Goal: Task Accomplishment & Management: Manage account settings

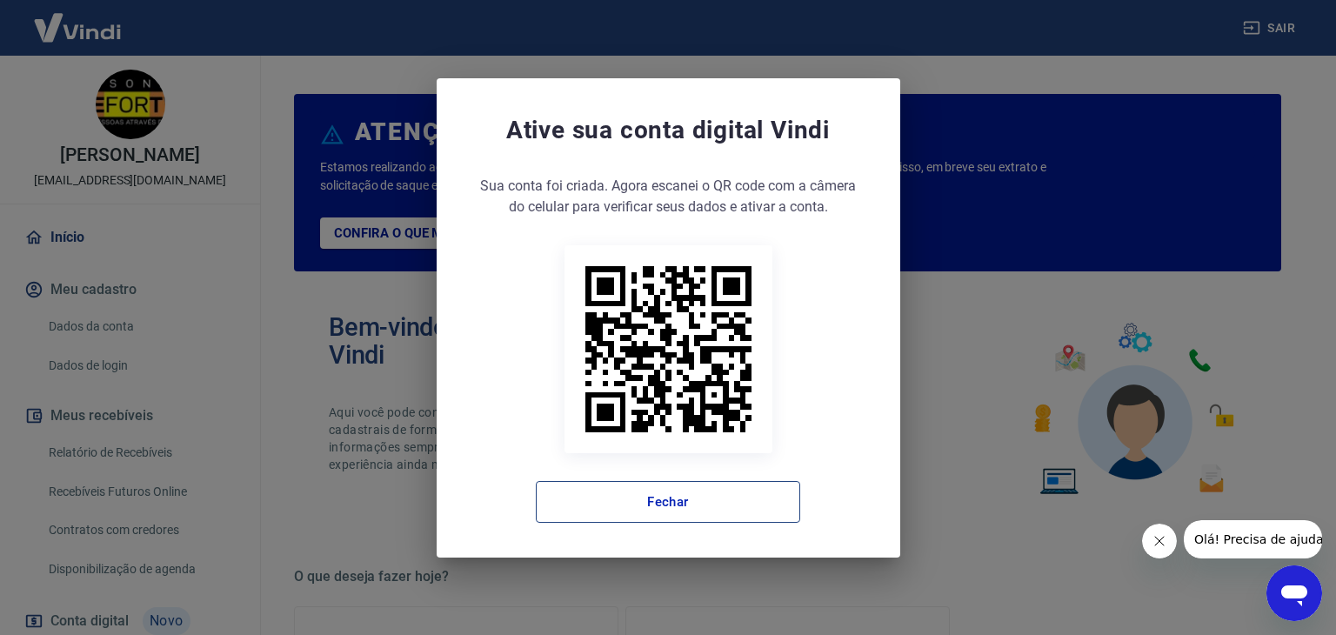
click at [622, 495] on button "Fechar" at bounding box center [668, 502] width 264 height 42
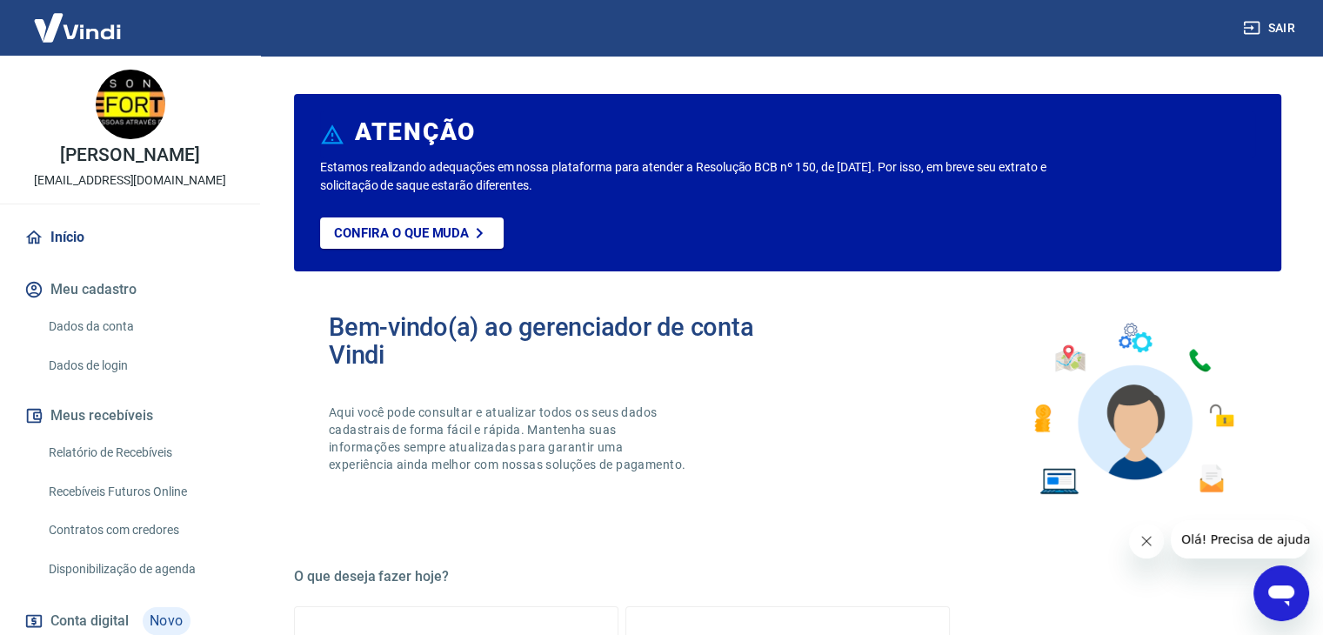
click at [703, 464] on div "Bem-vindo(a) ao gerenciador de conta Vindi Aqui você pode consultar e atualizar…" at bounding box center [558, 409] width 459 height 192
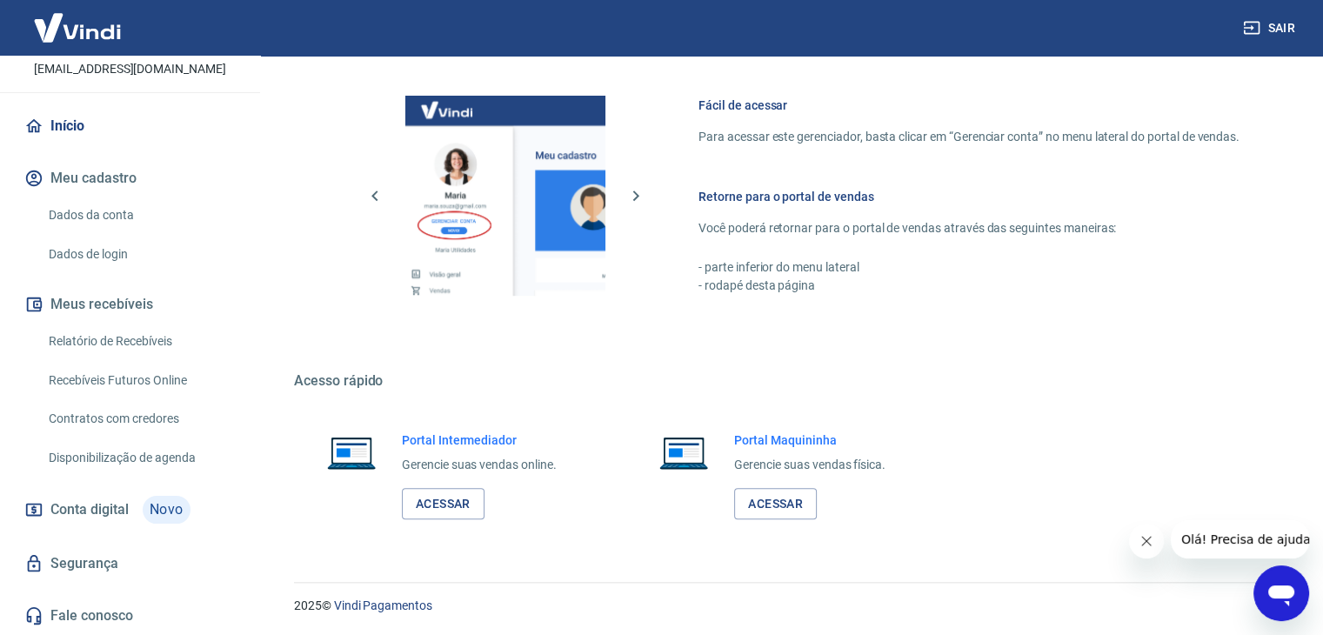
scroll to position [130, 0]
click at [1239, 102] on div "Fácil de acessar Para acessar este gerenciador, basta clicar em “Gerenciar cont…" at bounding box center [787, 192] width 987 height 291
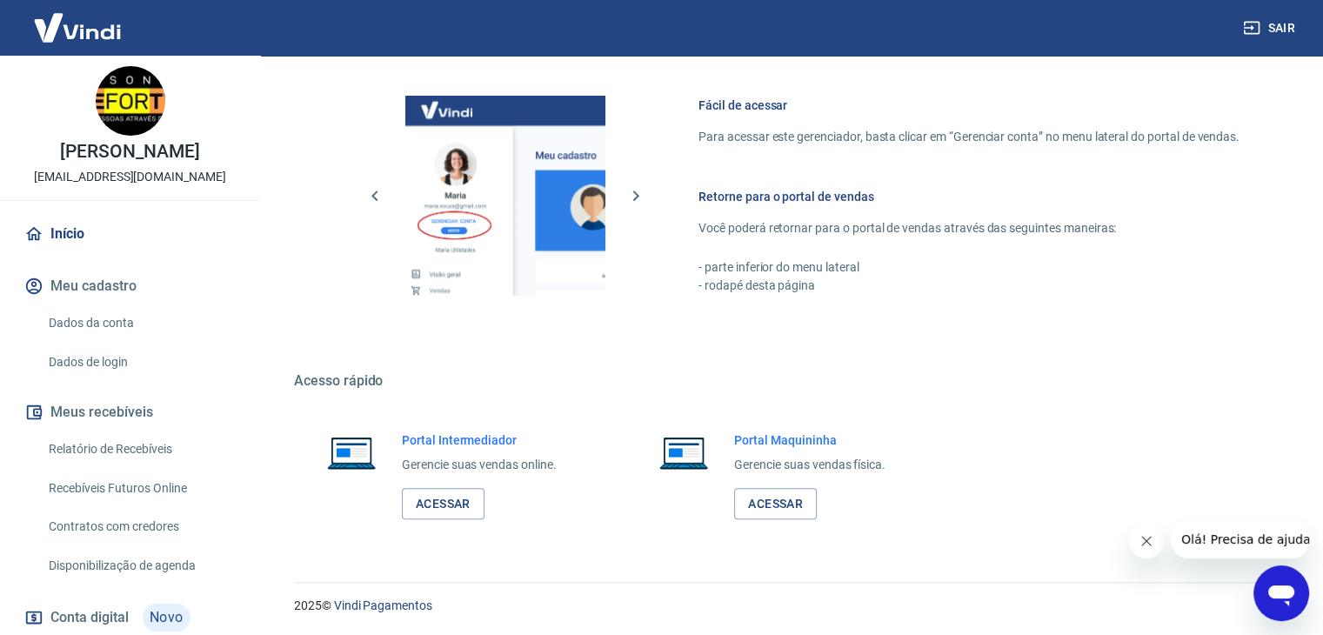
scroll to position [0, 0]
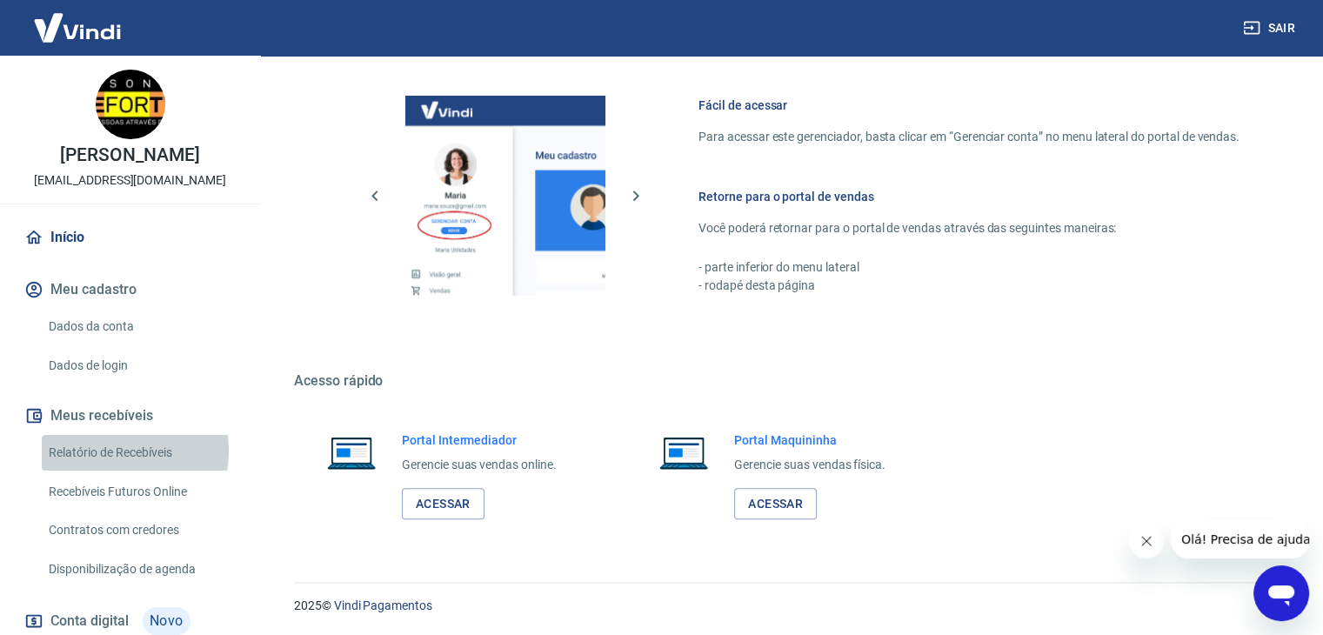
click at [104, 469] on link "Relatório de Recebíveis" at bounding box center [140, 453] width 197 height 36
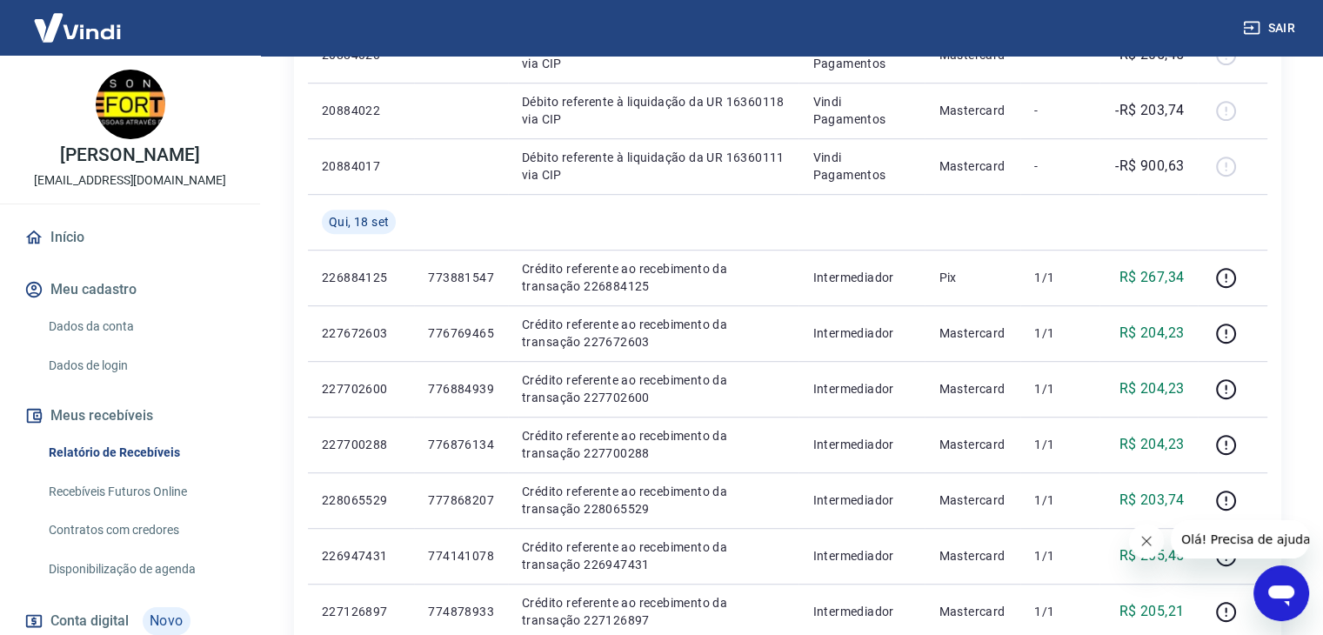
scroll to position [1044, 0]
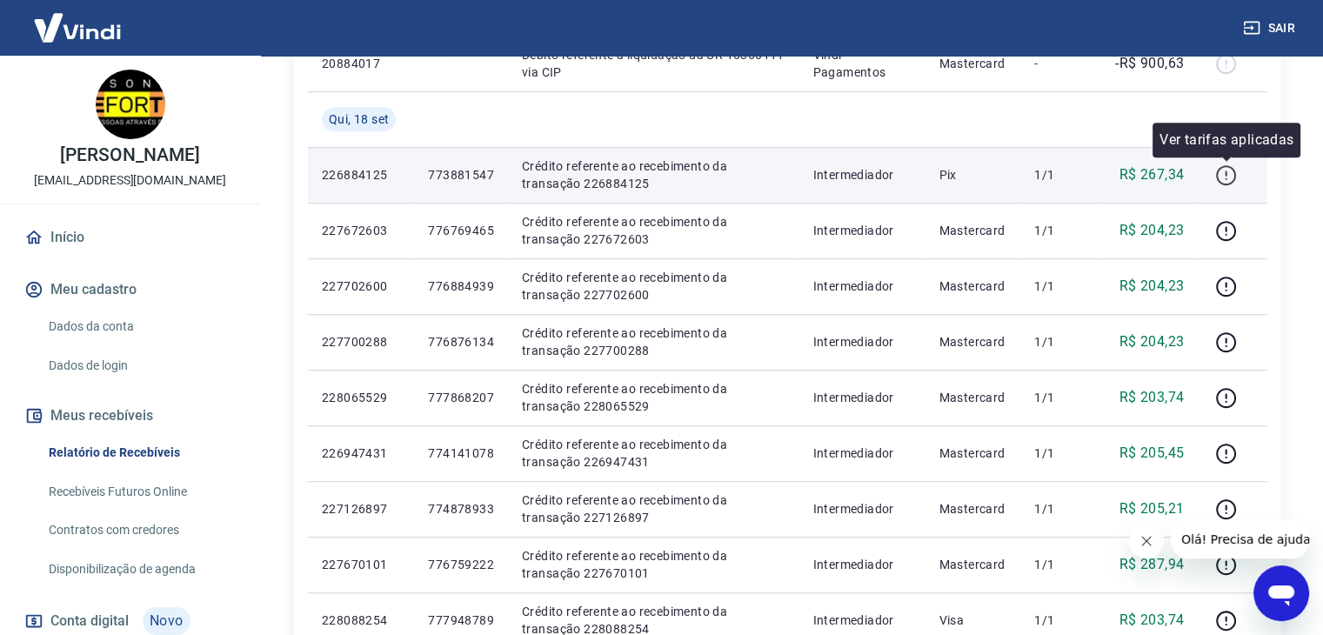
click at [1233, 173] on icon "button" at bounding box center [1226, 175] width 22 height 22
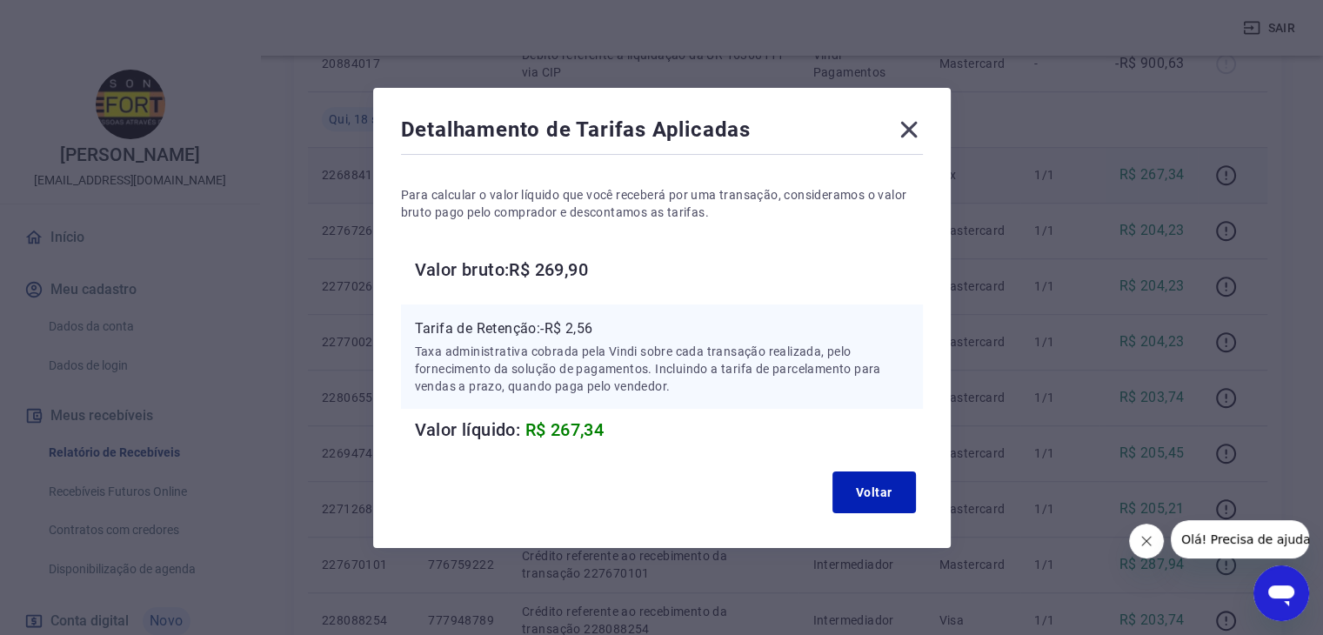
click at [913, 129] on icon at bounding box center [908, 129] width 17 height 17
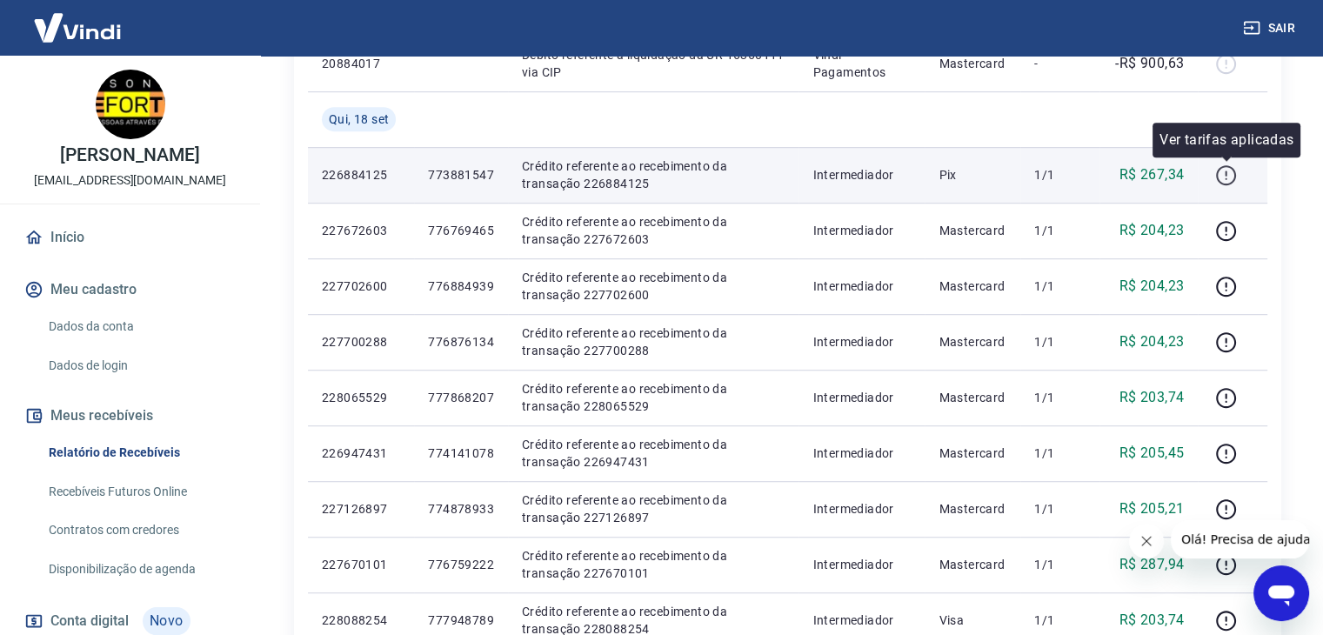
click at [1230, 174] on icon "button" at bounding box center [1226, 175] width 22 height 22
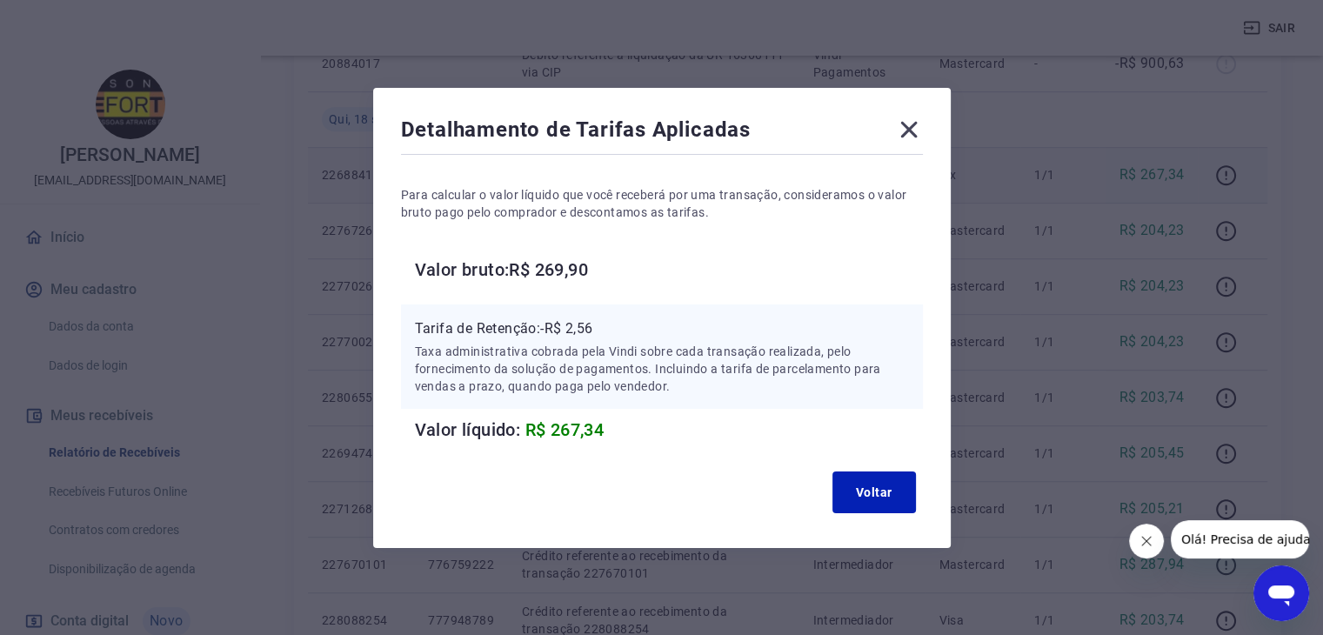
click at [913, 124] on icon at bounding box center [909, 130] width 28 height 28
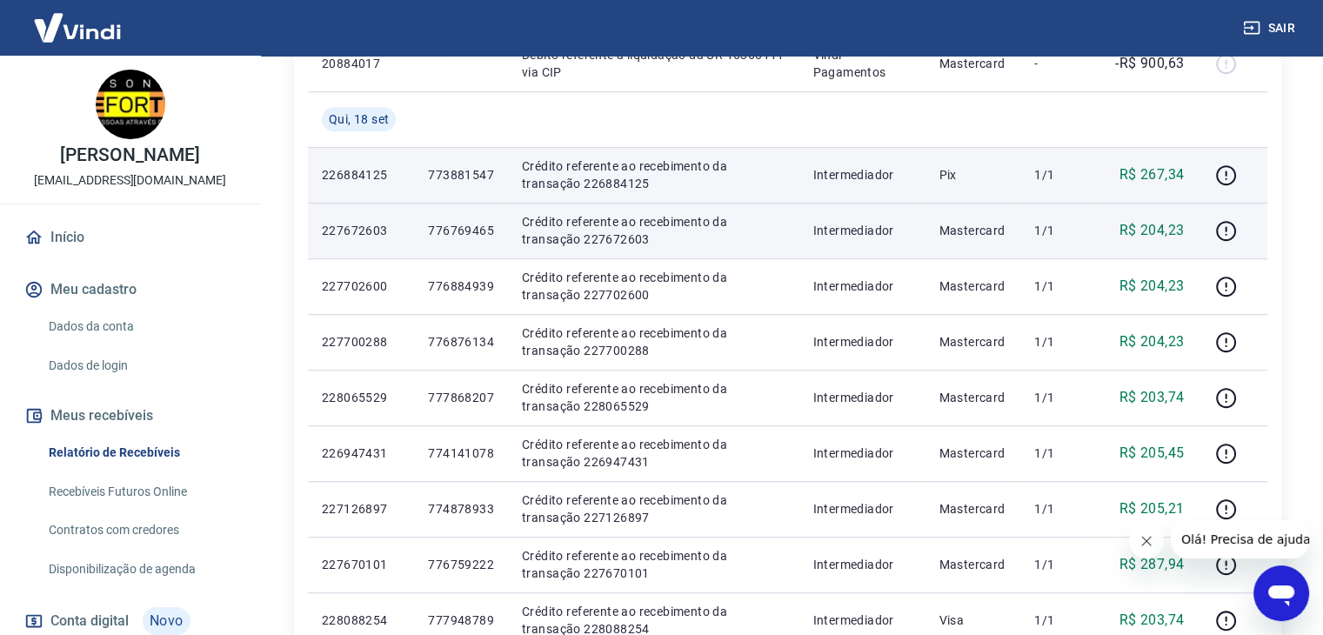
click at [1234, 244] on td at bounding box center [1233, 231] width 70 height 56
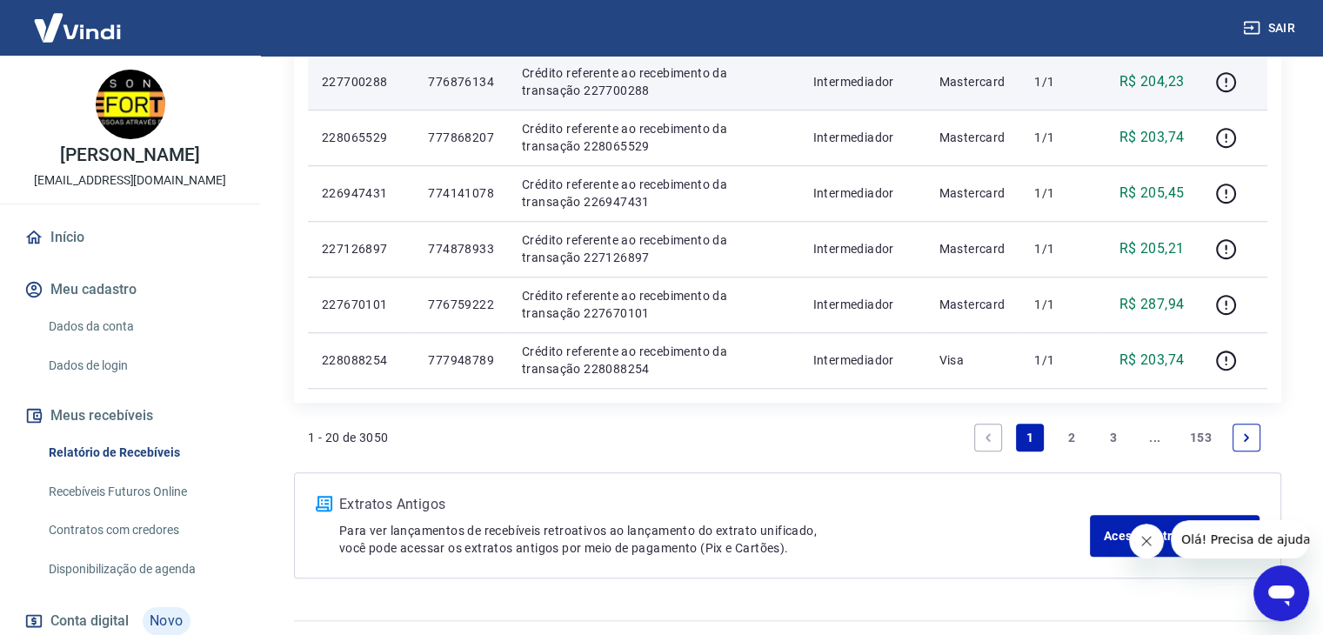
scroll to position [1305, 0]
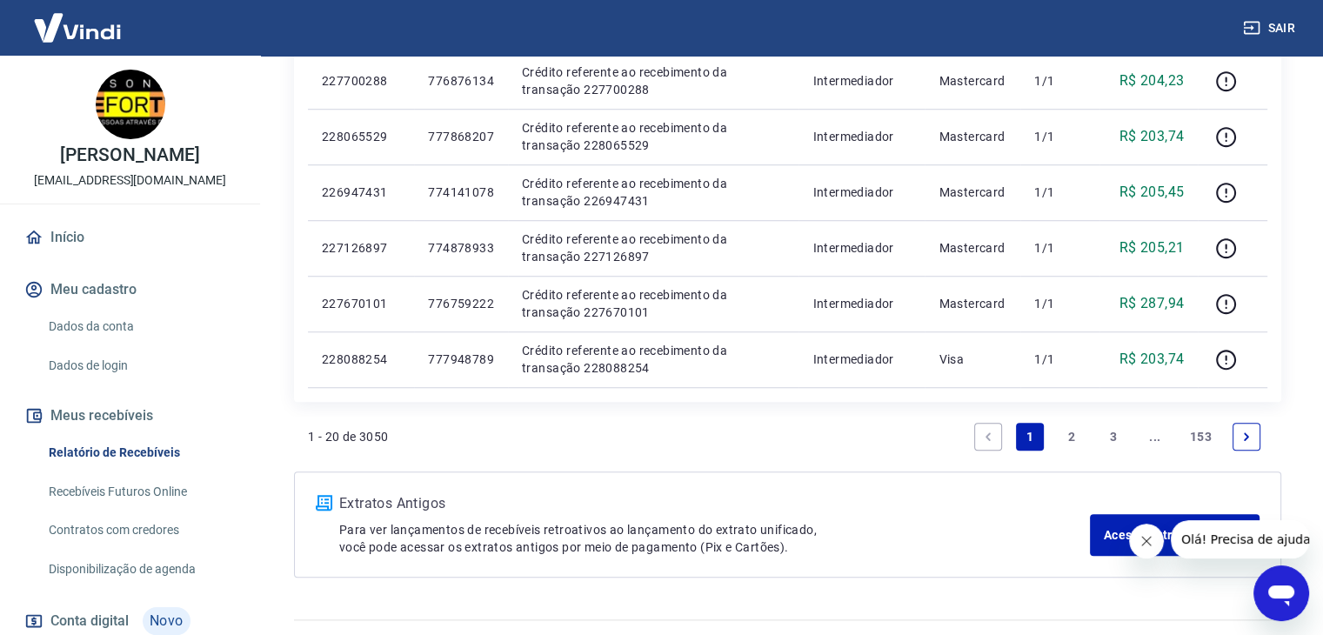
click at [1070, 434] on link "2" at bounding box center [1072, 437] width 28 height 28
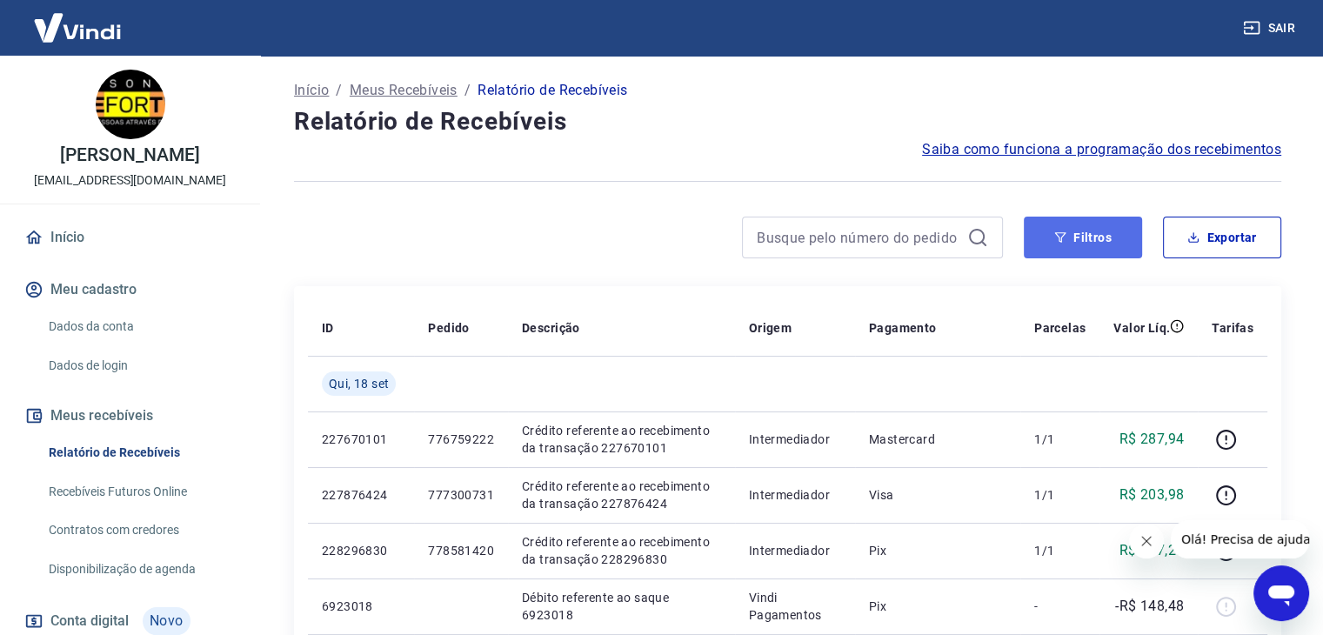
click at [1082, 251] on button "Filtros" at bounding box center [1083, 238] width 118 height 42
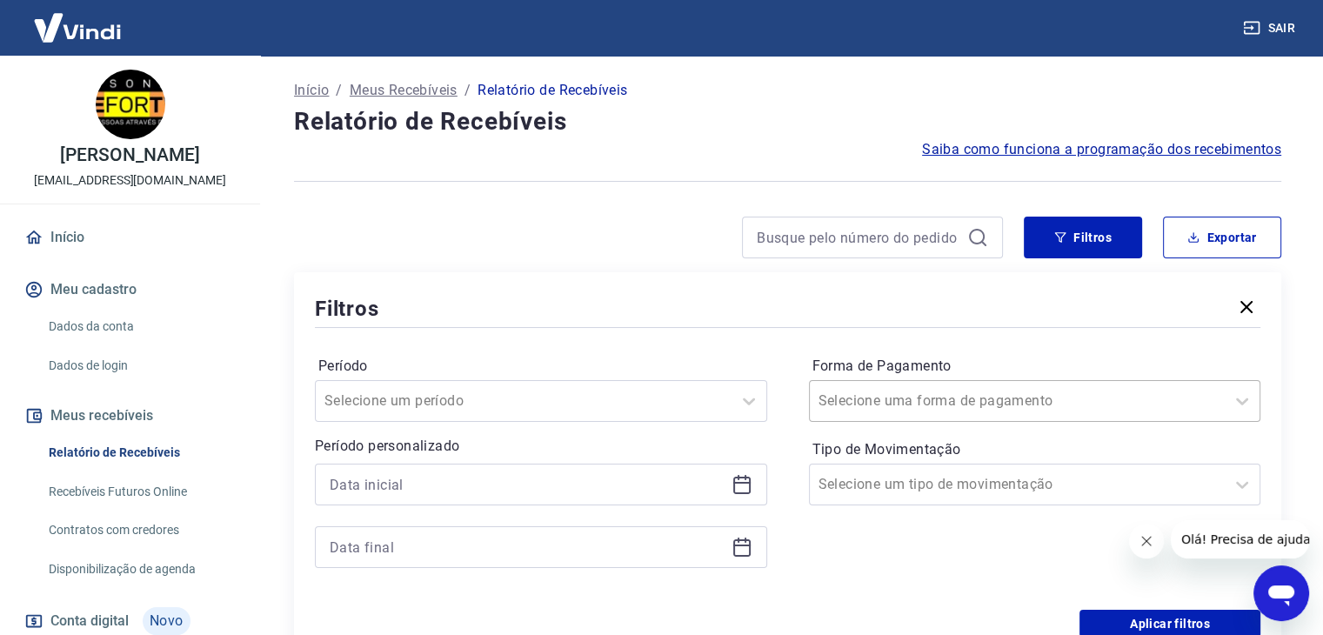
click at [923, 398] on input "Forma de Pagamento" at bounding box center [907, 401] width 176 height 21
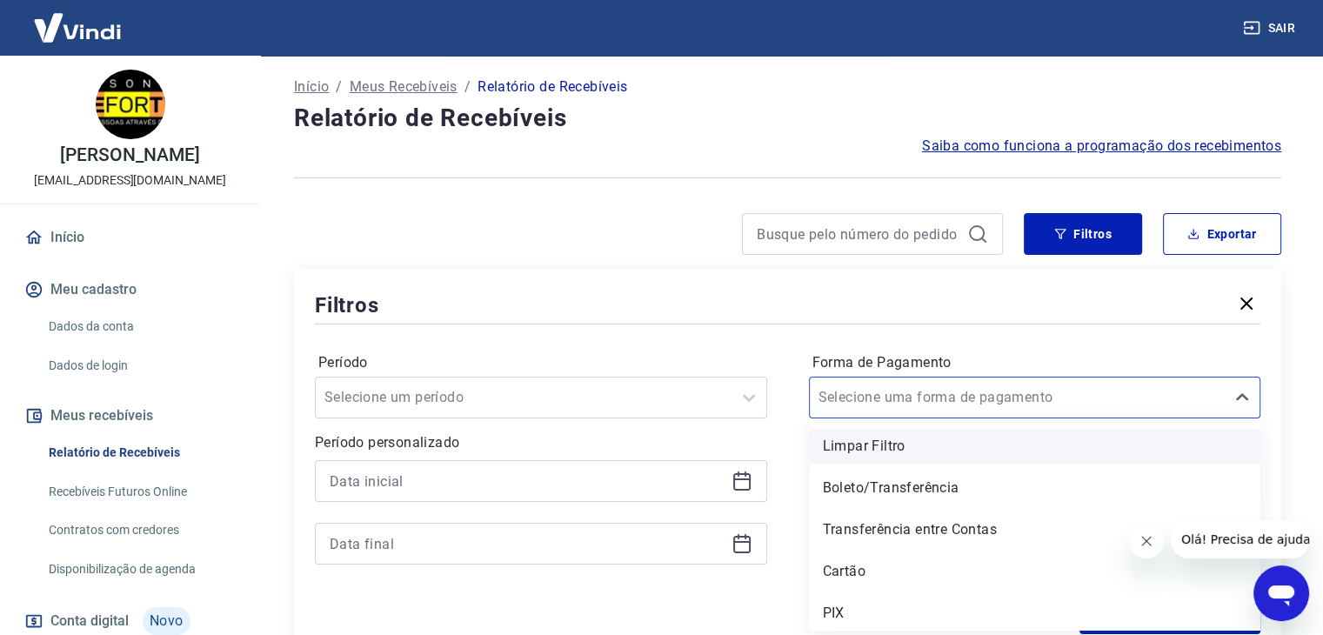
scroll to position [3, 0]
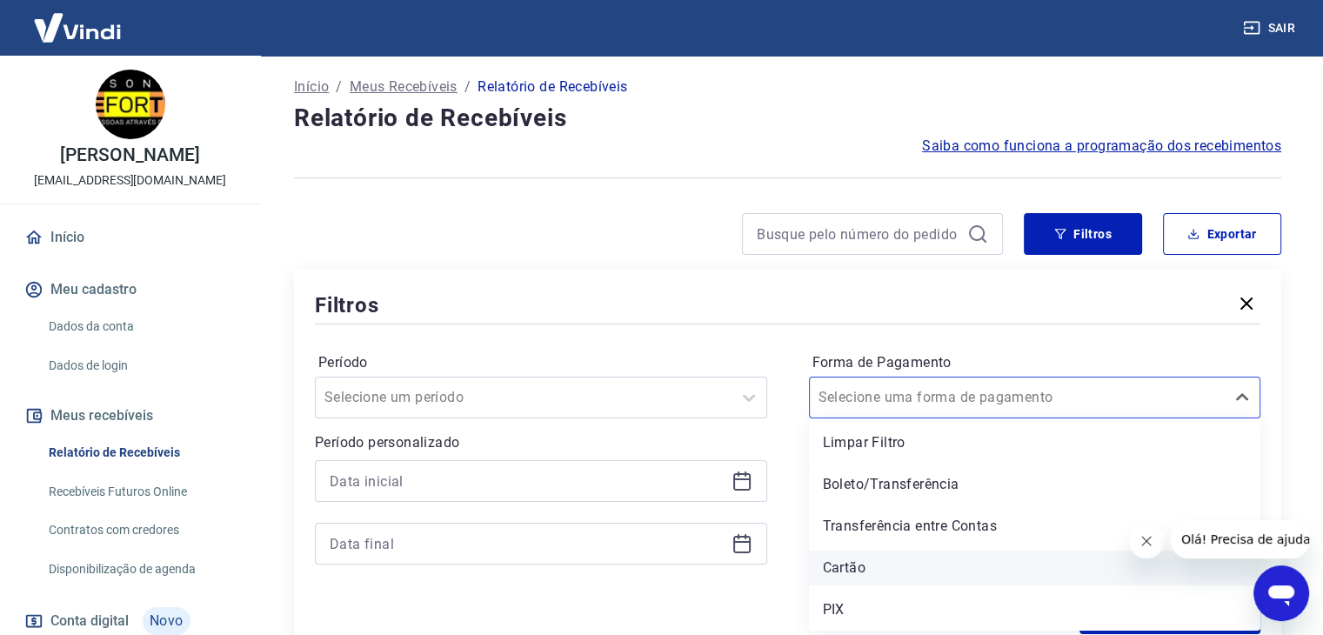
click at [863, 560] on div "Cartão" at bounding box center [1035, 568] width 452 height 35
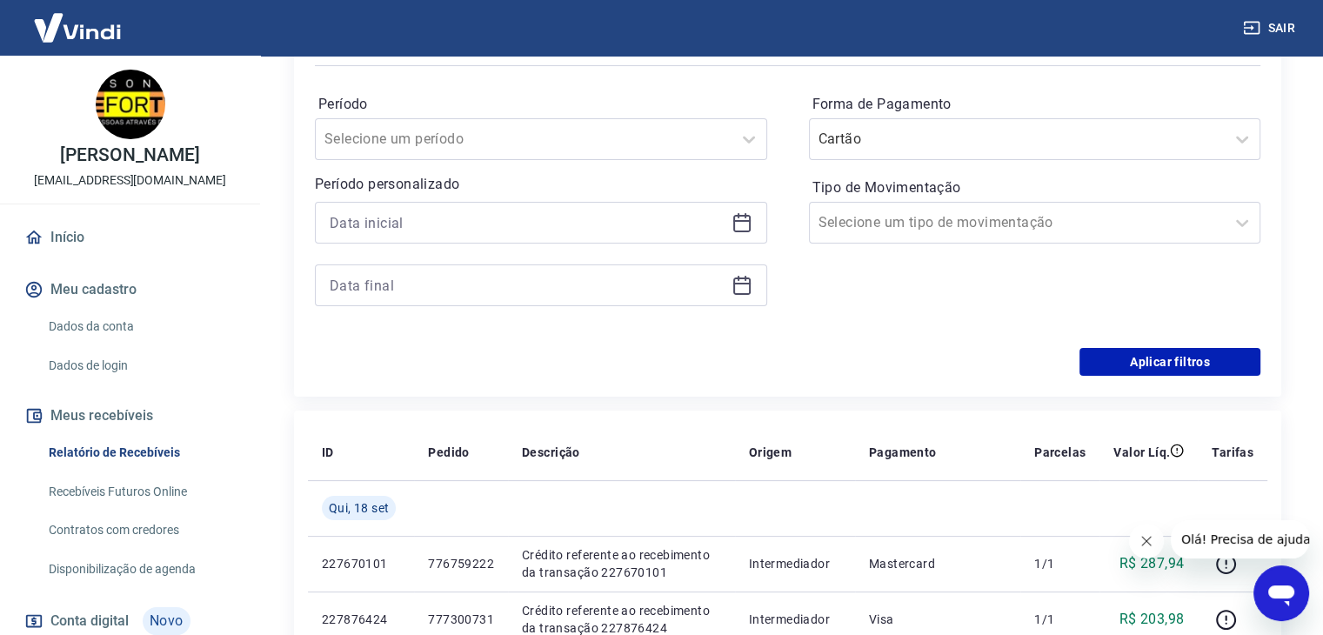
scroll to position [438, 0]
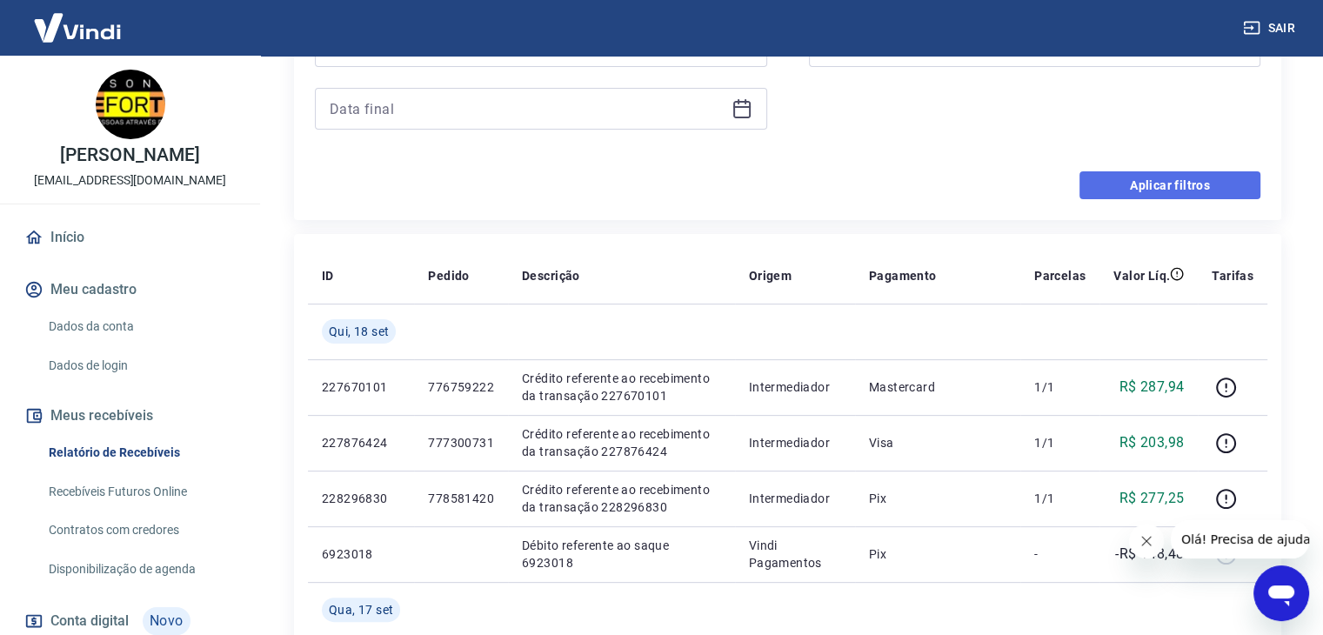
click at [1155, 185] on button "Aplicar filtros" at bounding box center [1170, 185] width 181 height 28
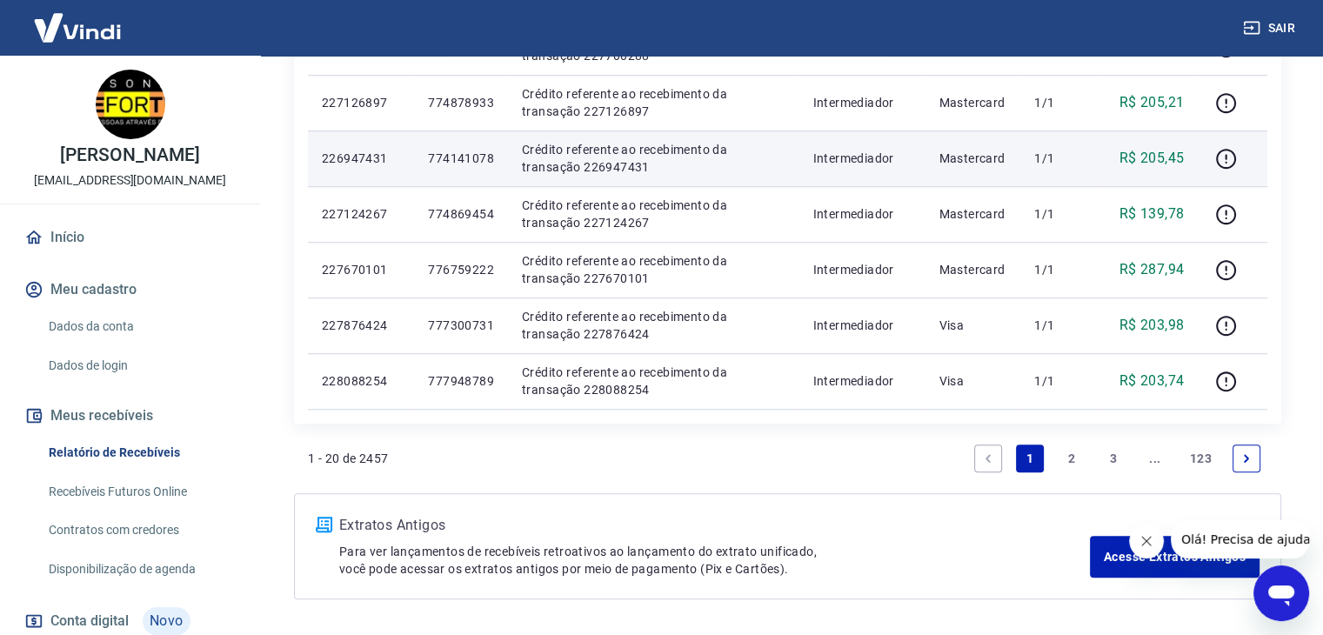
scroll to position [1305, 0]
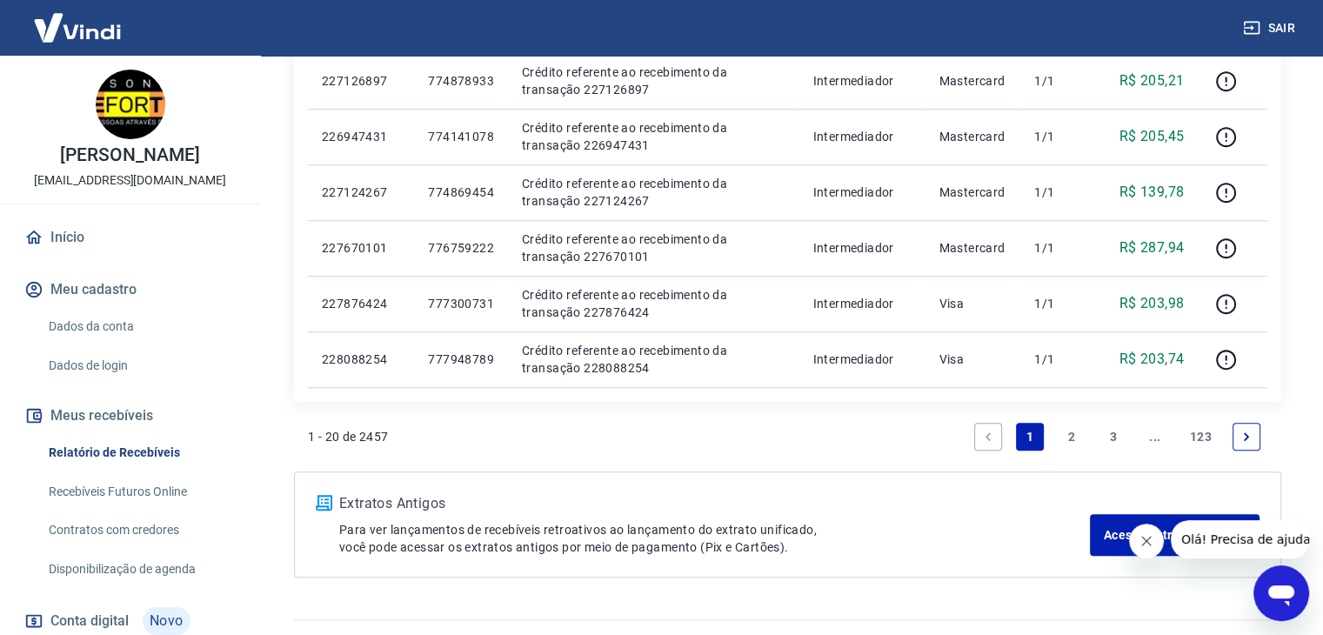
click at [1082, 432] on link "2" at bounding box center [1072, 437] width 28 height 28
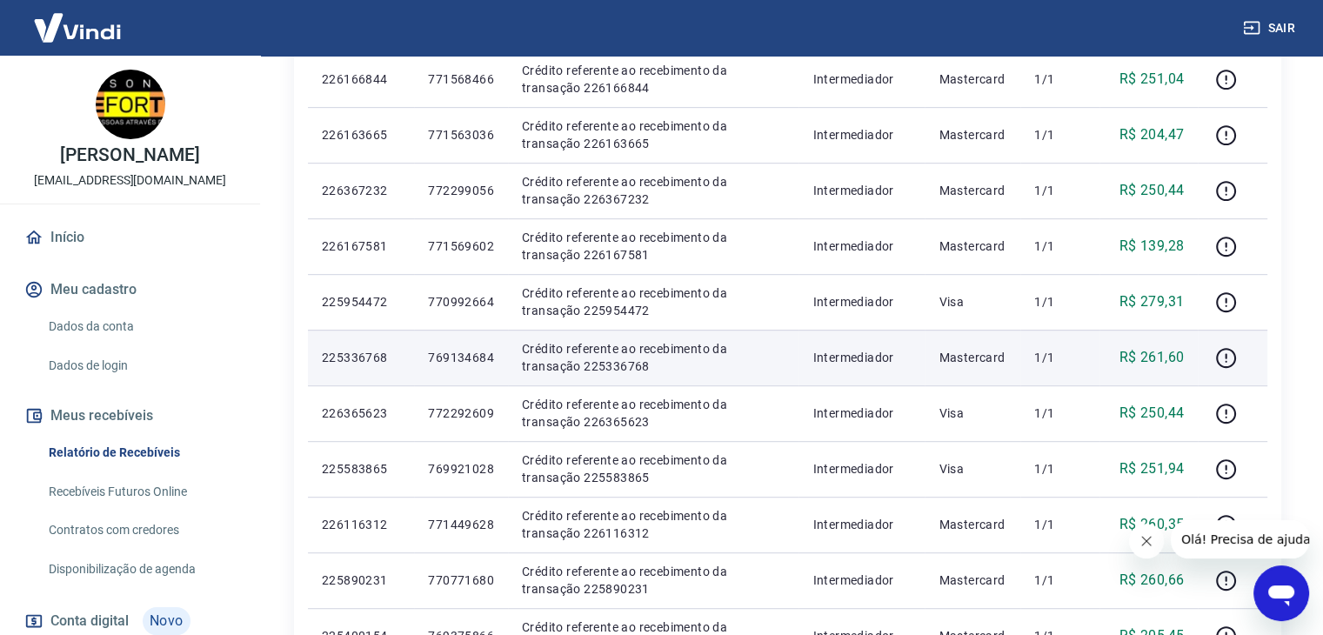
scroll to position [870, 0]
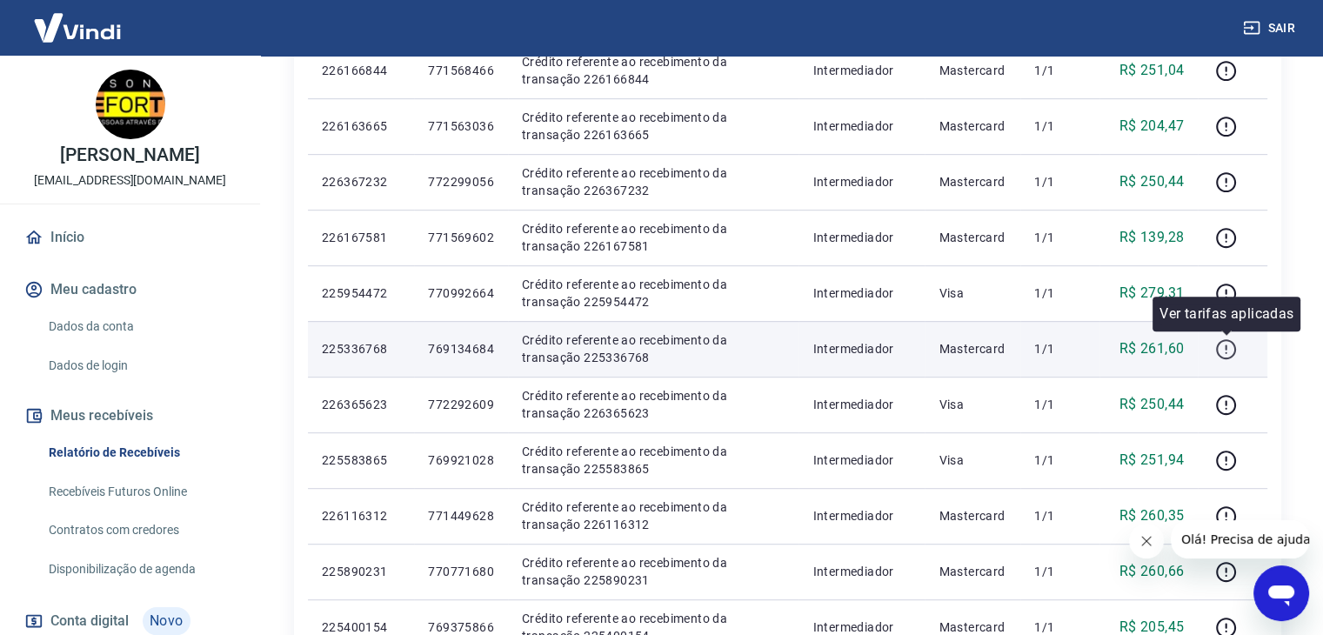
click at [1230, 347] on icon "button" at bounding box center [1226, 349] width 22 height 22
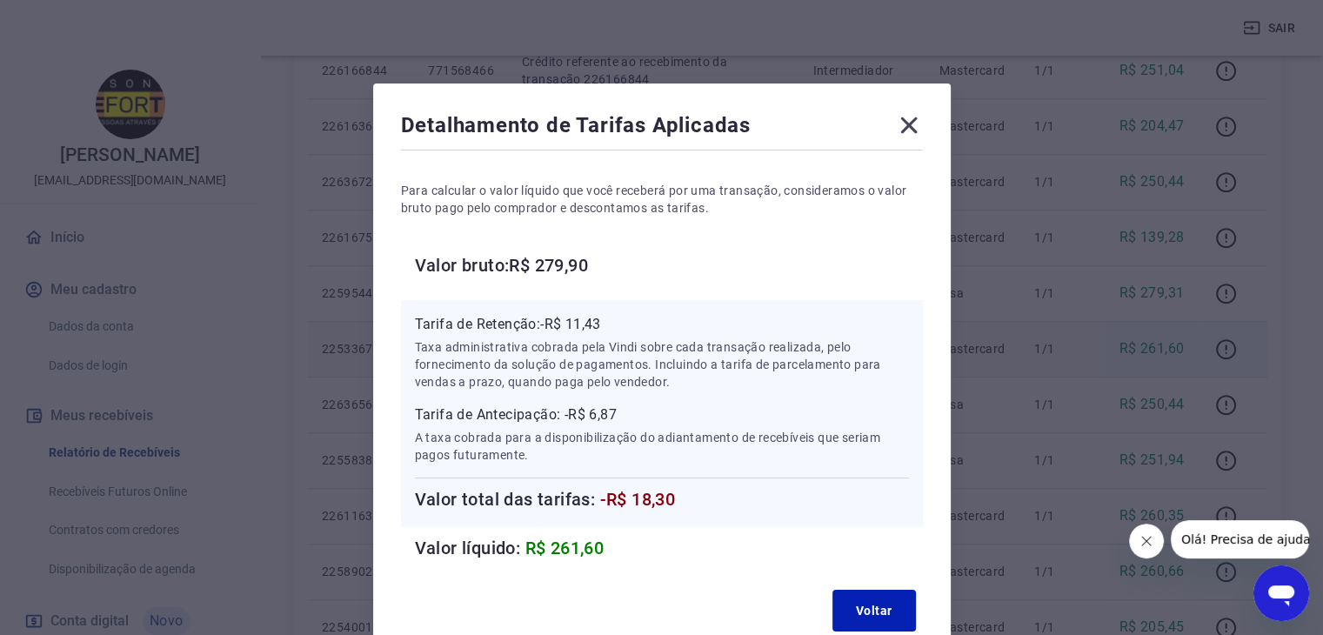
click at [901, 118] on icon at bounding box center [908, 125] width 17 height 17
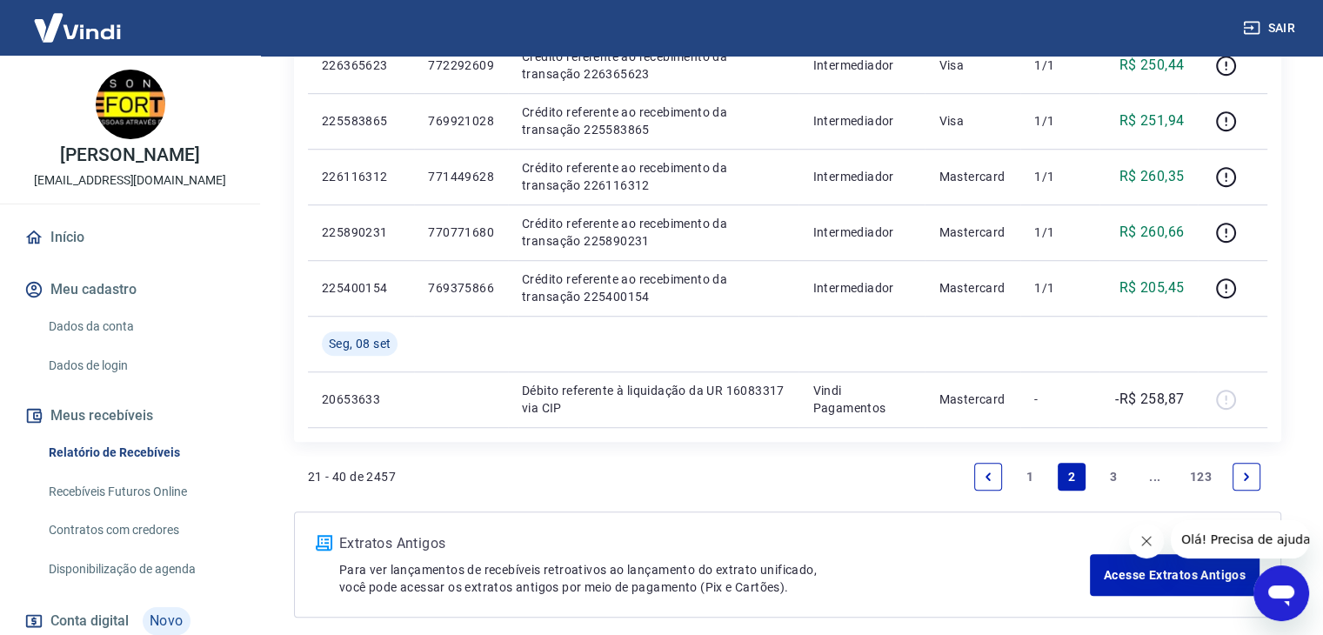
scroll to position [1218, 0]
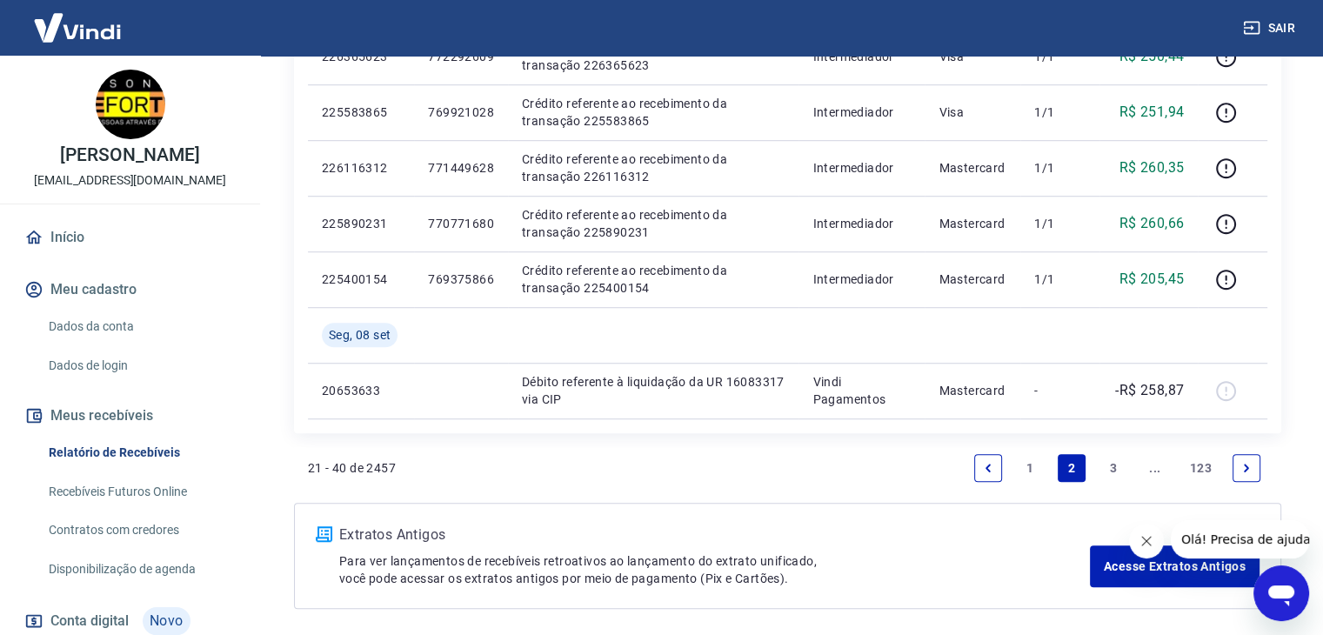
click at [1029, 465] on link "1" at bounding box center [1030, 468] width 28 height 28
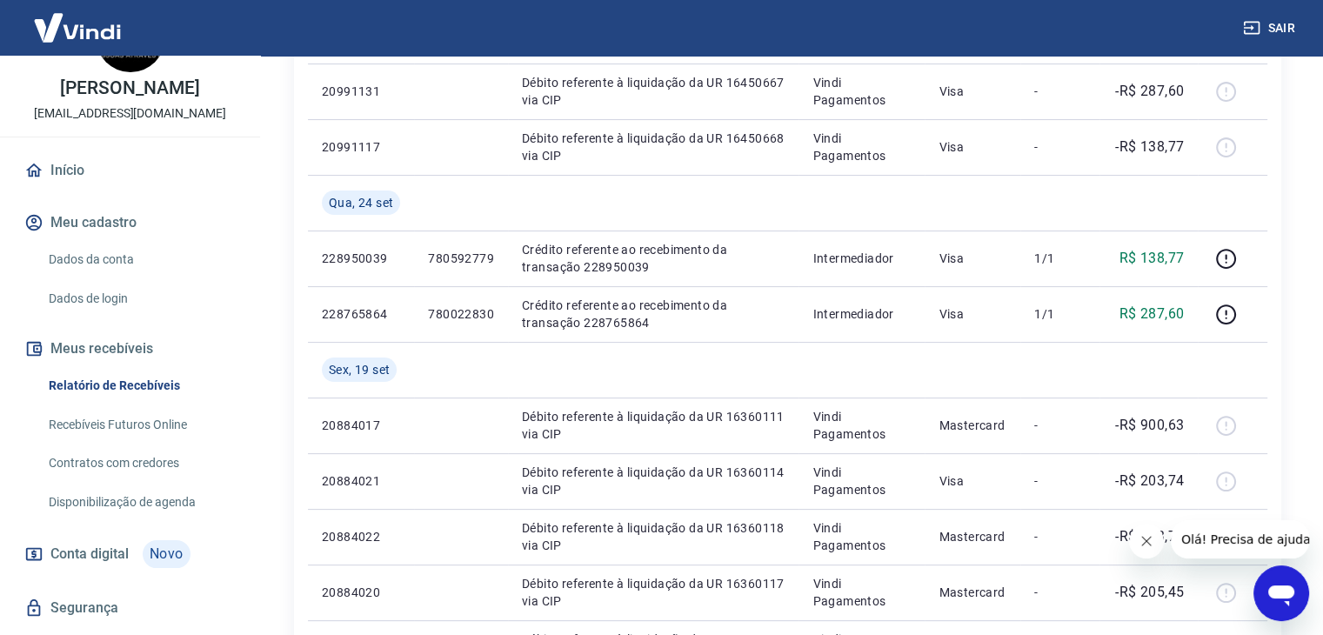
scroll to position [87, 0]
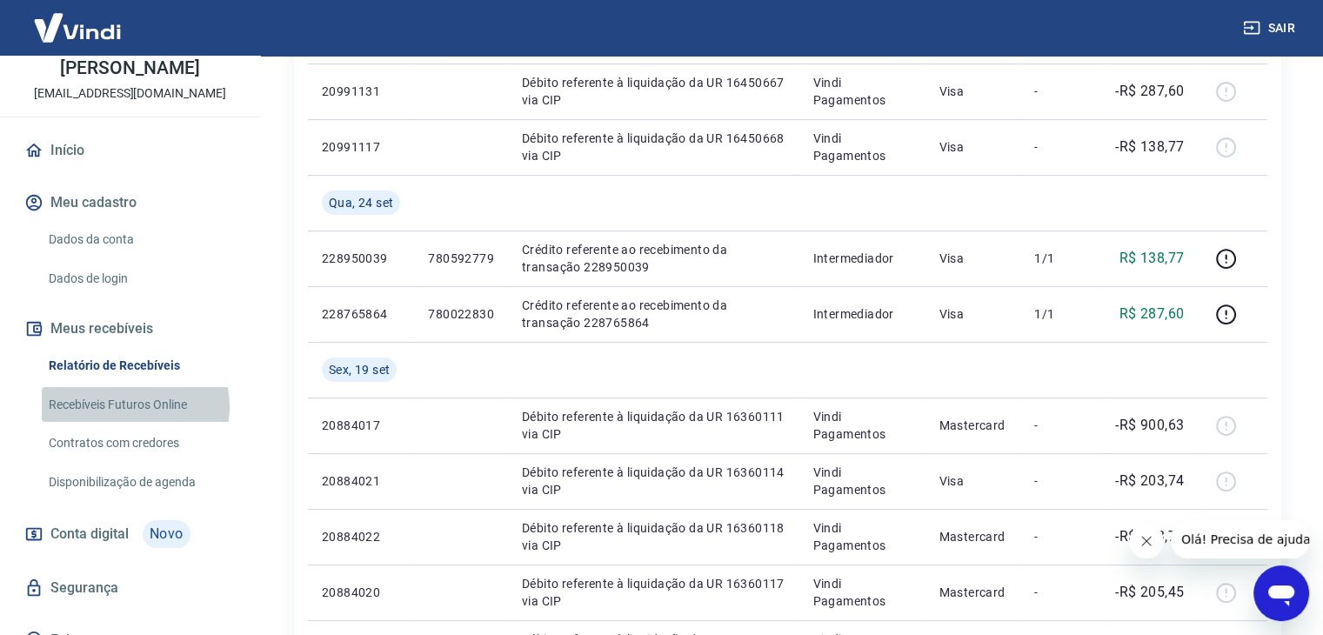
click at [131, 423] on link "Recebíveis Futuros Online" at bounding box center [140, 405] width 197 height 36
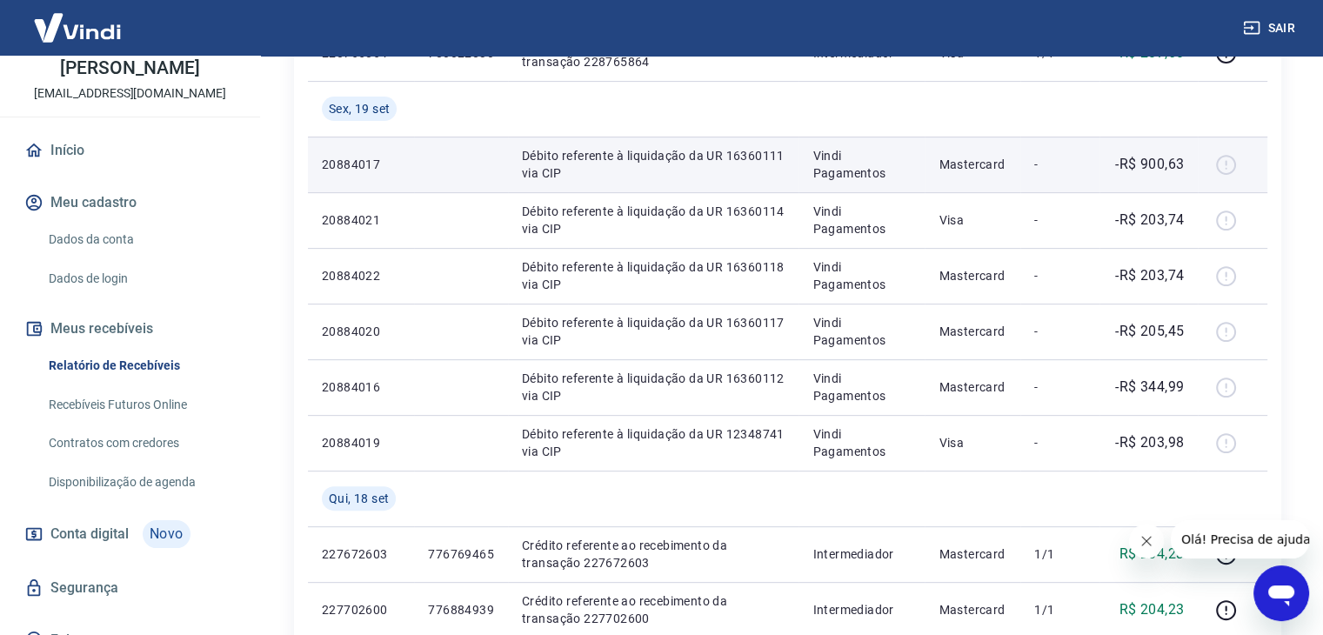
scroll to position [696, 0]
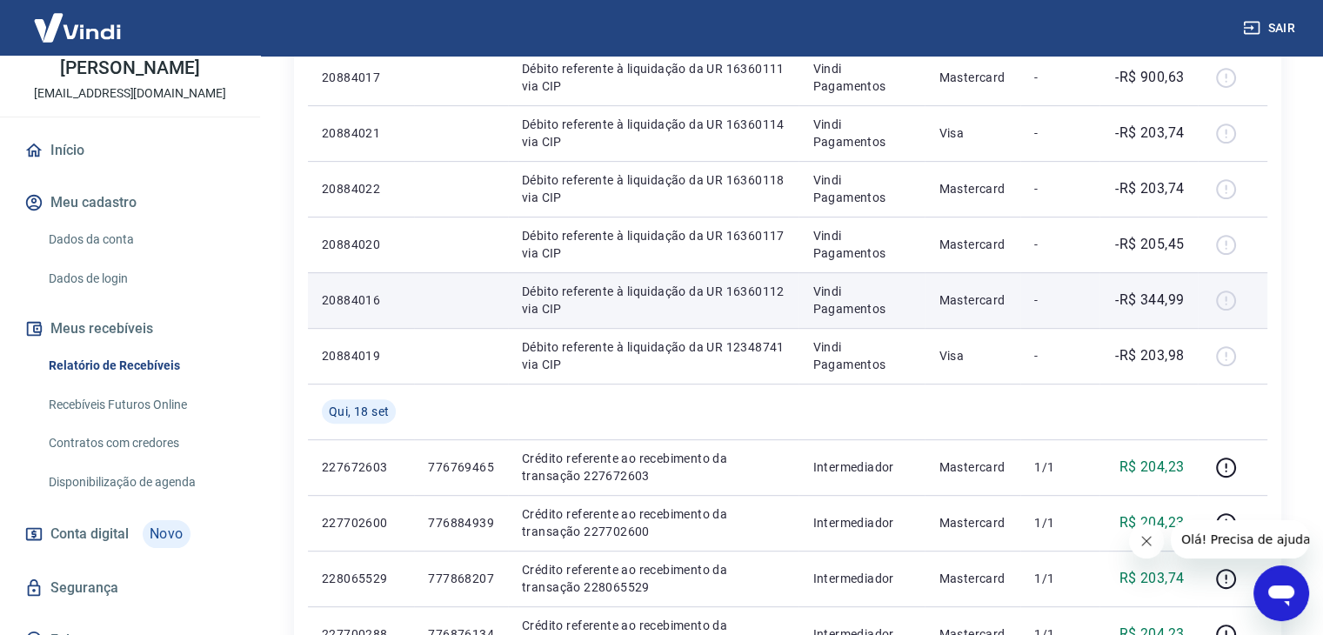
click at [1233, 302] on div at bounding box center [1233, 300] width 42 height 28
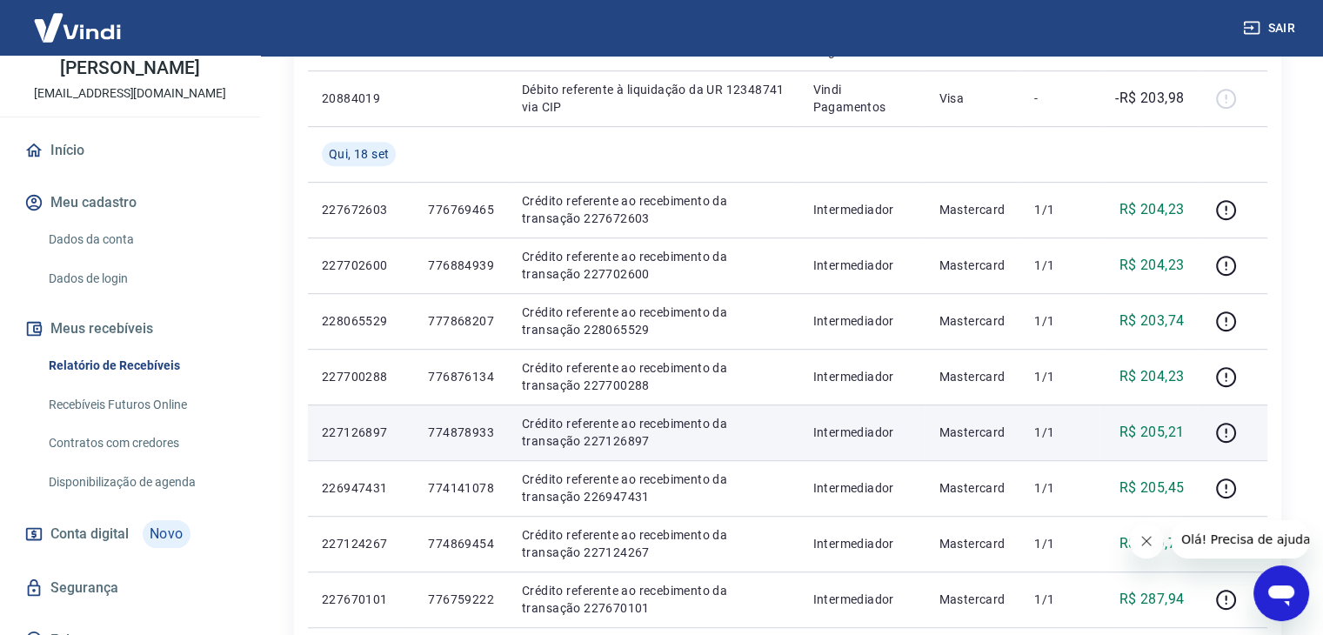
scroll to position [957, 0]
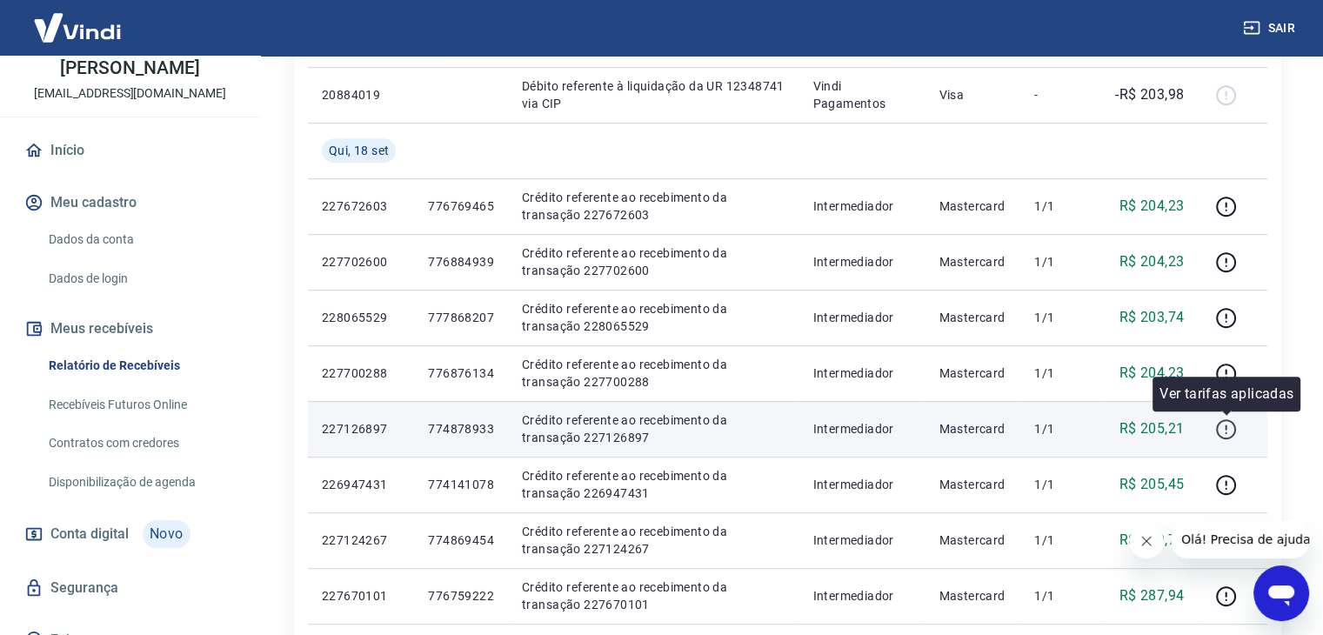
click at [1224, 434] on icon "button" at bounding box center [1226, 429] width 22 height 22
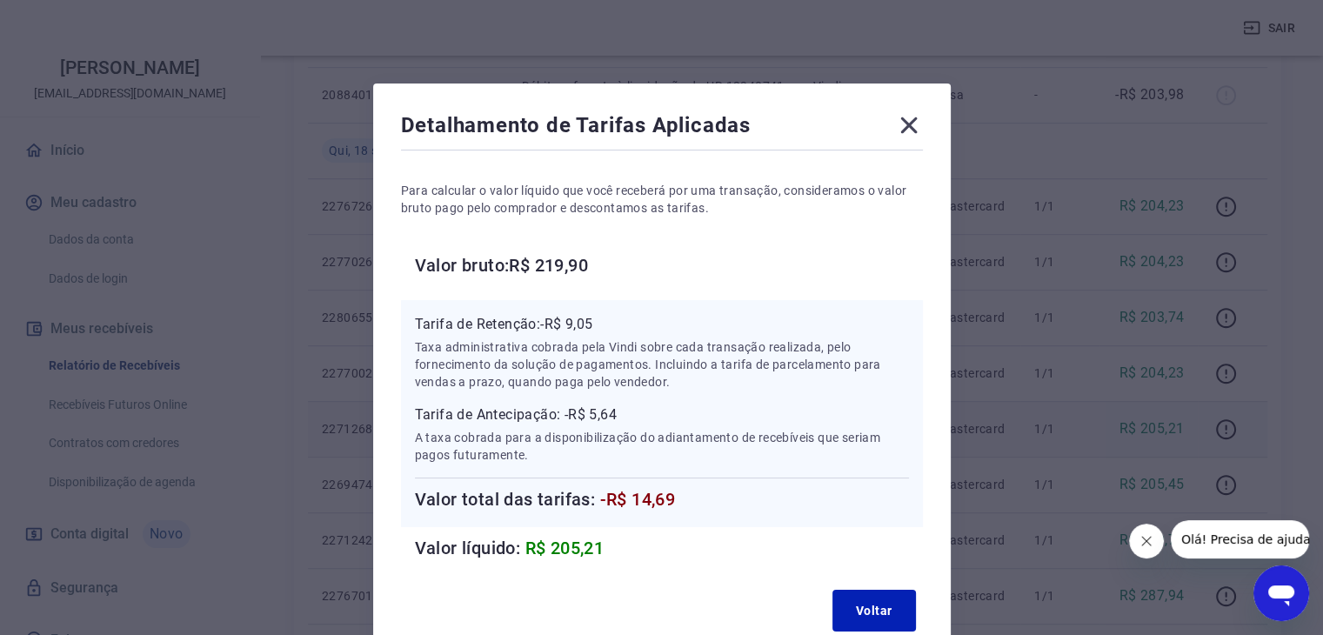
click at [902, 123] on icon at bounding box center [909, 125] width 28 height 28
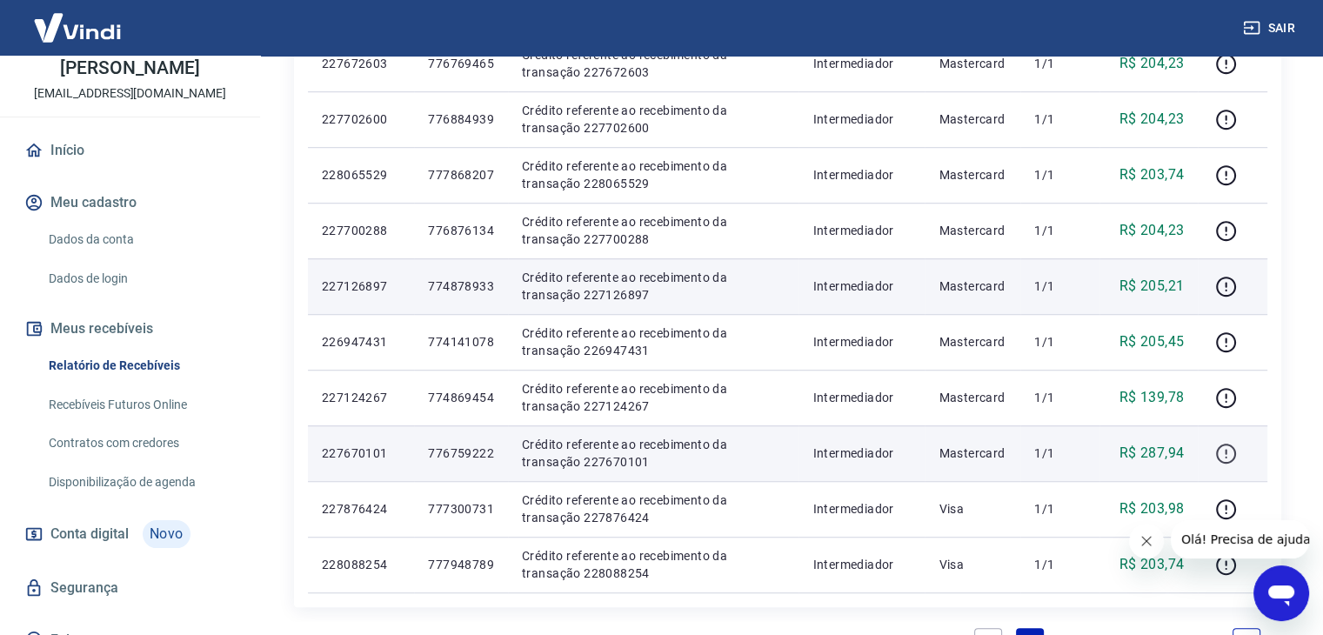
scroll to position [1131, 0]
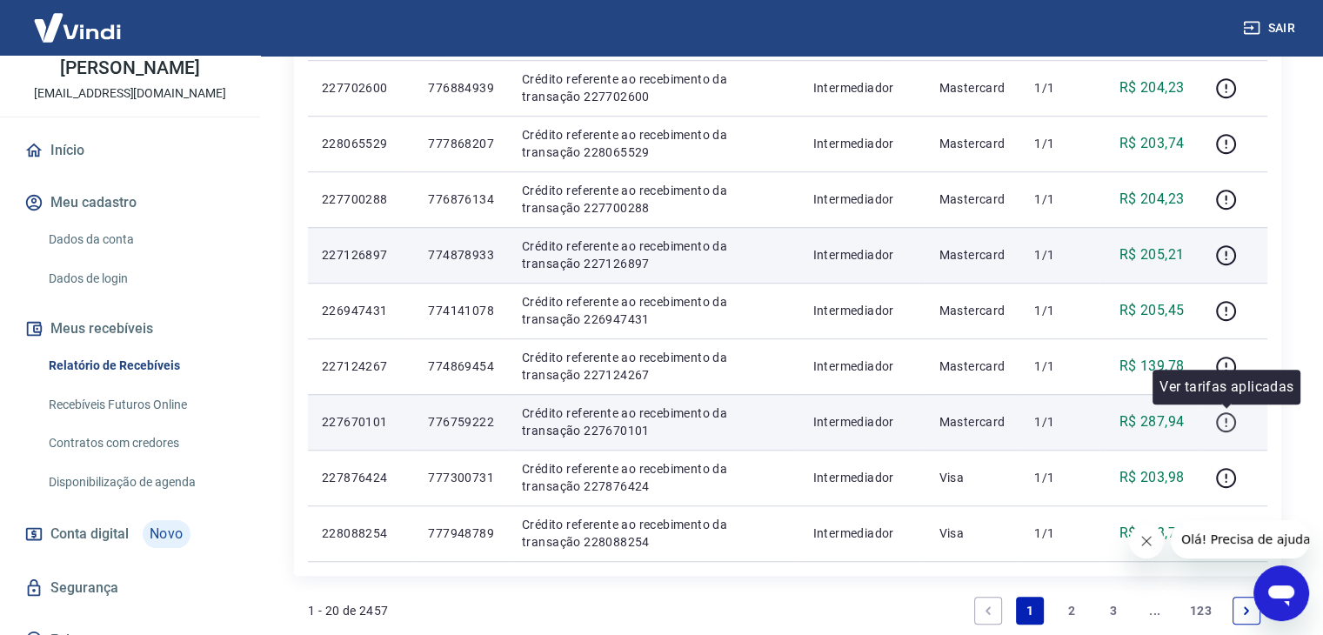
click at [1234, 425] on icon "button" at bounding box center [1226, 422] width 20 height 20
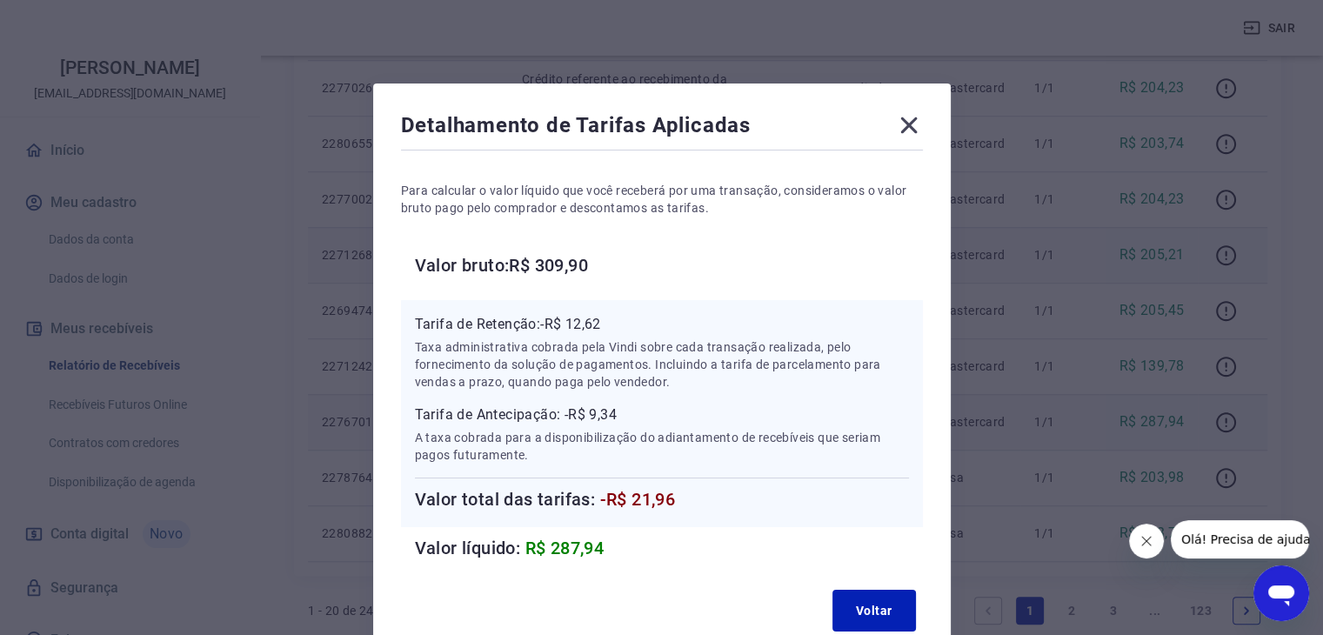
click at [918, 116] on icon at bounding box center [909, 125] width 28 height 28
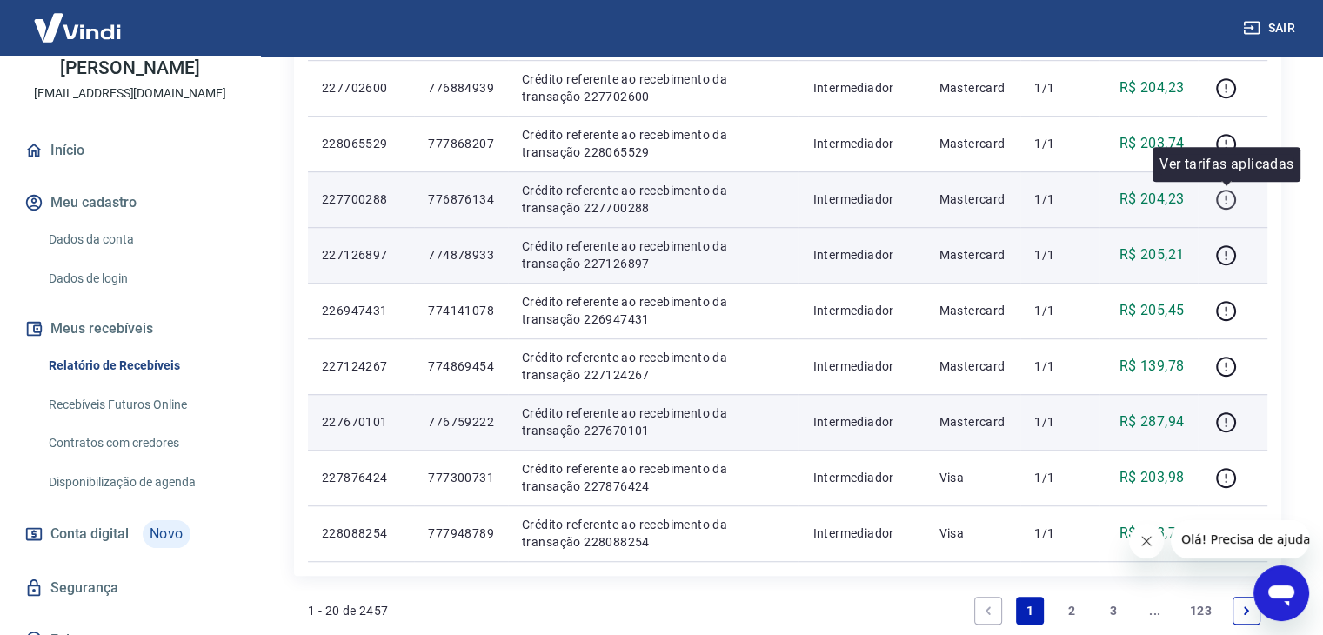
click at [1218, 204] on icon "button" at bounding box center [1226, 200] width 22 height 22
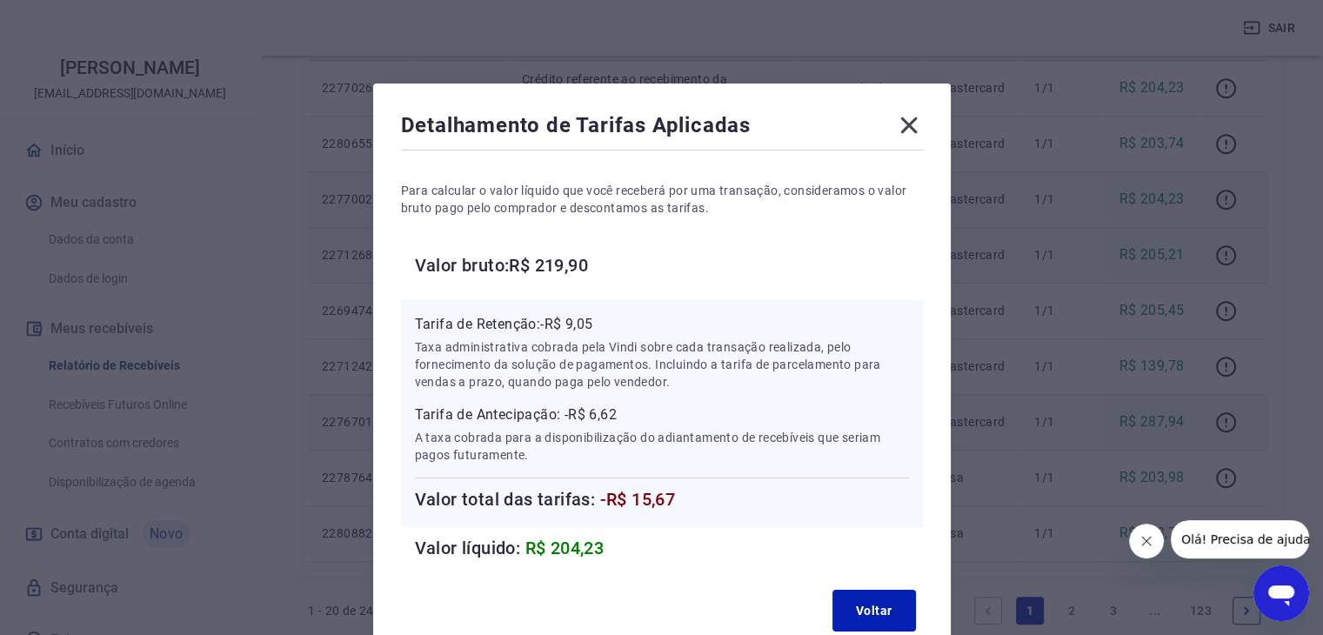
click at [913, 123] on icon at bounding box center [908, 125] width 17 height 17
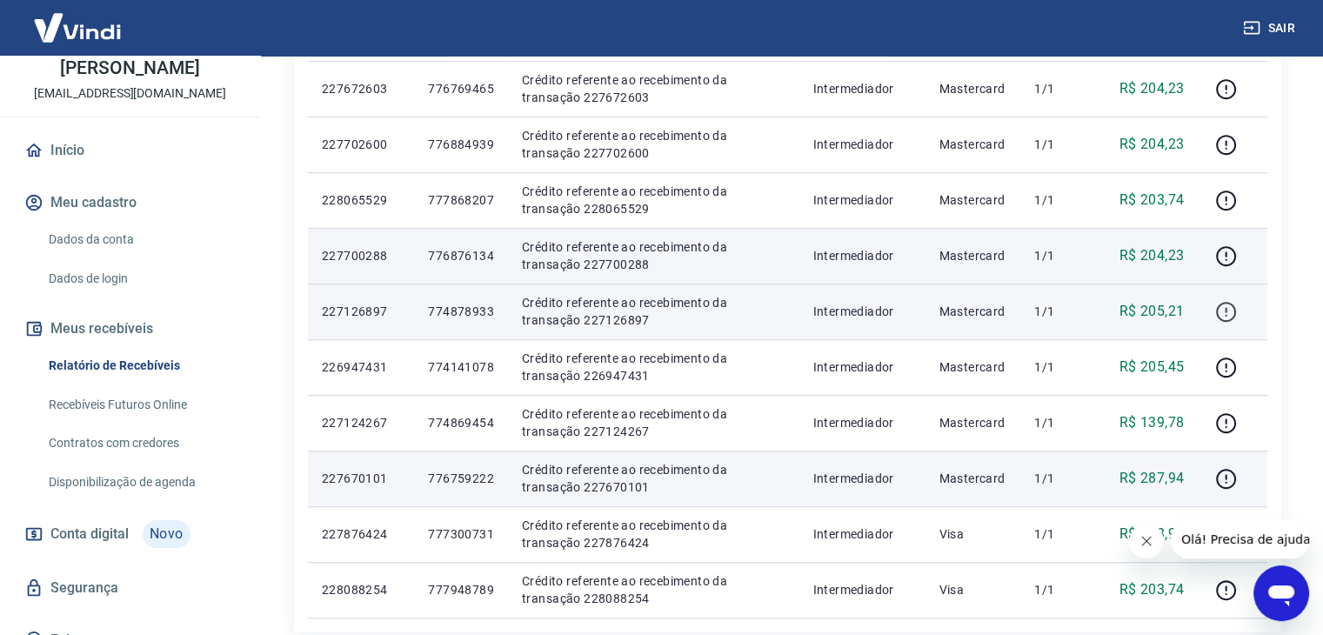
scroll to position [1044, 0]
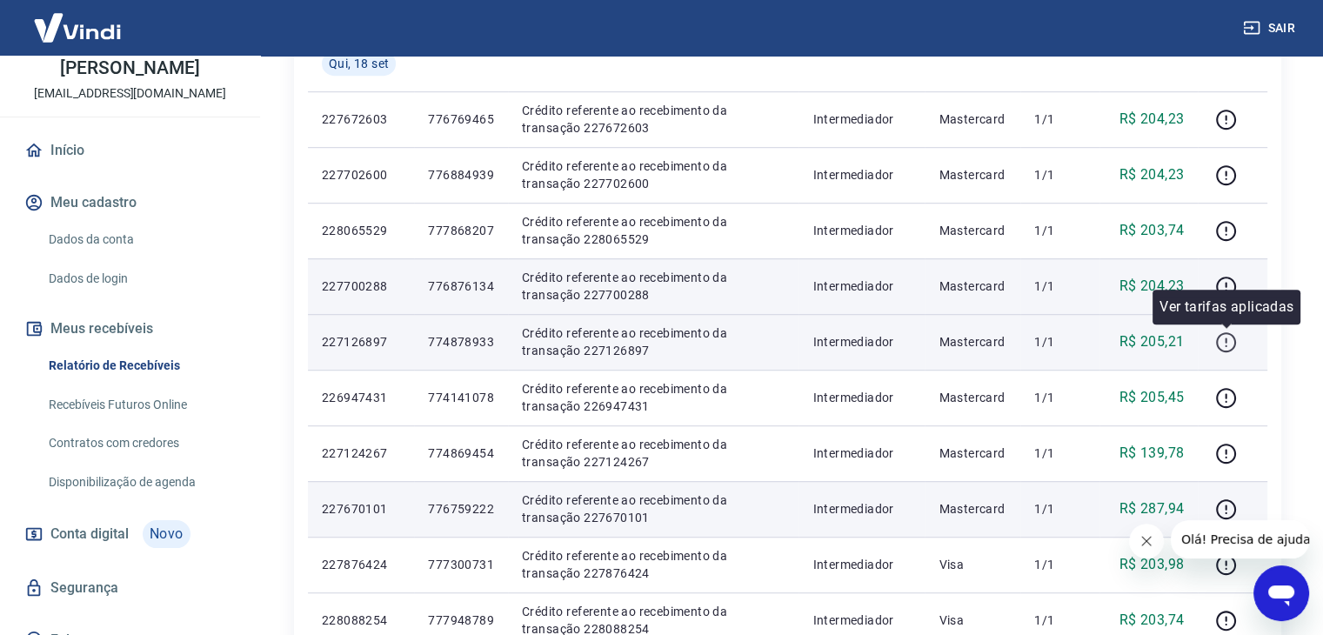
click at [1221, 336] on icon "button" at bounding box center [1226, 342] width 22 height 22
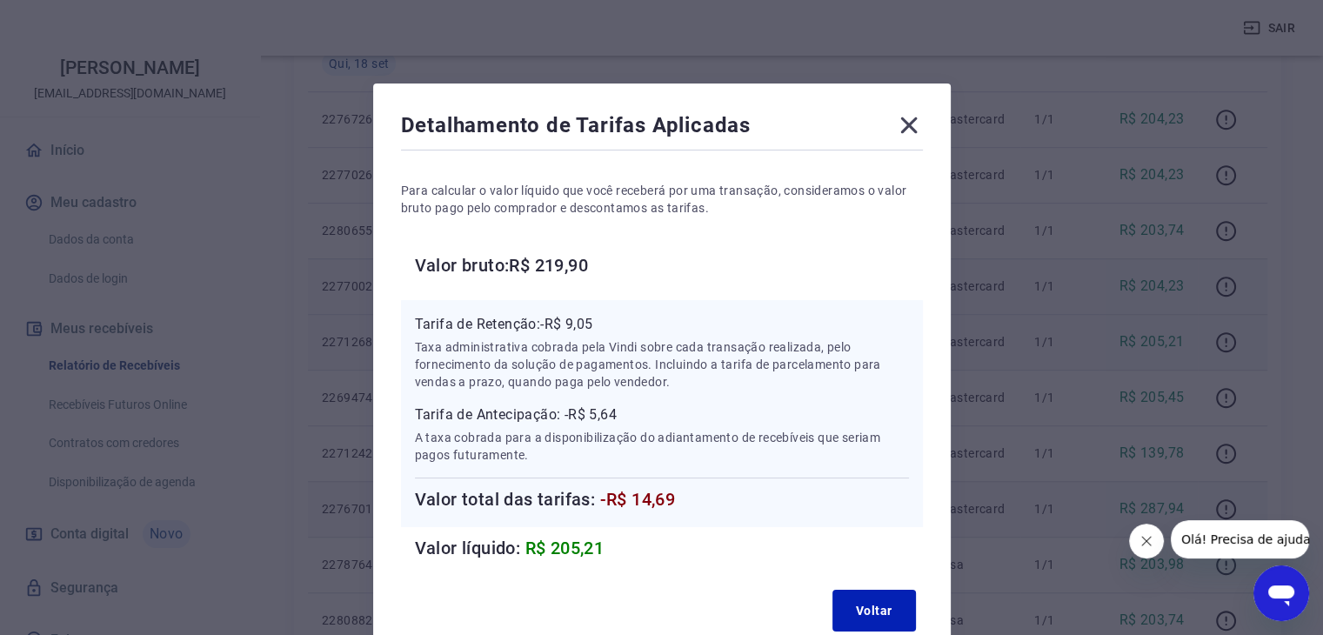
click at [916, 130] on icon at bounding box center [909, 125] width 28 height 28
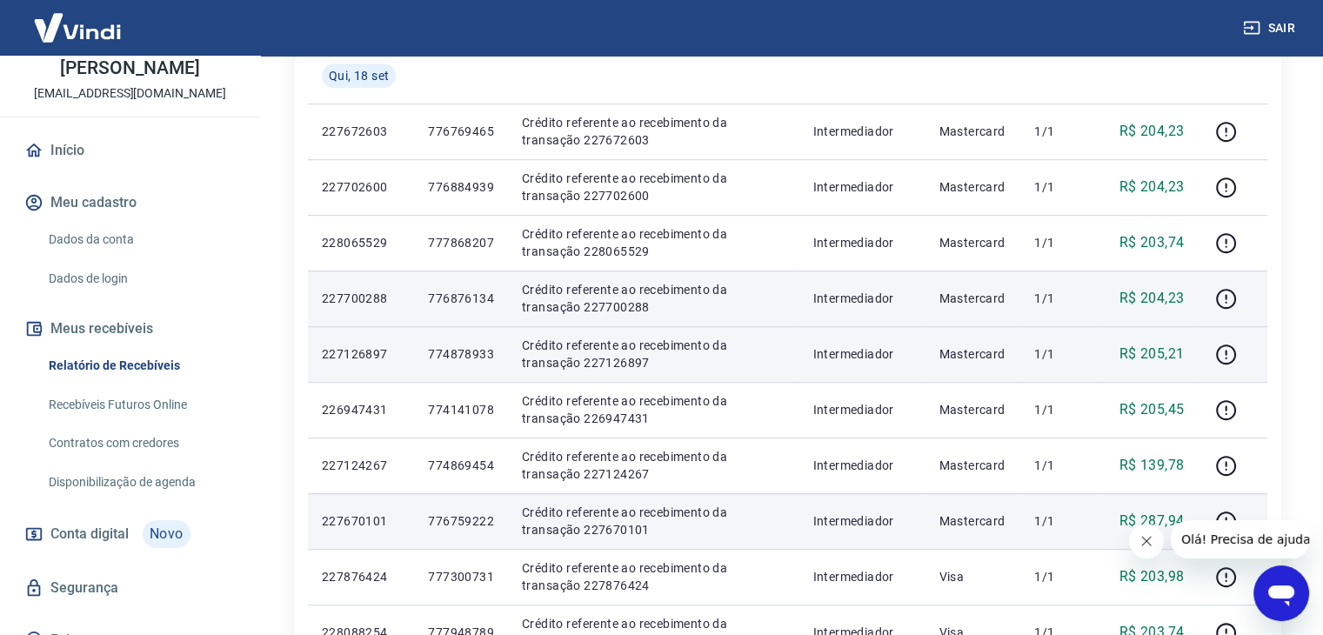
scroll to position [957, 0]
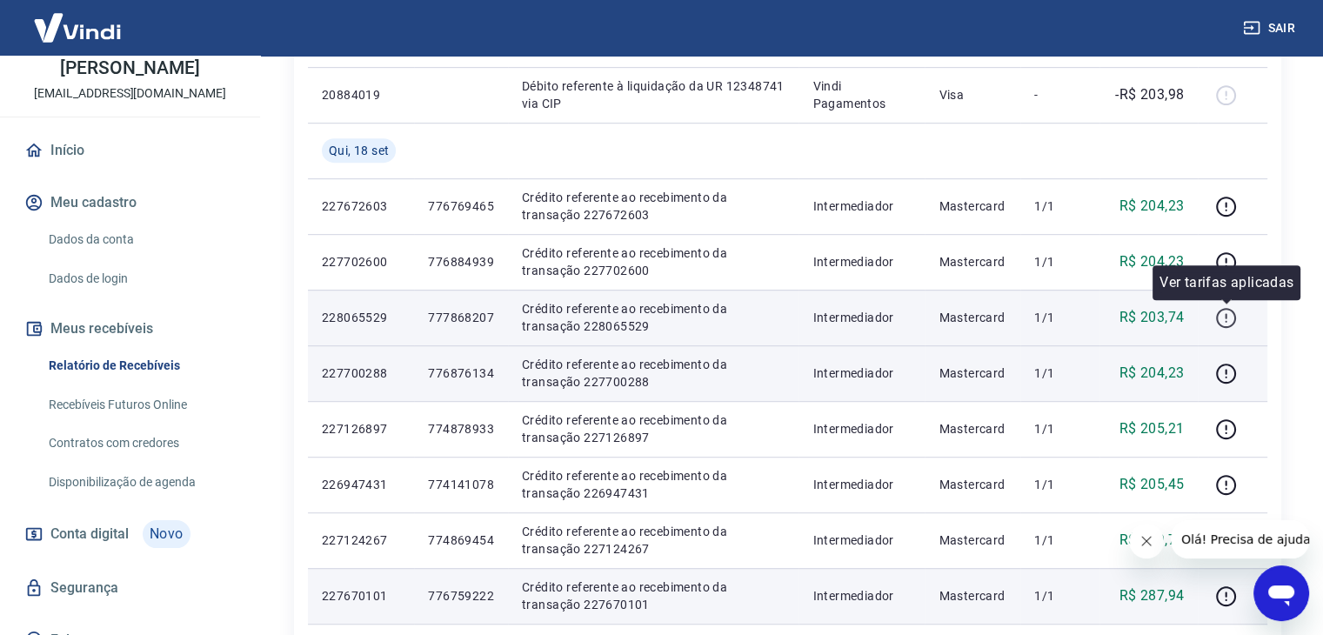
click at [1232, 313] on icon "button" at bounding box center [1226, 318] width 22 height 22
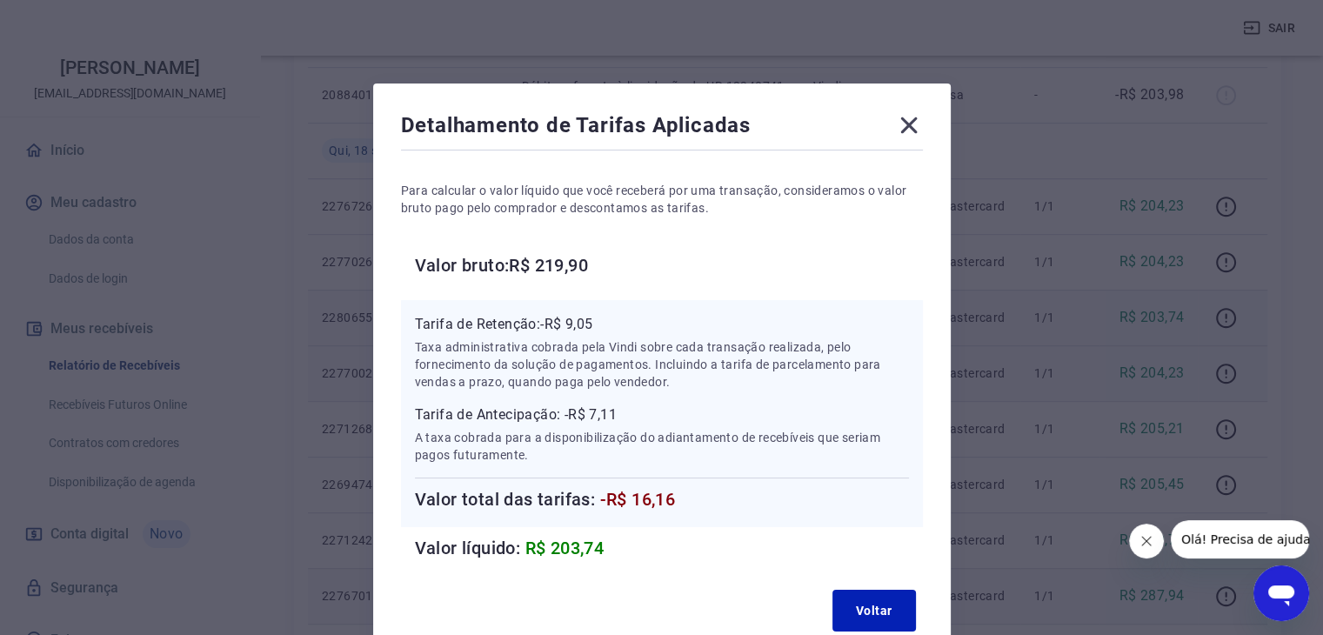
click at [908, 118] on icon at bounding box center [909, 125] width 28 height 28
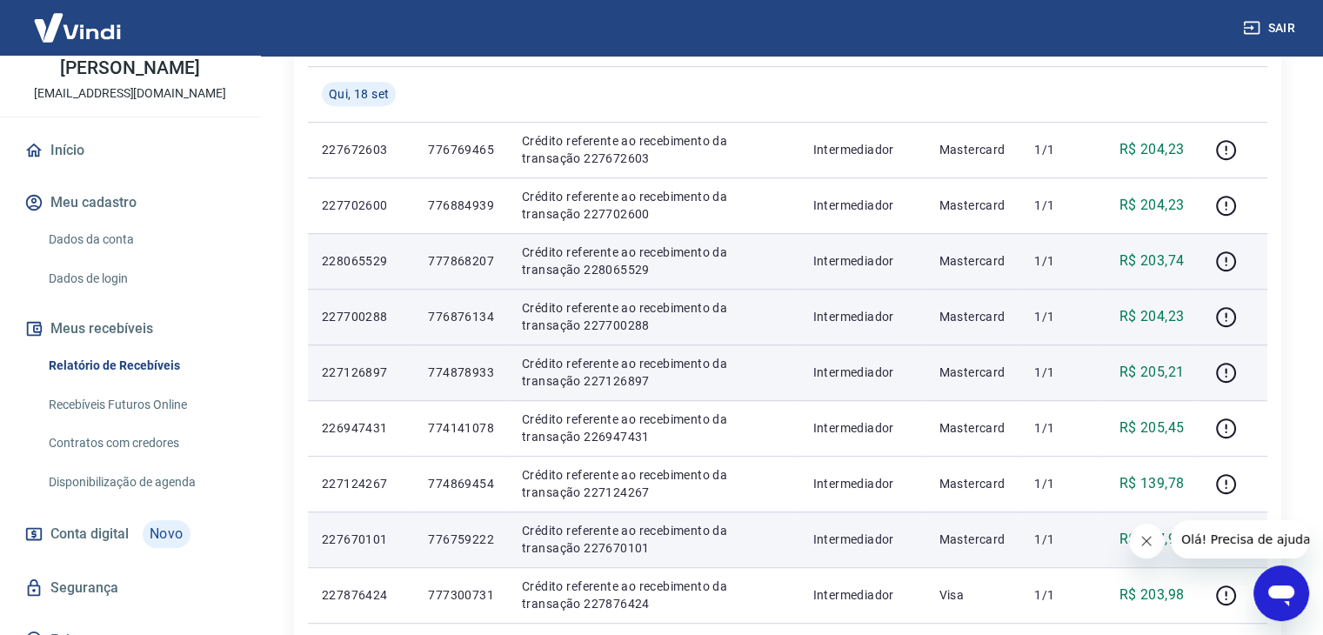
scroll to position [1044, 0]
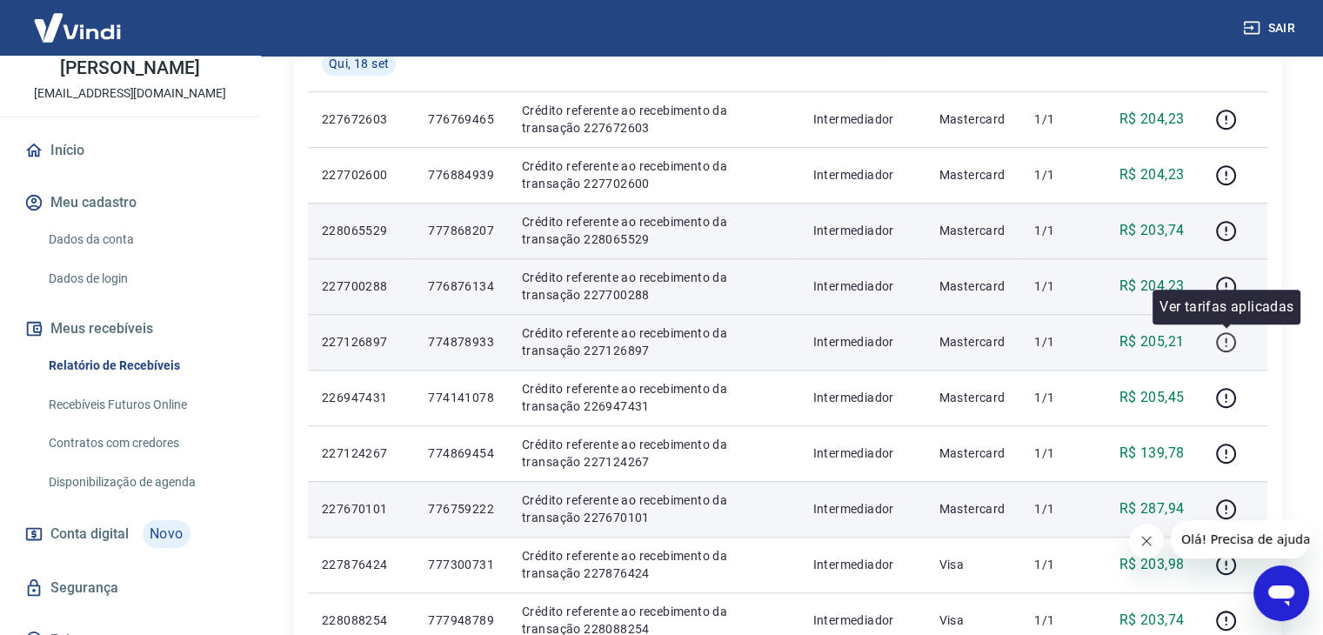
click at [1225, 341] on icon "button" at bounding box center [1226, 342] width 22 height 22
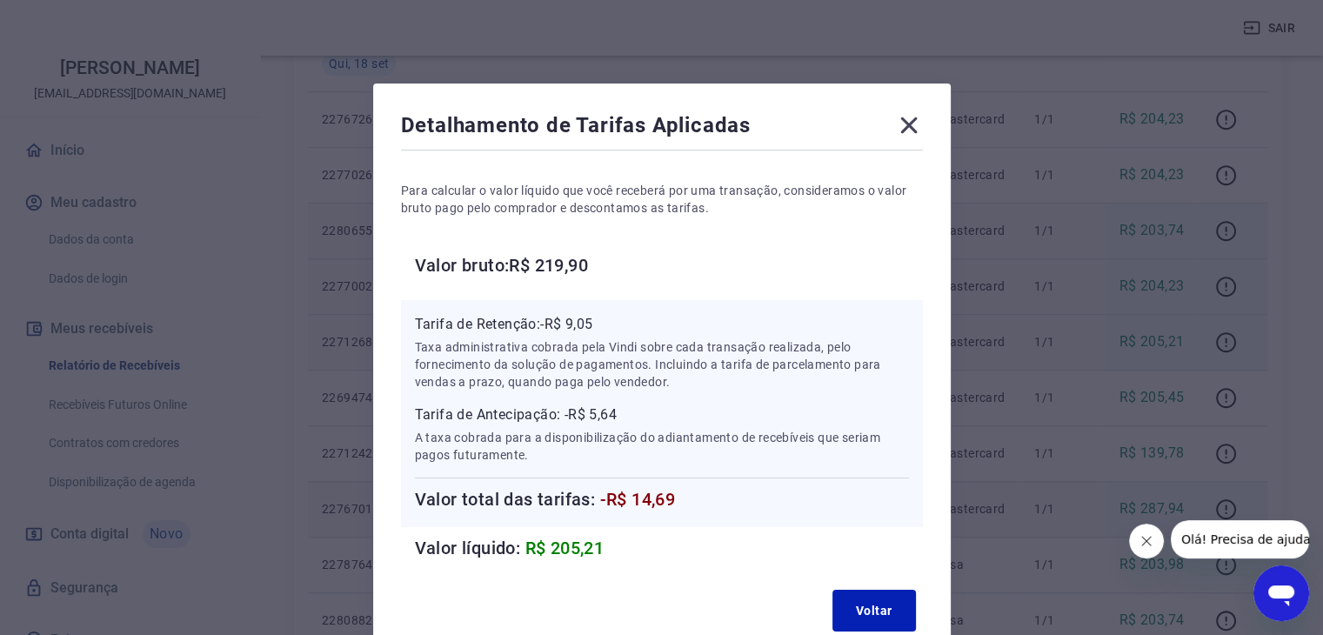
click at [905, 119] on icon at bounding box center [909, 125] width 28 height 28
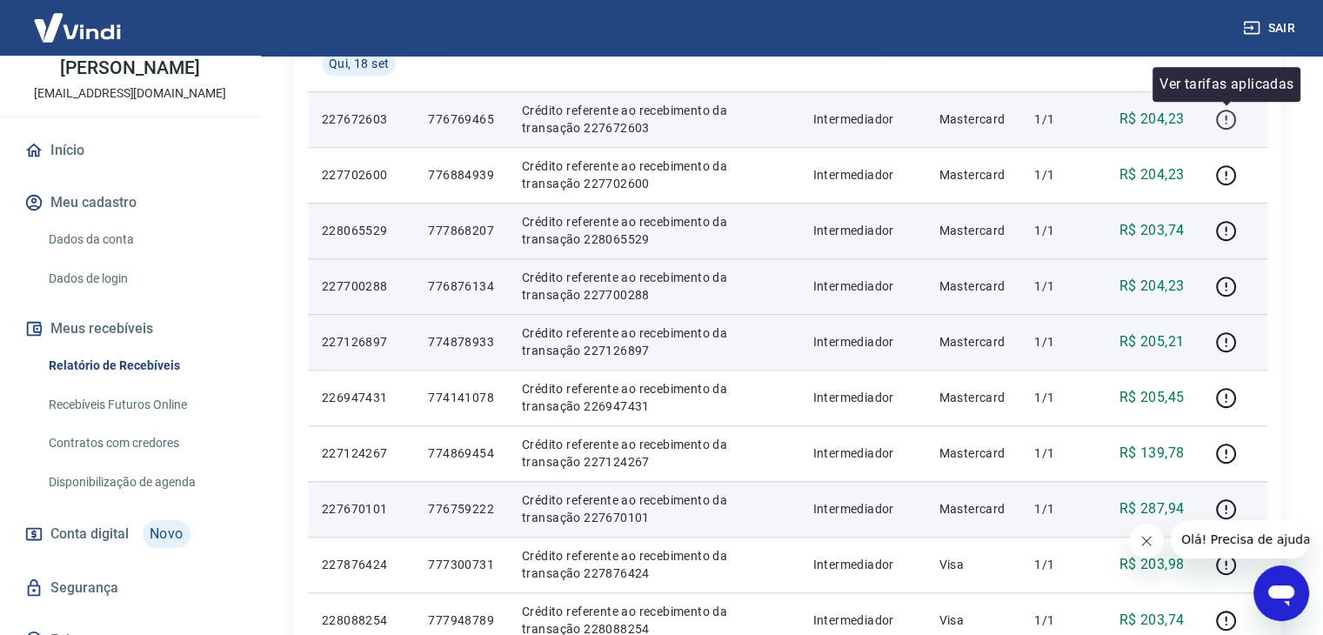
click at [1220, 117] on icon "button" at bounding box center [1226, 120] width 22 height 22
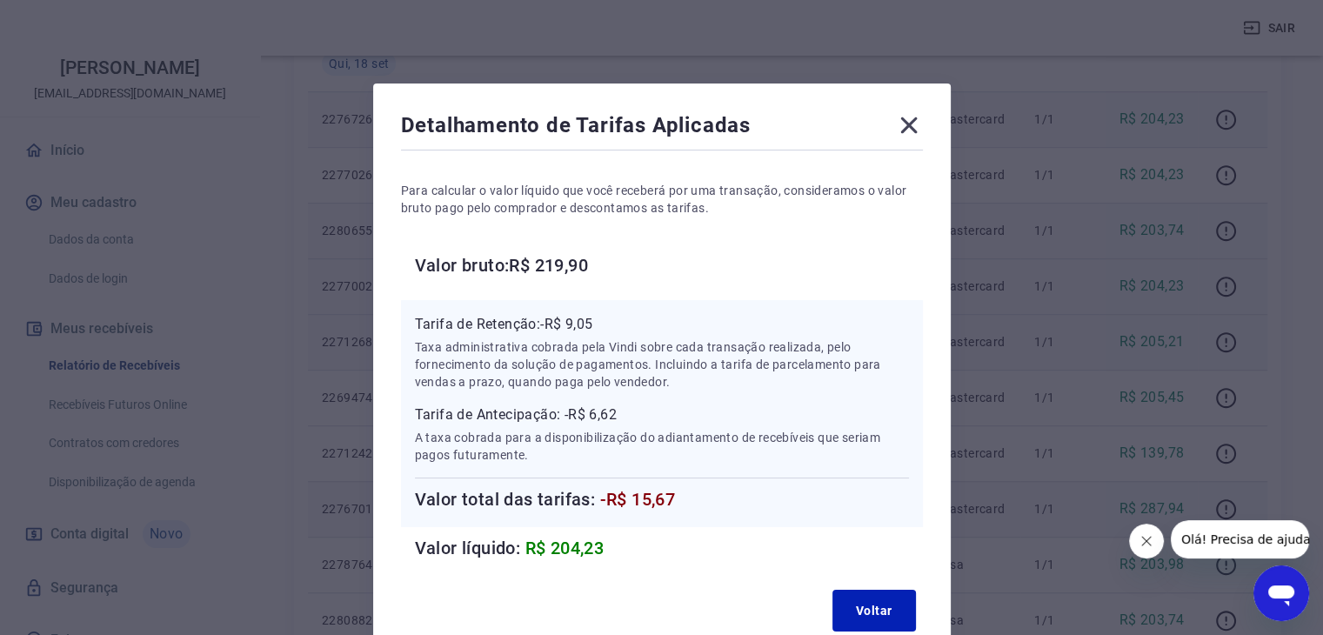
click at [905, 124] on icon at bounding box center [909, 125] width 28 height 28
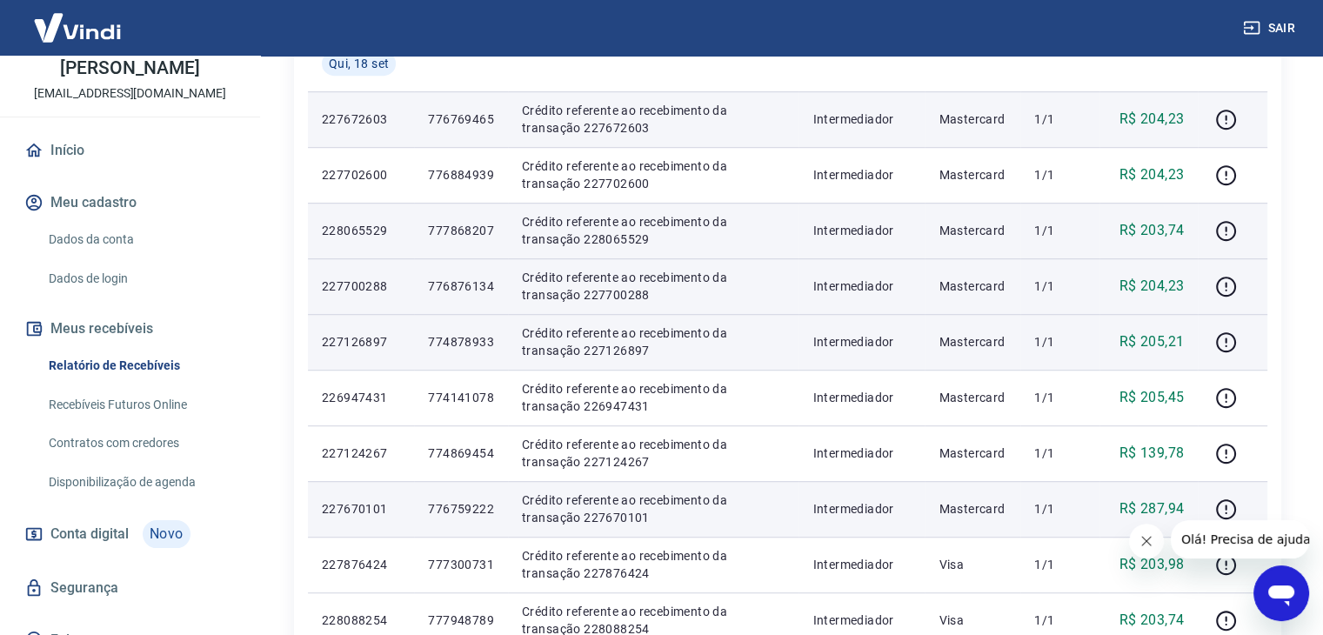
click at [999, 52] on div "Sair" at bounding box center [661, 28] width 1323 height 56
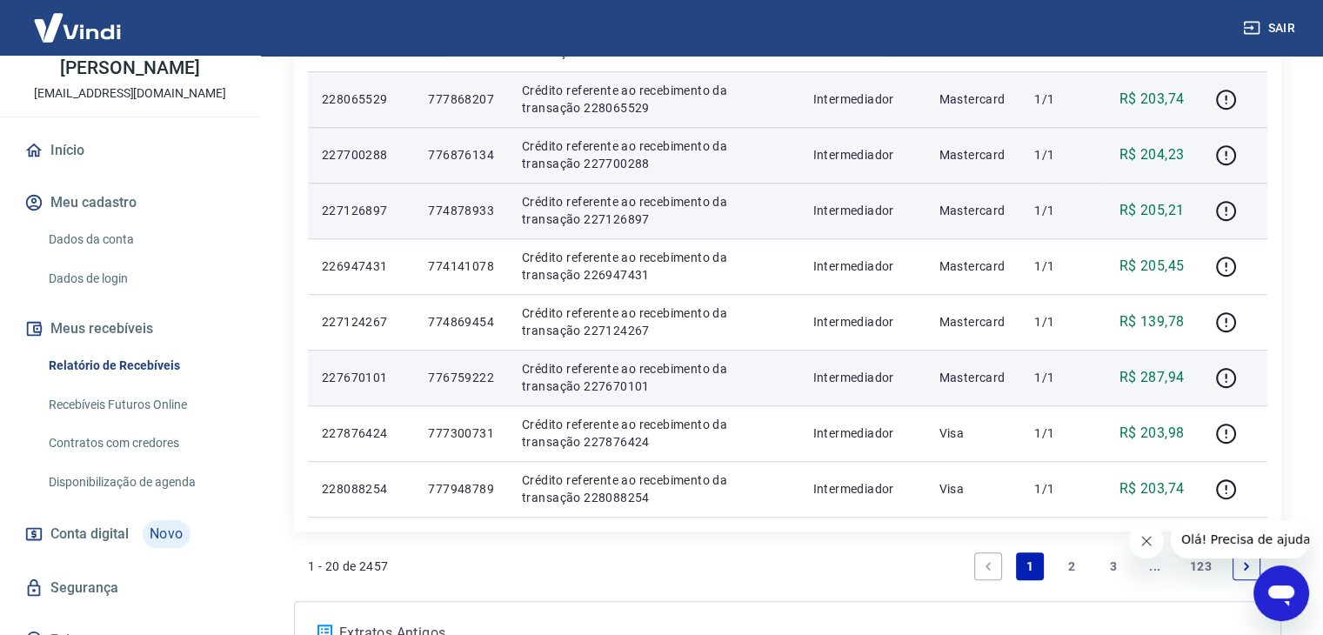
scroll to position [1342, 0]
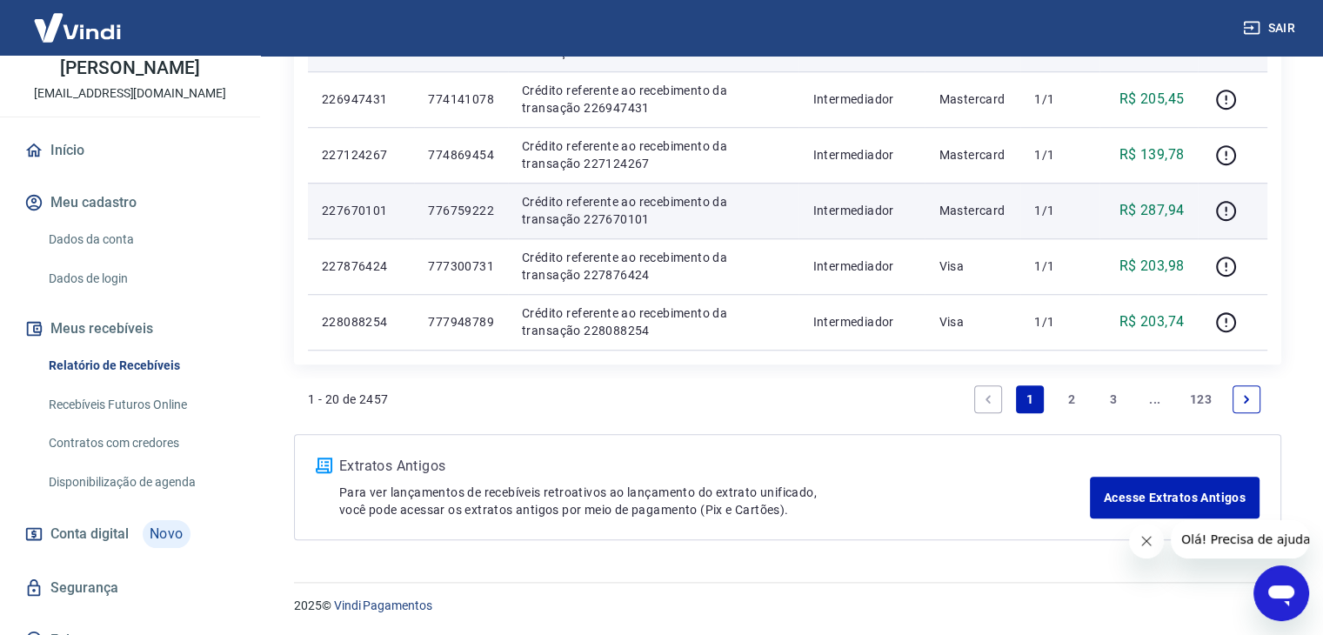
click at [1072, 405] on link "2" at bounding box center [1072, 399] width 28 height 28
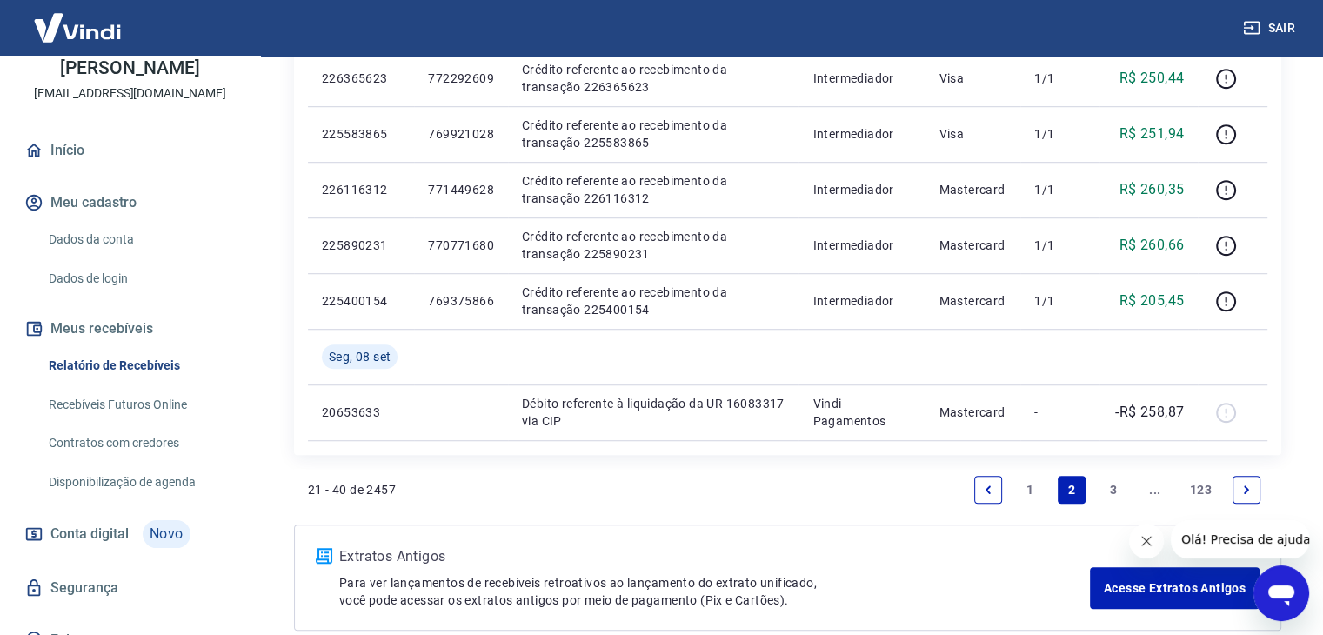
scroll to position [1287, 0]
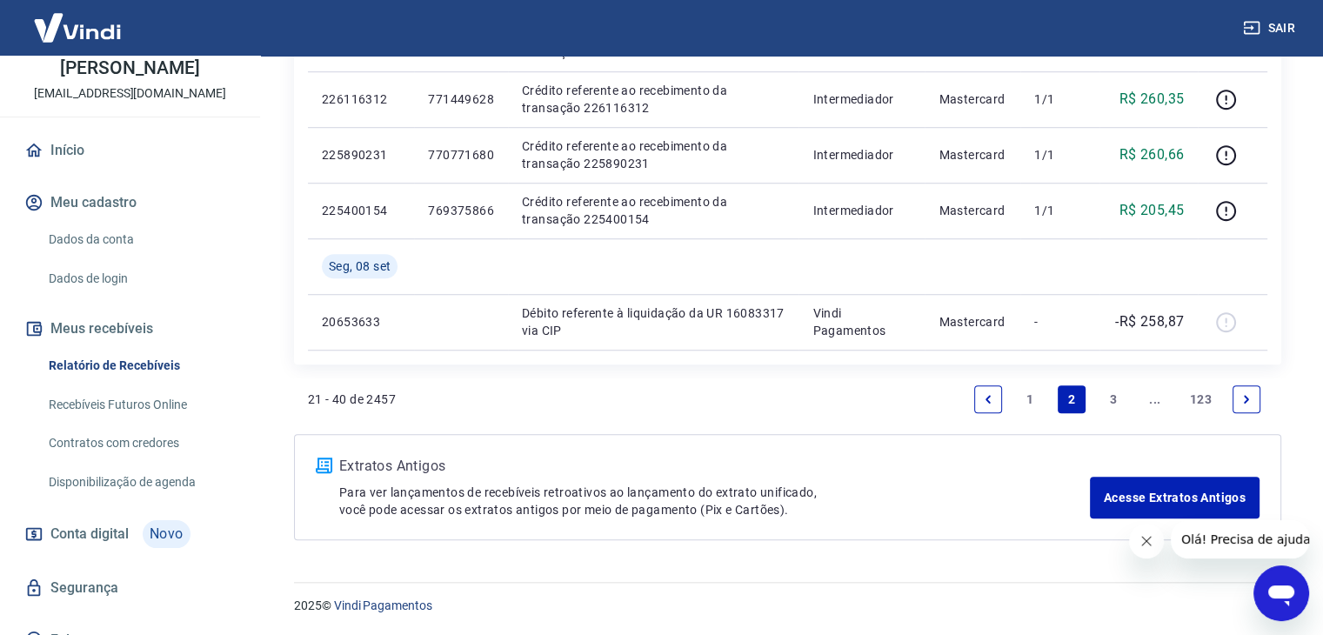
click at [1110, 400] on link "3" at bounding box center [1114, 399] width 28 height 28
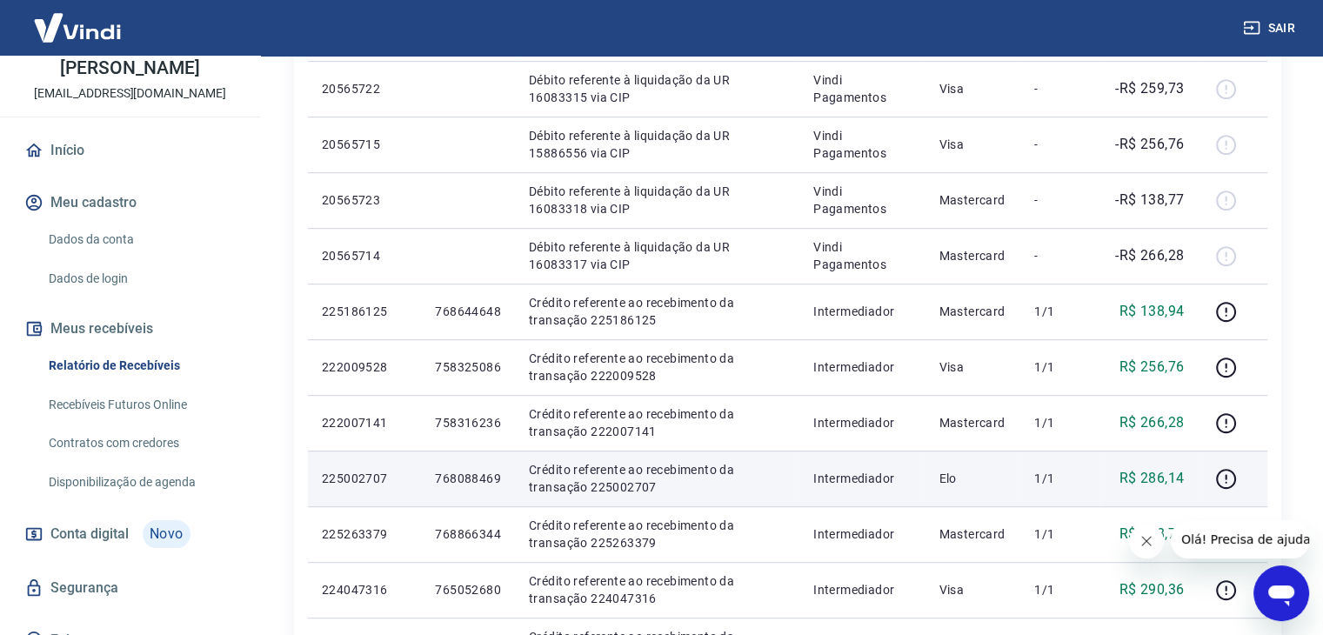
scroll to position [957, 0]
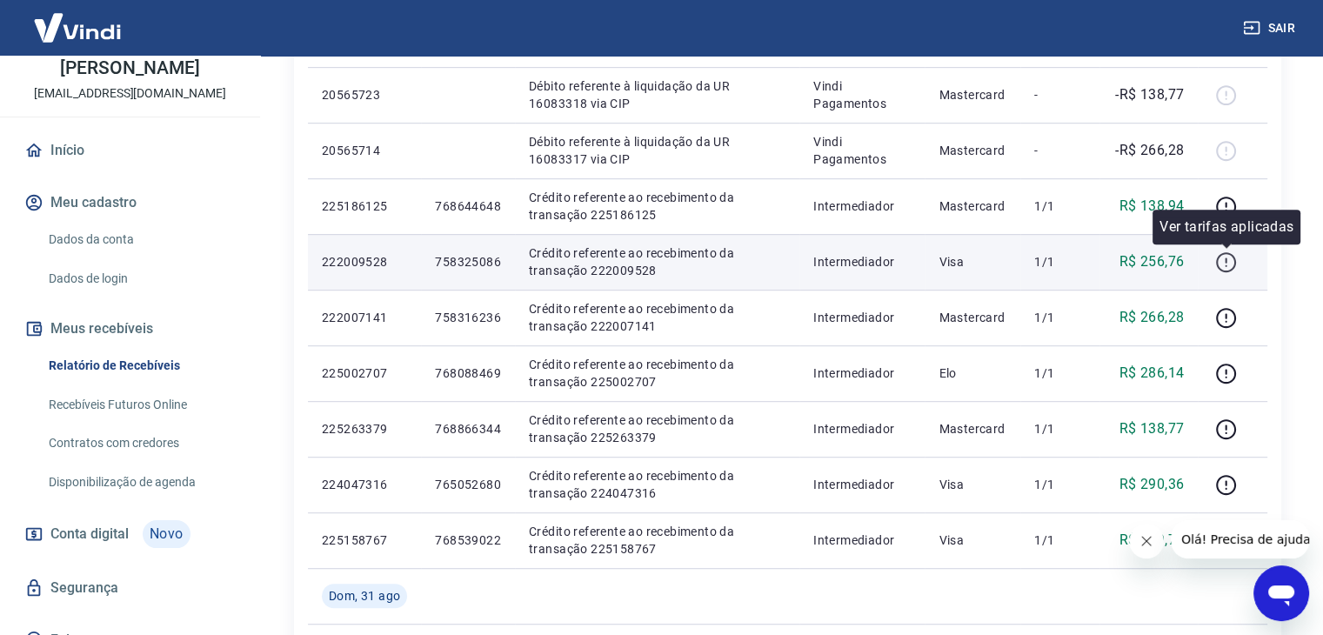
click at [1223, 261] on icon "button" at bounding box center [1226, 262] width 22 height 22
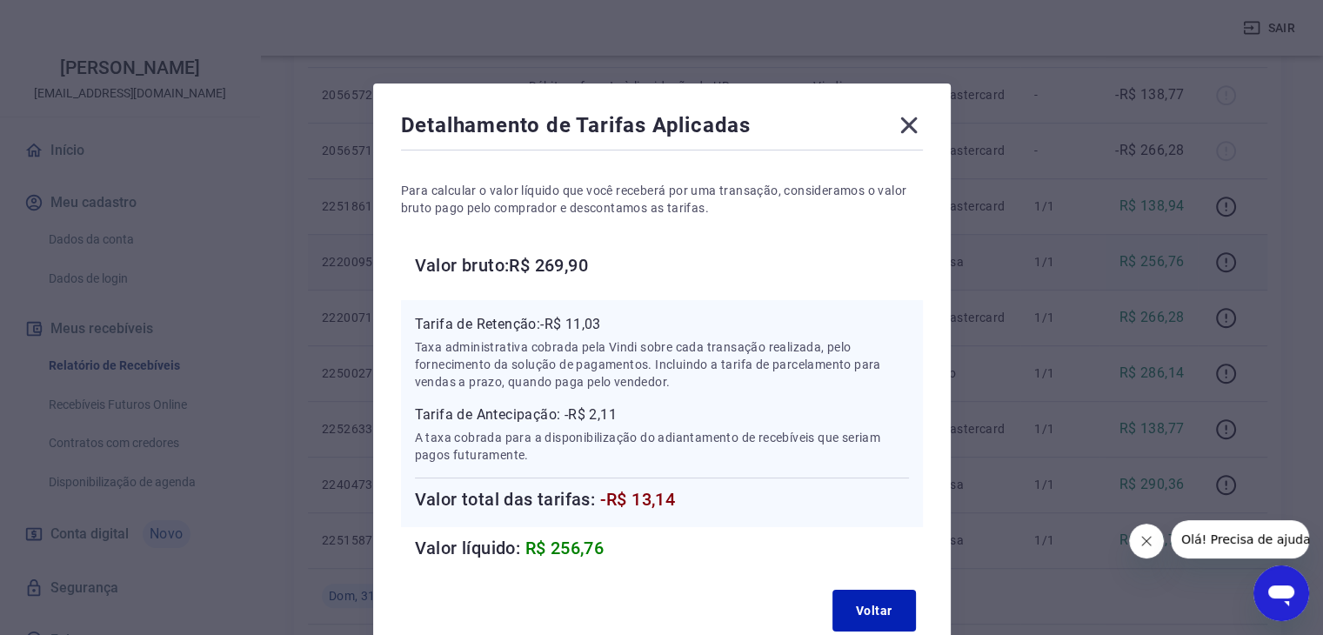
click at [922, 126] on icon at bounding box center [909, 125] width 28 height 28
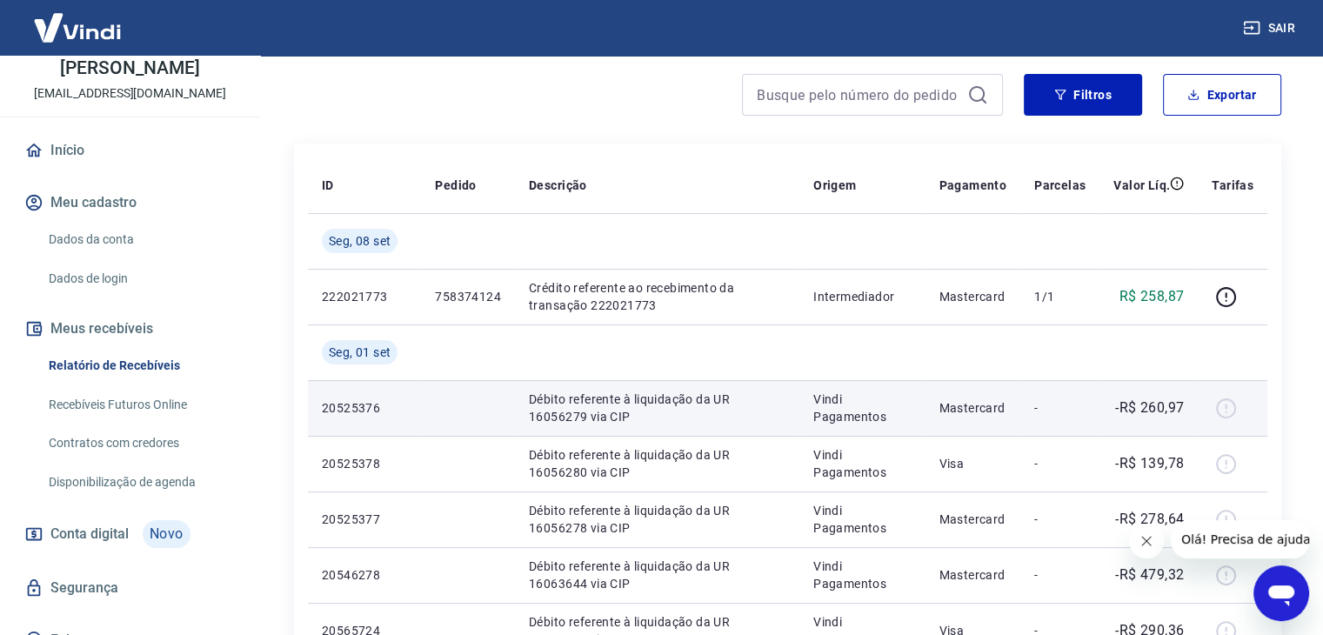
scroll to position [0, 0]
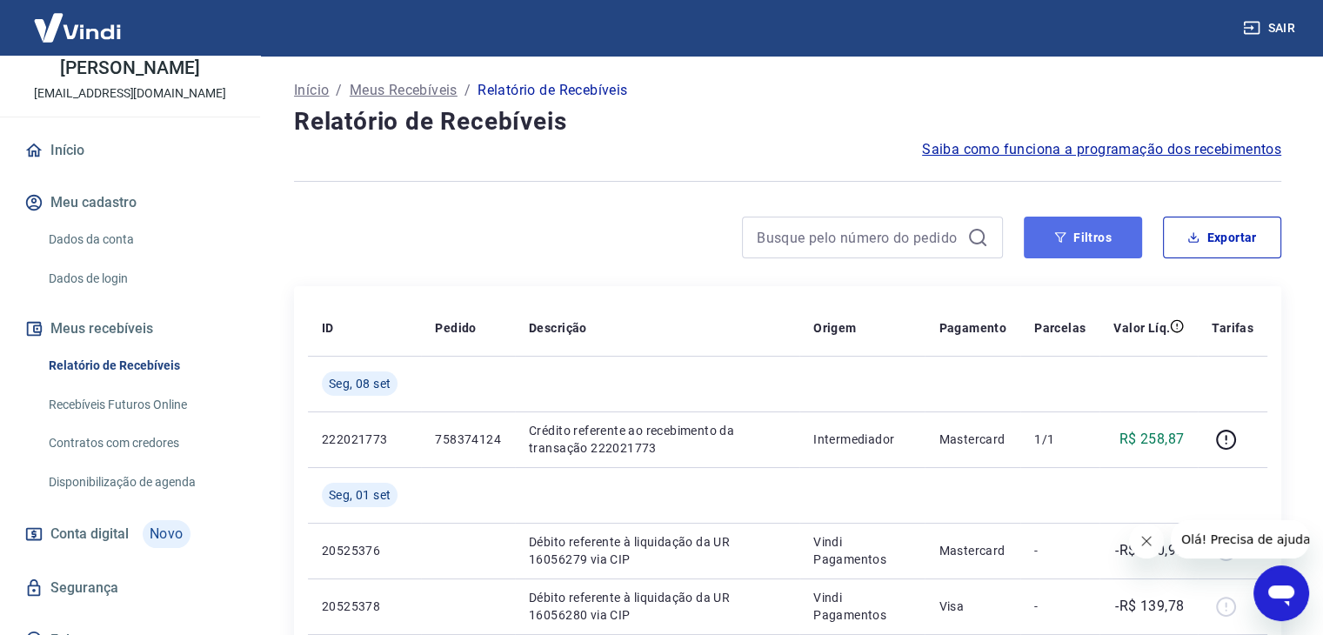
click at [1093, 230] on button "Filtros" at bounding box center [1083, 238] width 118 height 42
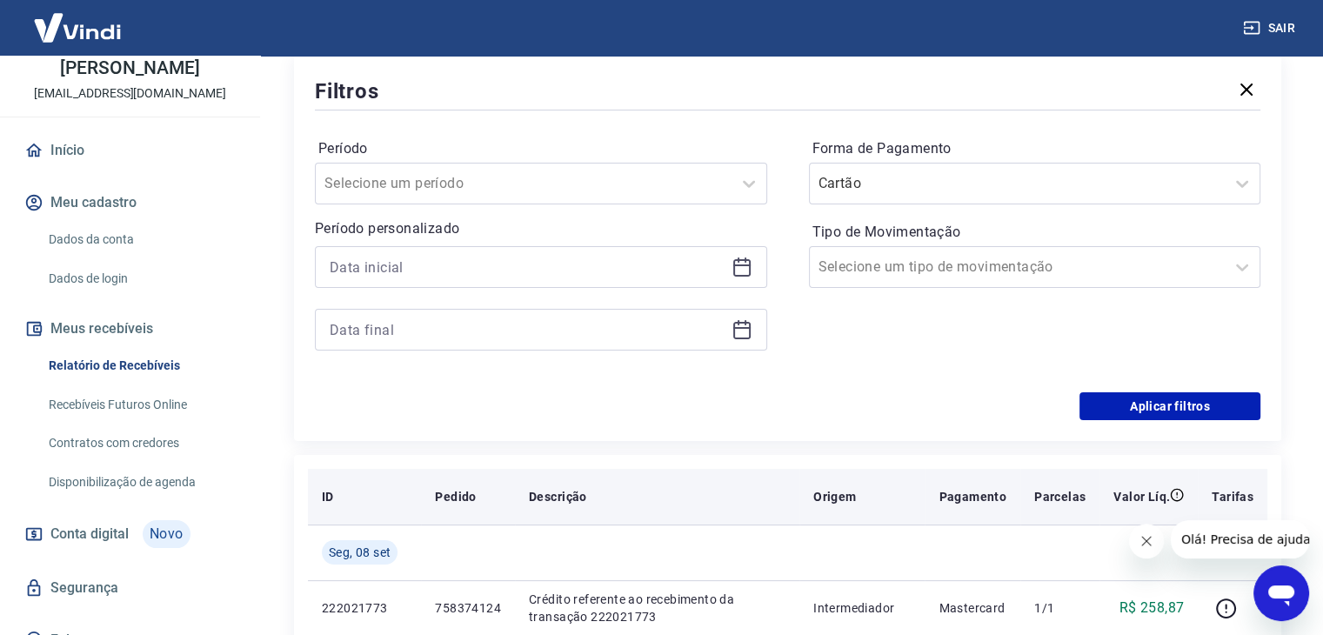
scroll to position [261, 0]
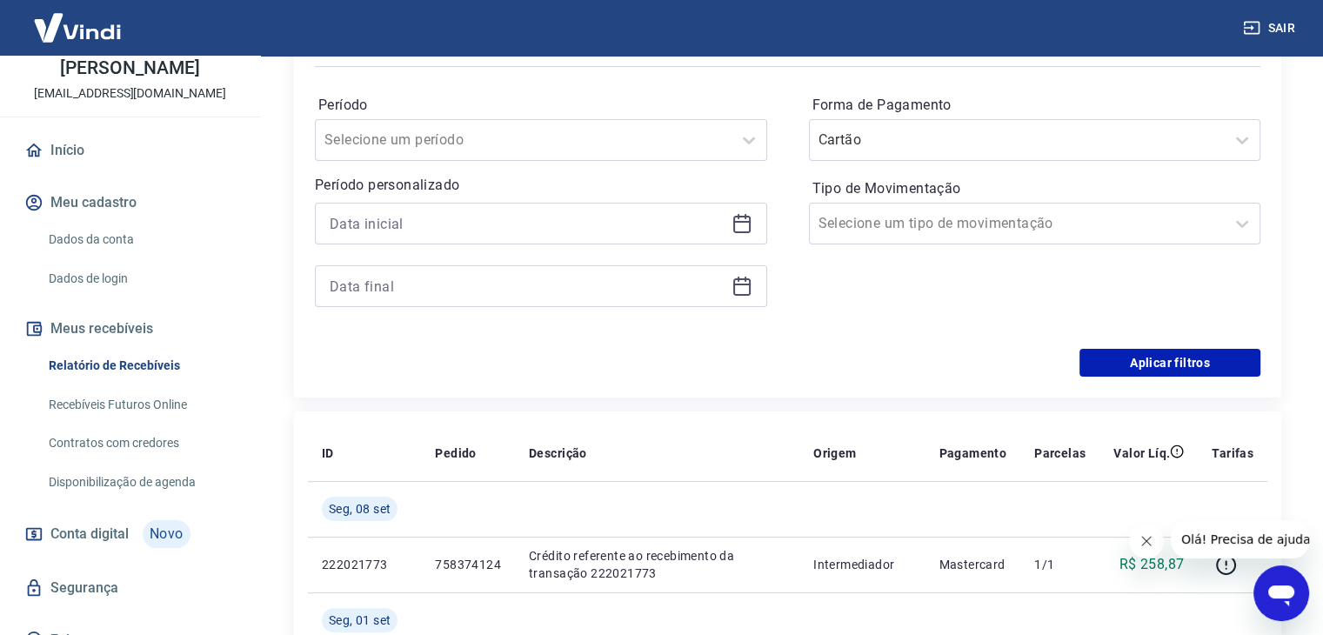
click at [926, 384] on div "Filtros Período Selecione um período Período personalizado Forma de Pagamento C…" at bounding box center [787, 204] width 987 height 386
click at [1148, 537] on icon "Fechar mensagem da empresa" at bounding box center [1147, 541] width 14 height 14
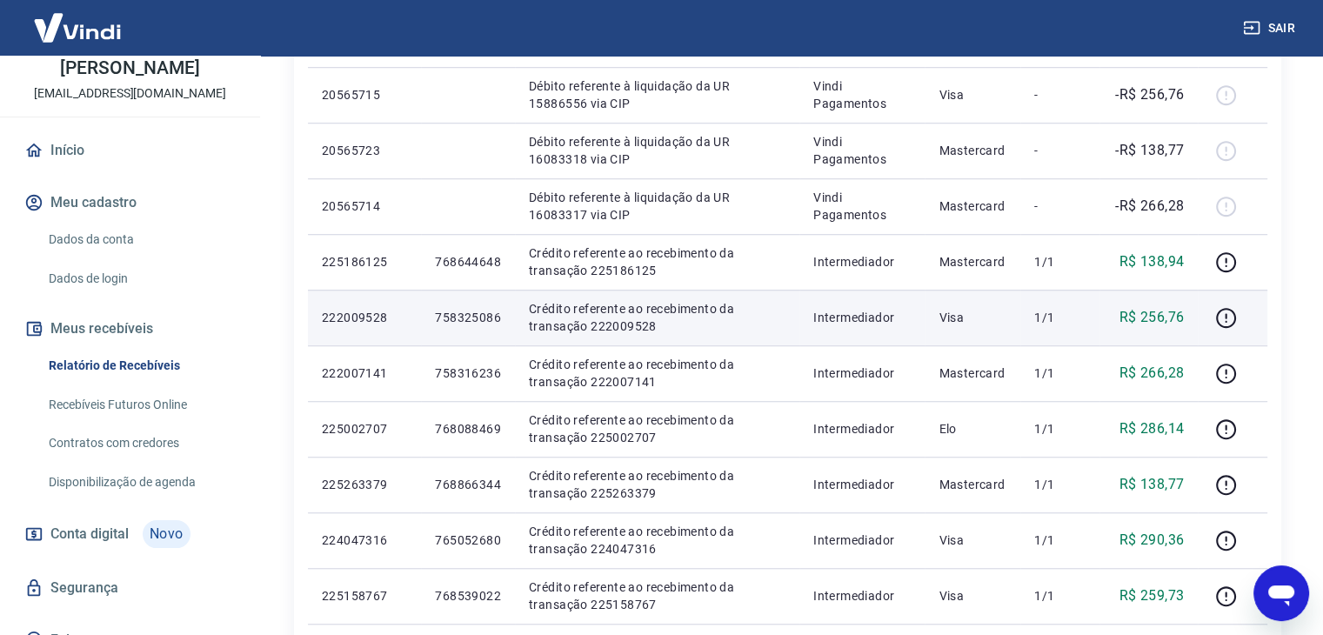
scroll to position [1305, 0]
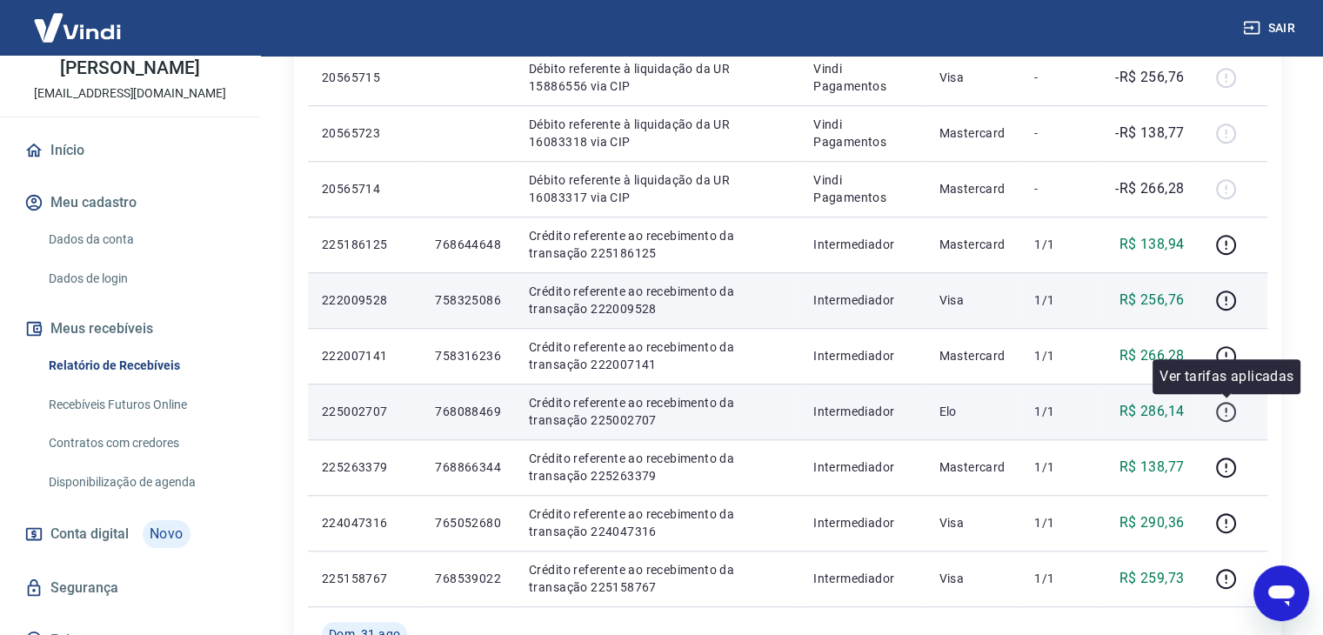
click at [1238, 405] on button "button" at bounding box center [1226, 412] width 28 height 28
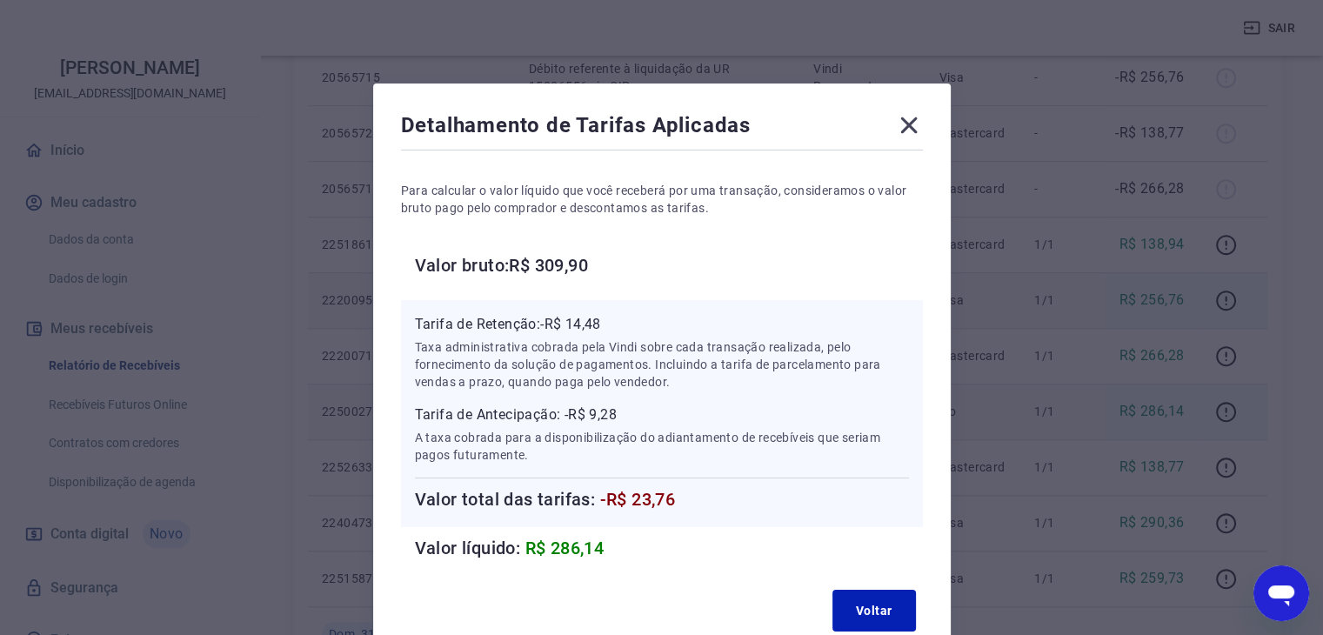
click at [911, 123] on icon at bounding box center [908, 125] width 17 height 17
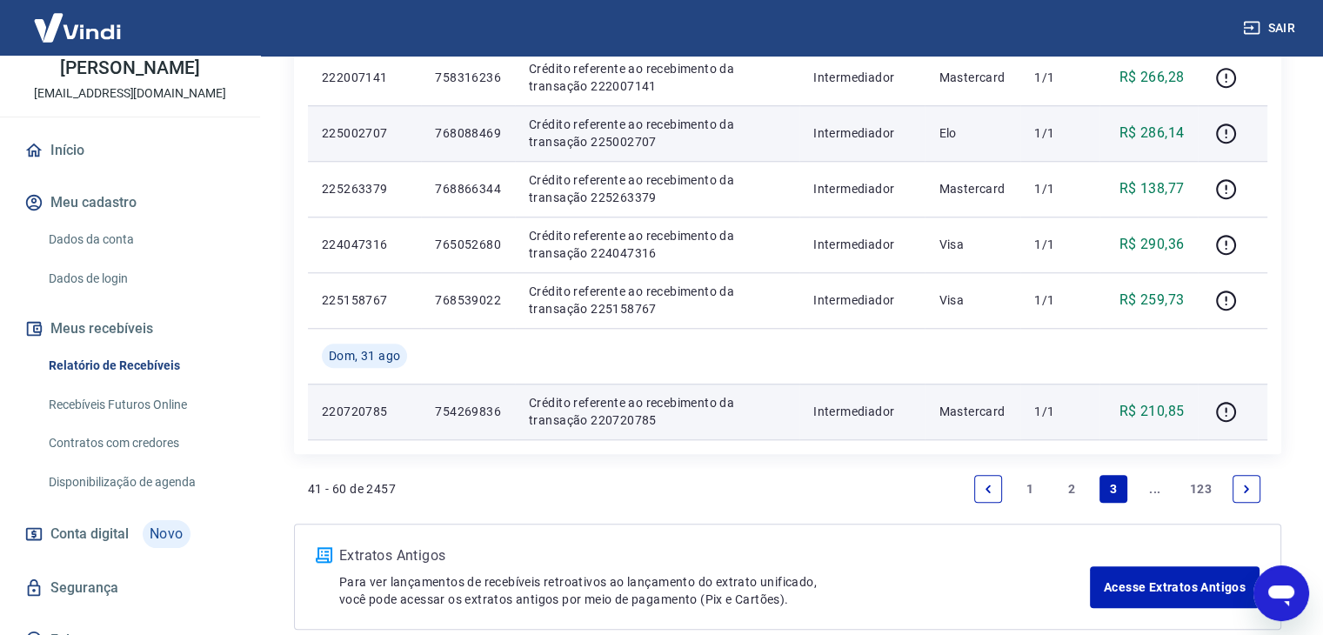
scroll to position [1586, 0]
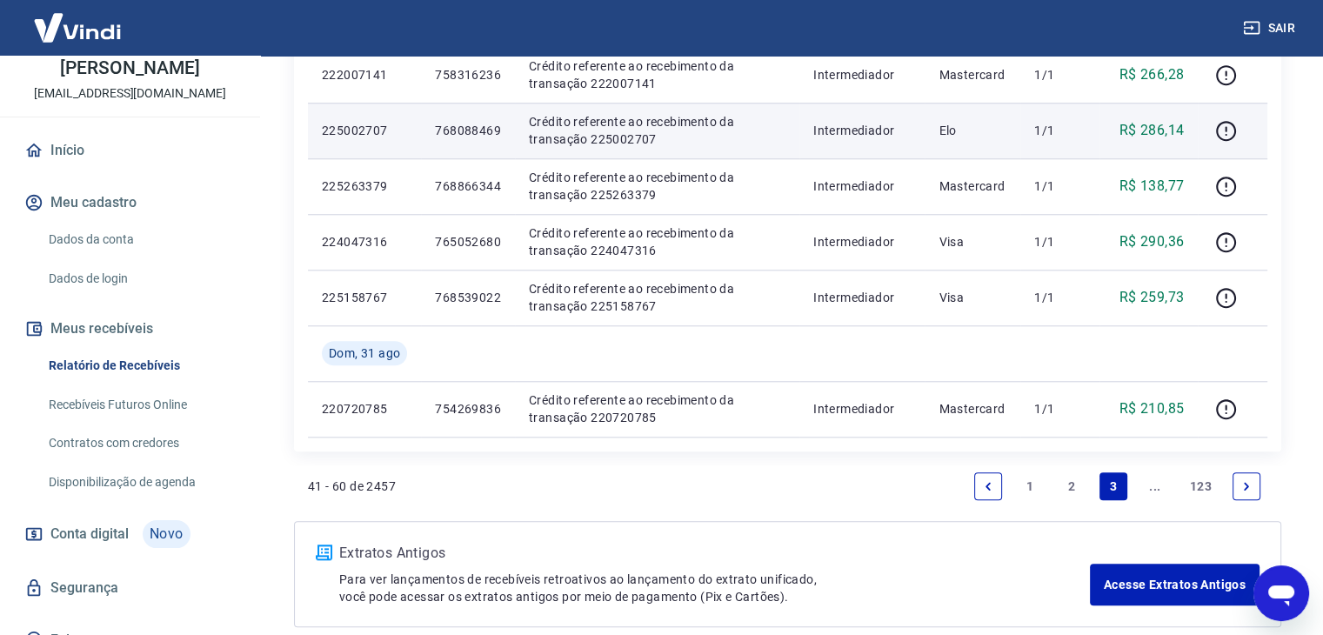
click at [1073, 488] on link "2" at bounding box center [1072, 486] width 28 height 28
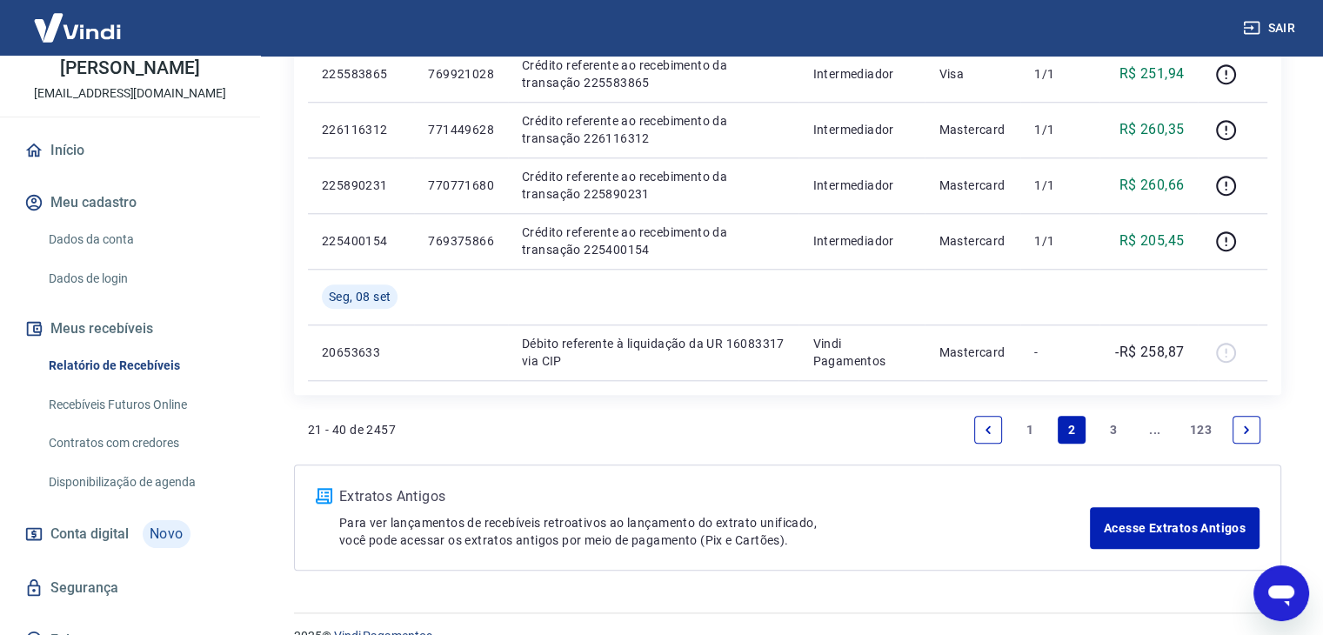
scroll to position [1673, 0]
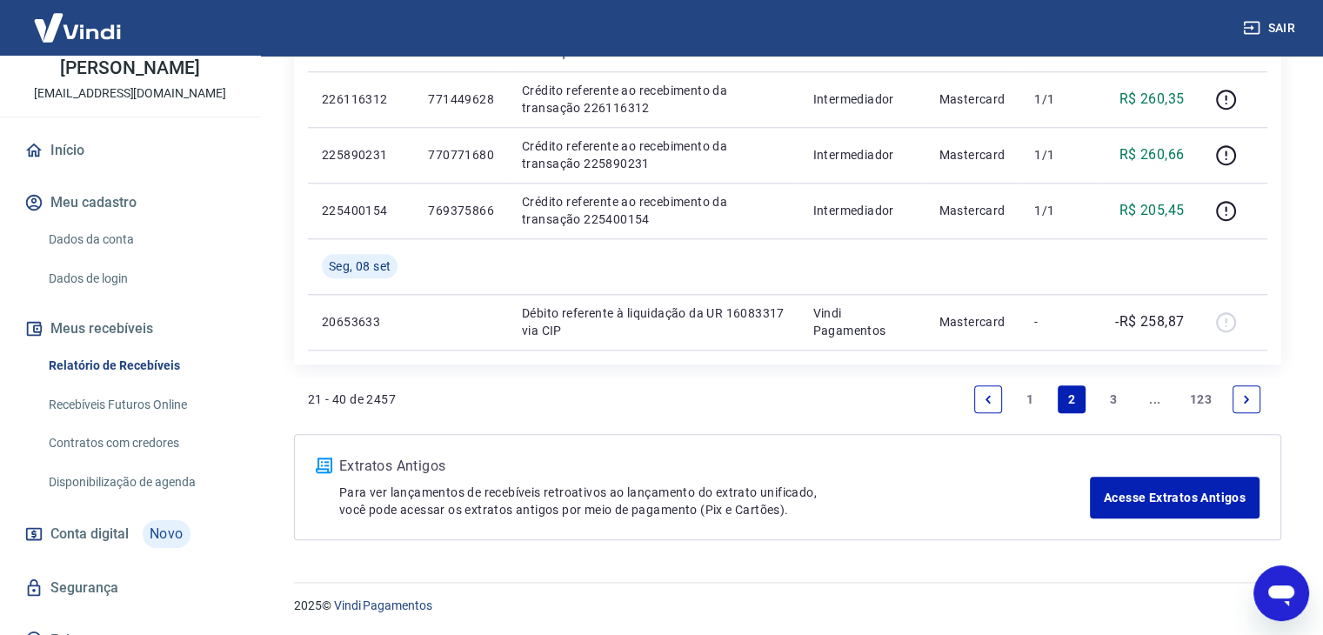
click at [1111, 401] on link "3" at bounding box center [1114, 399] width 28 height 28
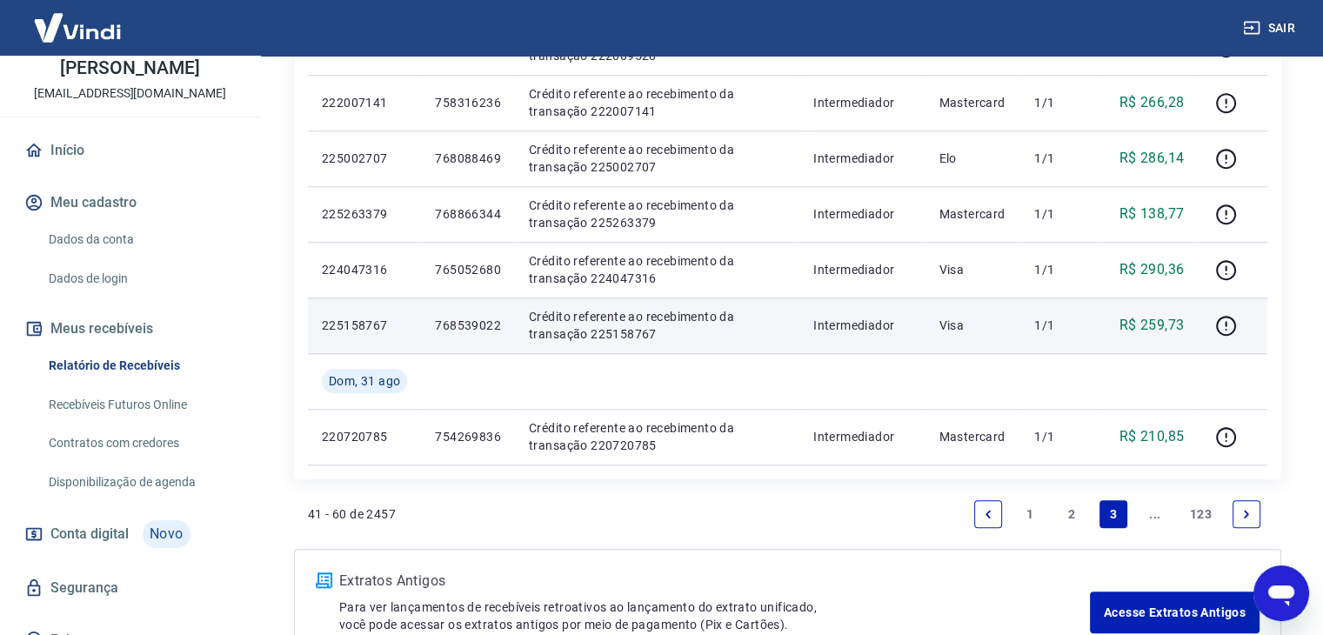
scroll to position [1586, 0]
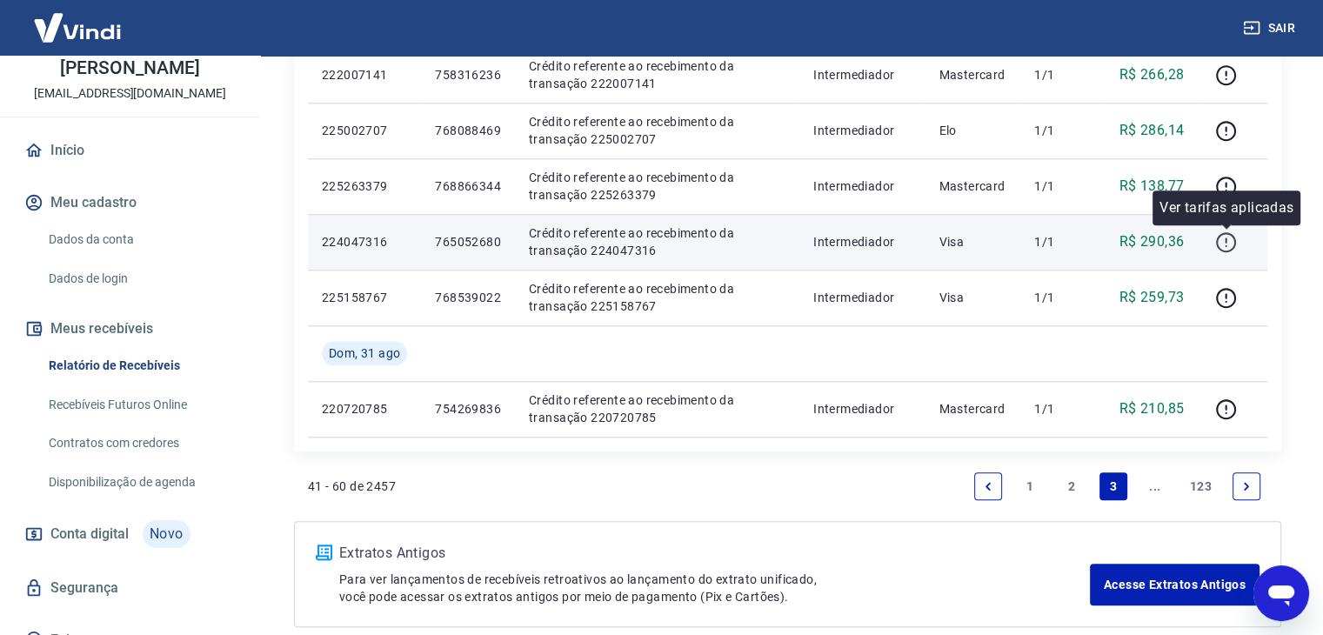
click at [1228, 248] on icon "button" at bounding box center [1226, 242] width 22 height 22
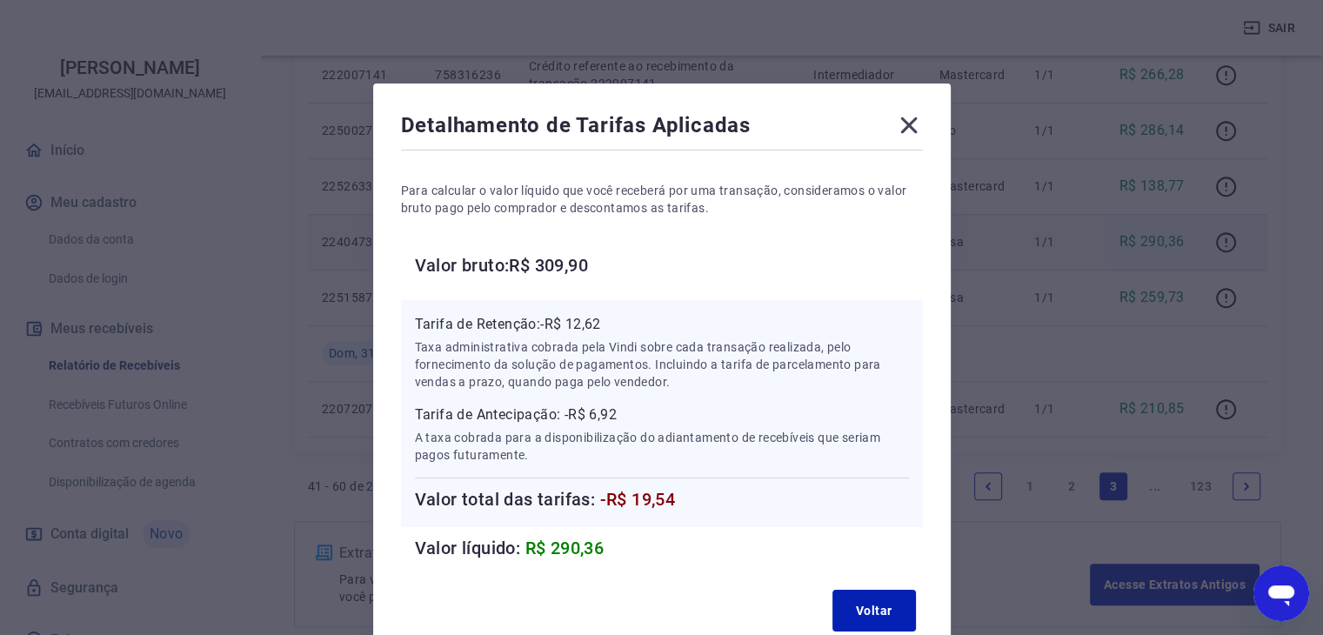
click at [919, 120] on icon at bounding box center [909, 125] width 28 height 28
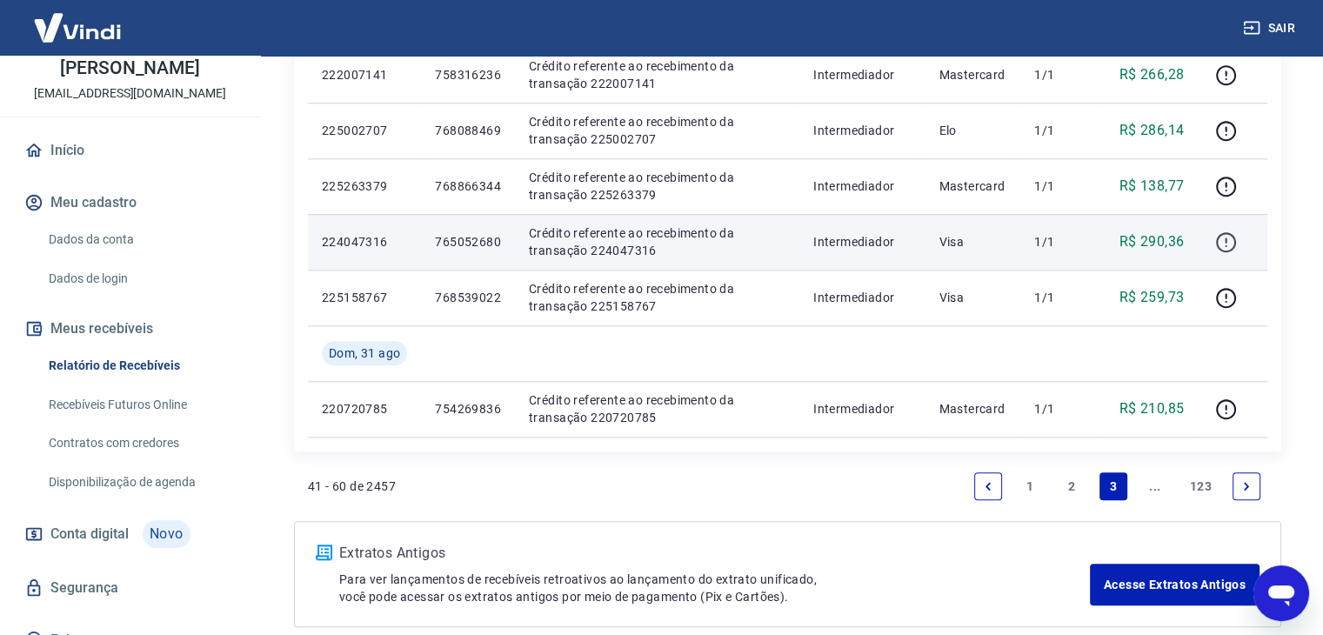
click at [1225, 248] on icon "button" at bounding box center [1226, 242] width 22 height 22
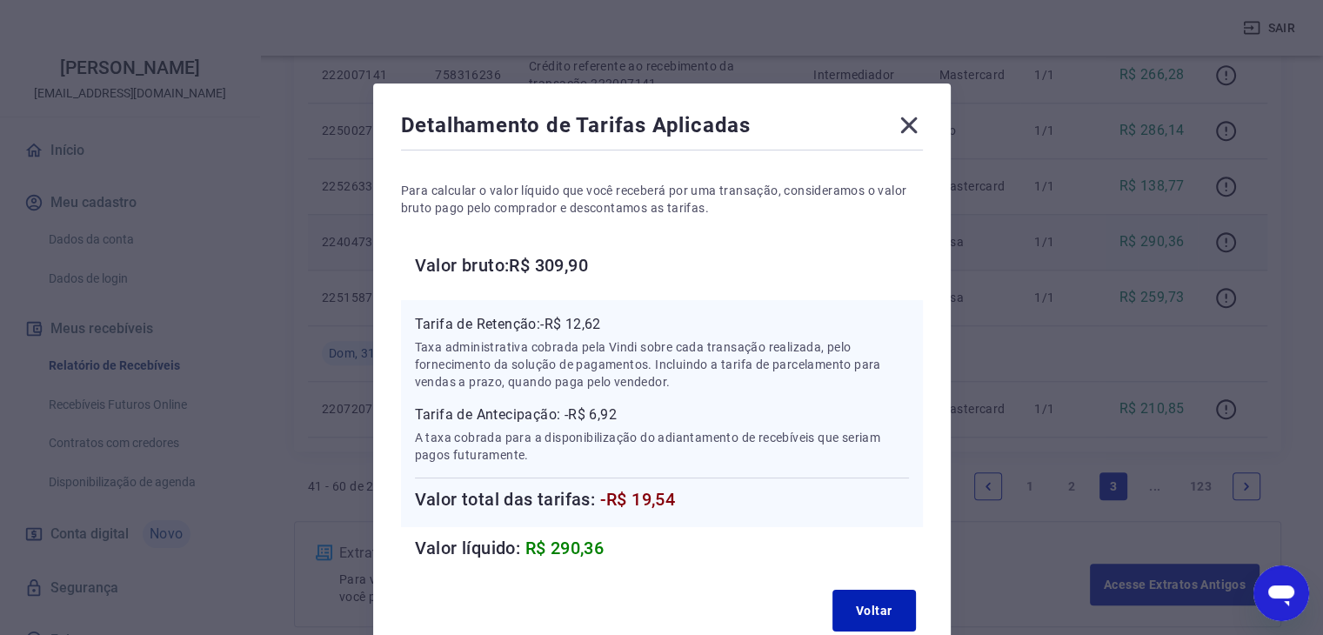
click at [905, 126] on icon at bounding box center [909, 125] width 28 height 28
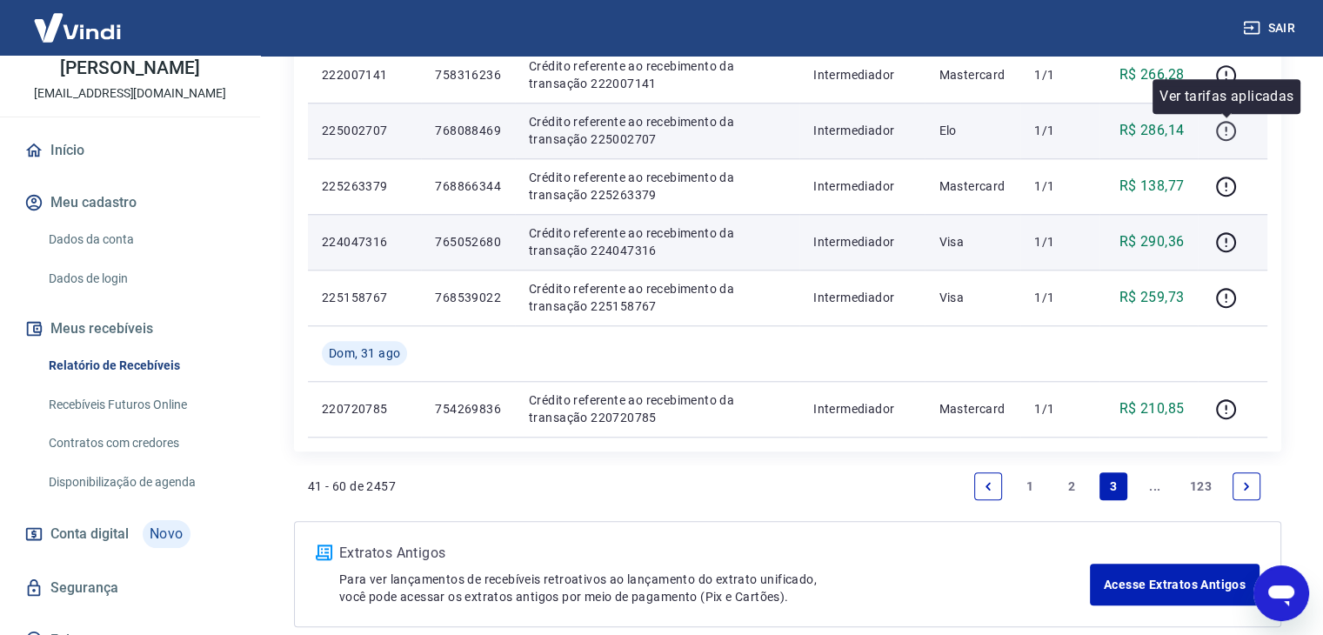
click at [1221, 131] on icon "button" at bounding box center [1226, 131] width 22 height 22
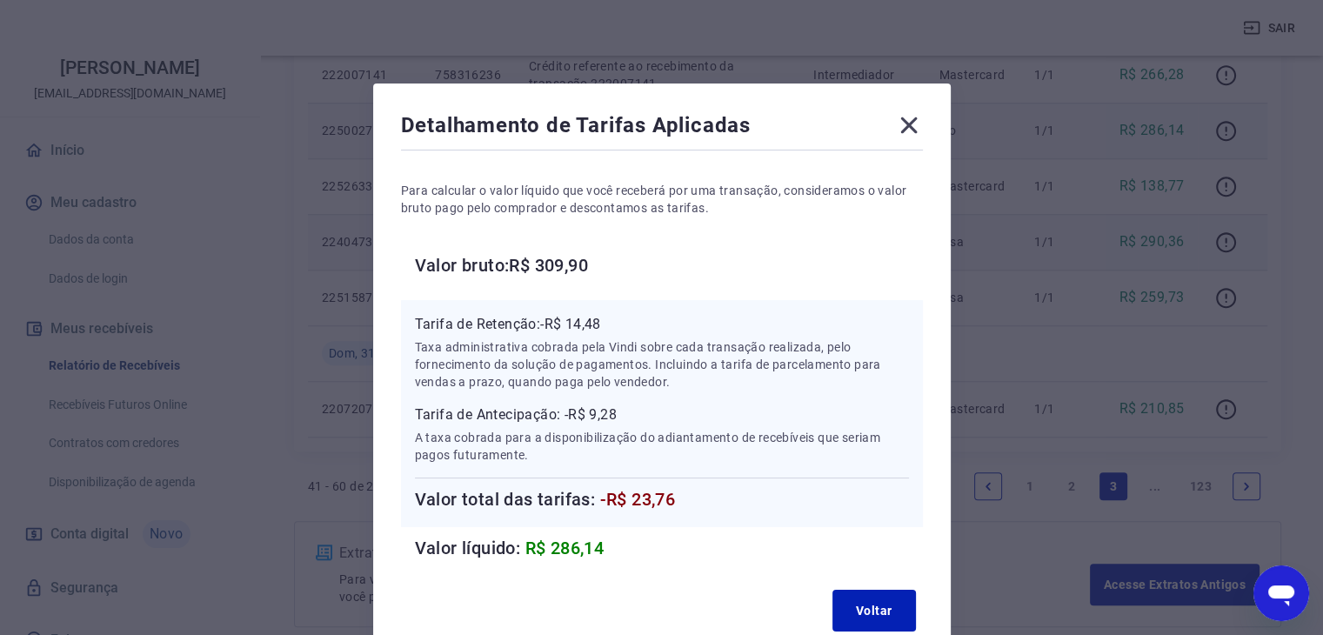
click at [901, 120] on icon at bounding box center [909, 125] width 28 height 28
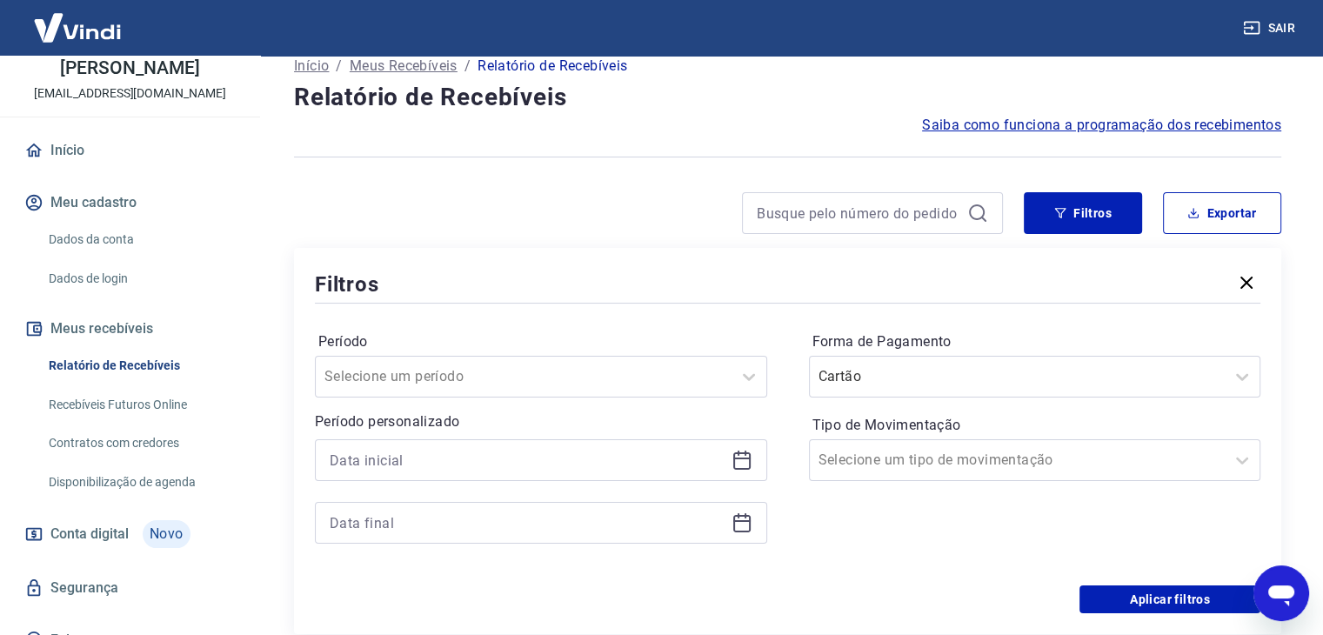
scroll to position [20, 0]
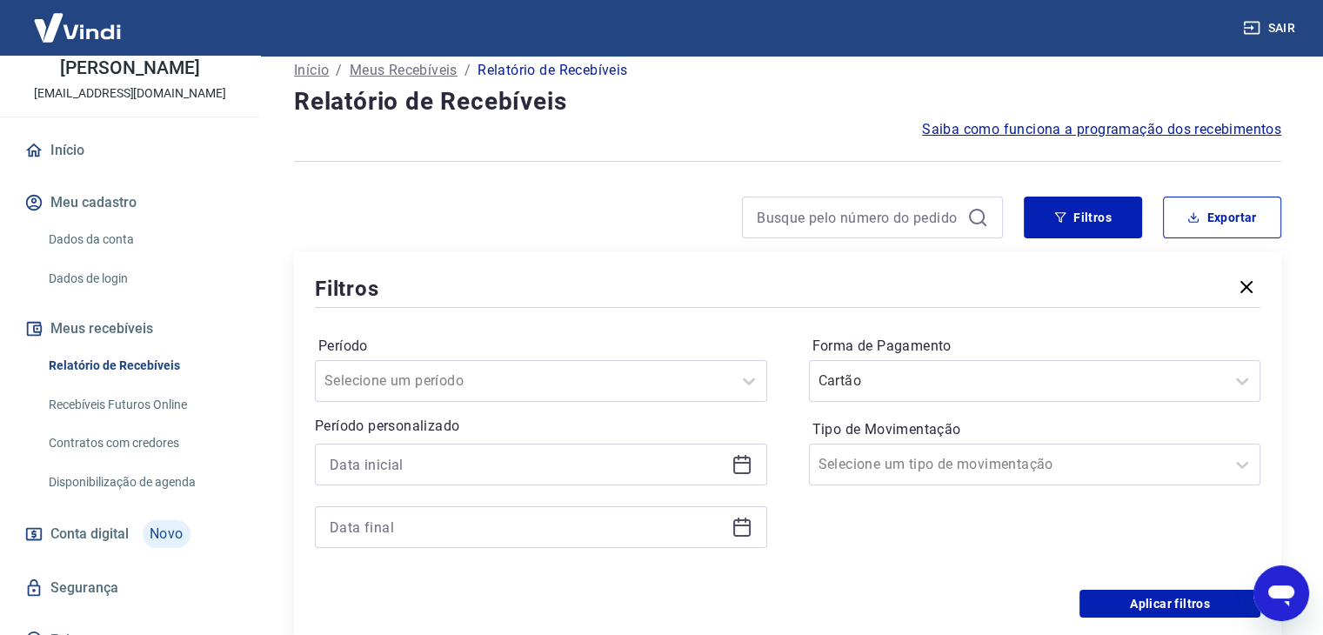
click at [1247, 286] on icon "button" at bounding box center [1247, 287] width 12 height 12
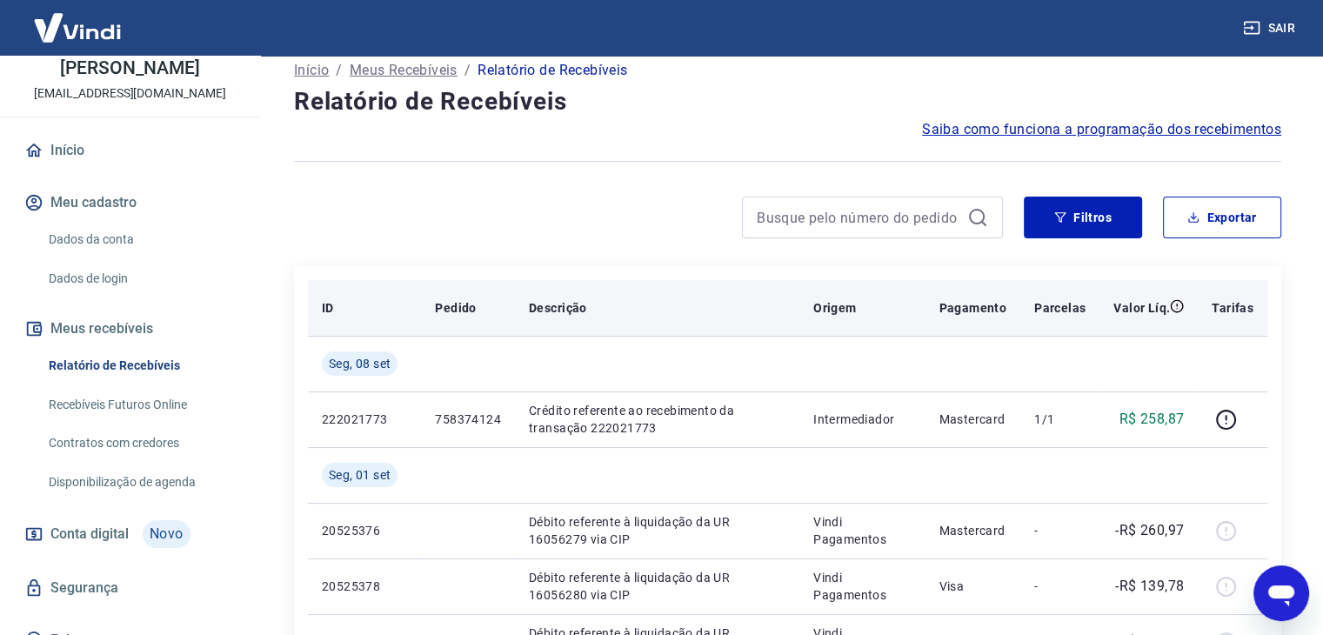
click at [1244, 284] on th "Tarifas" at bounding box center [1233, 308] width 70 height 56
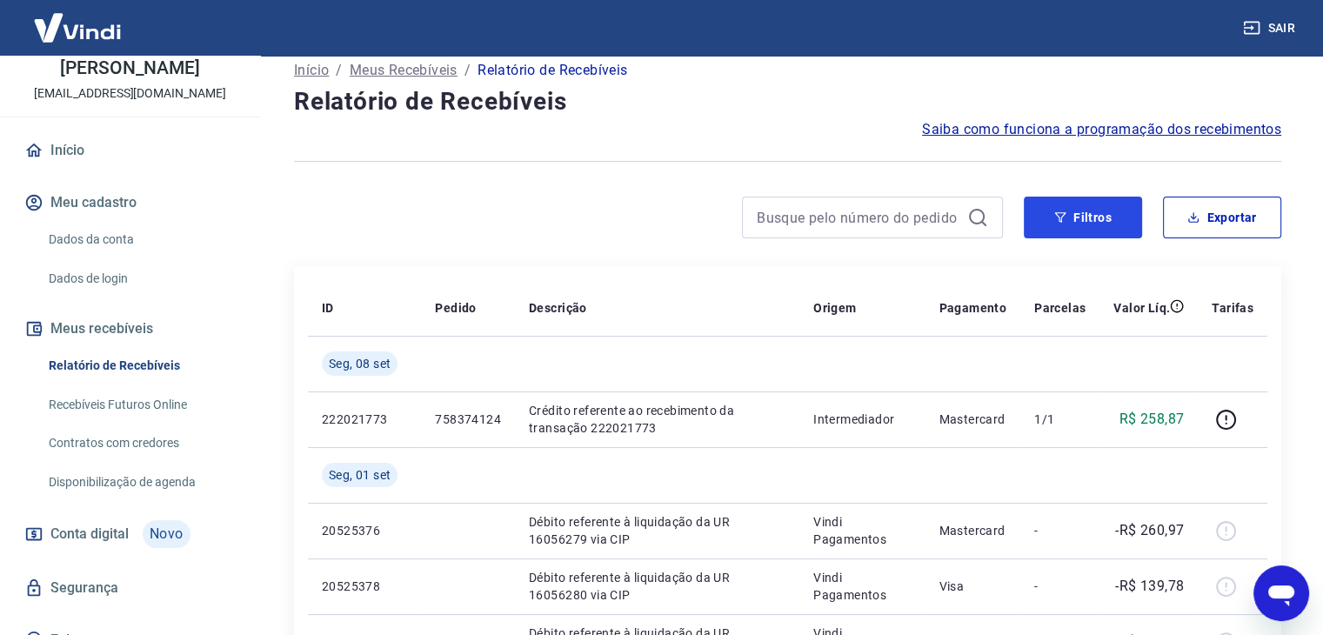
click at [1089, 217] on button "Filtros" at bounding box center [1083, 218] width 118 height 42
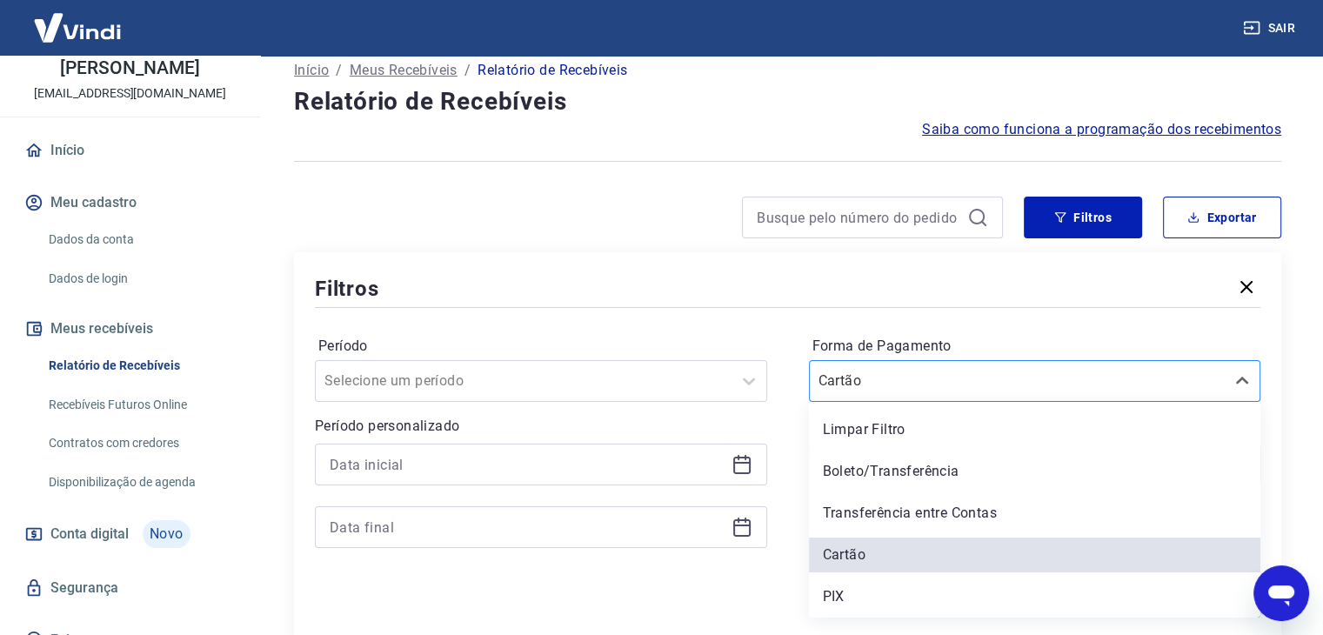
click at [1097, 360] on div "Cartão" at bounding box center [1035, 381] width 452 height 42
click at [846, 425] on div "Limpar Filtro" at bounding box center [1035, 429] width 452 height 35
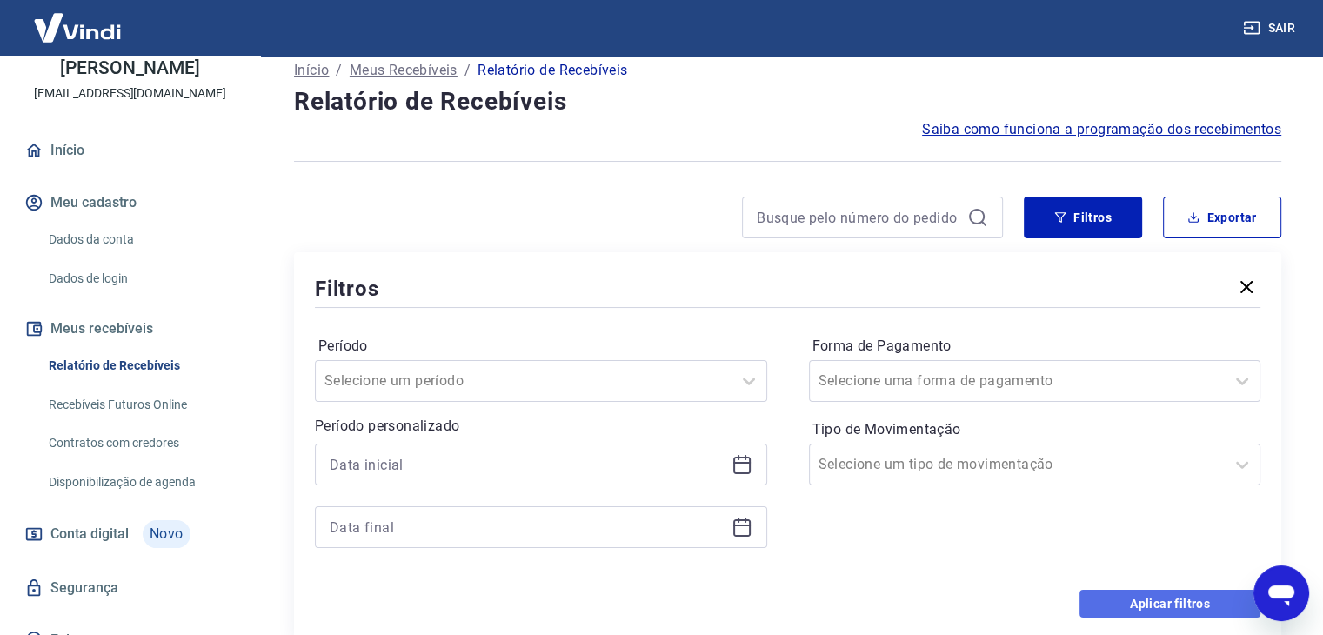
click at [1136, 604] on button "Aplicar filtros" at bounding box center [1170, 604] width 181 height 28
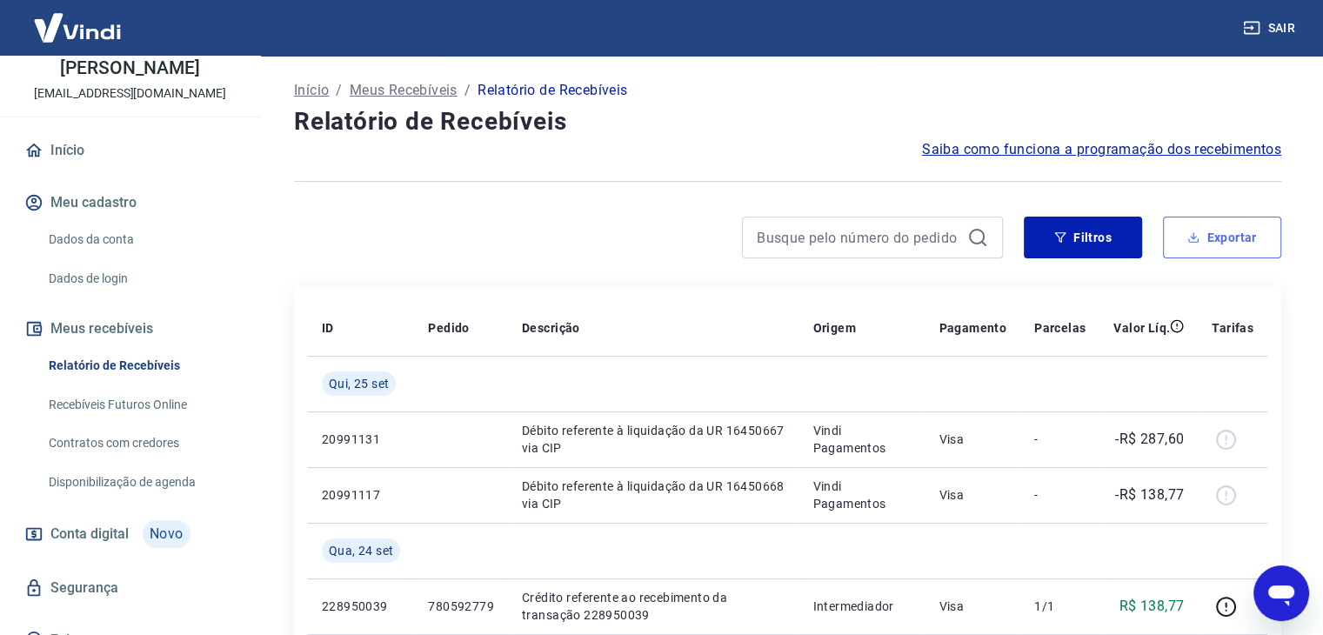
click at [1226, 239] on button "Exportar" at bounding box center [1222, 238] width 118 height 42
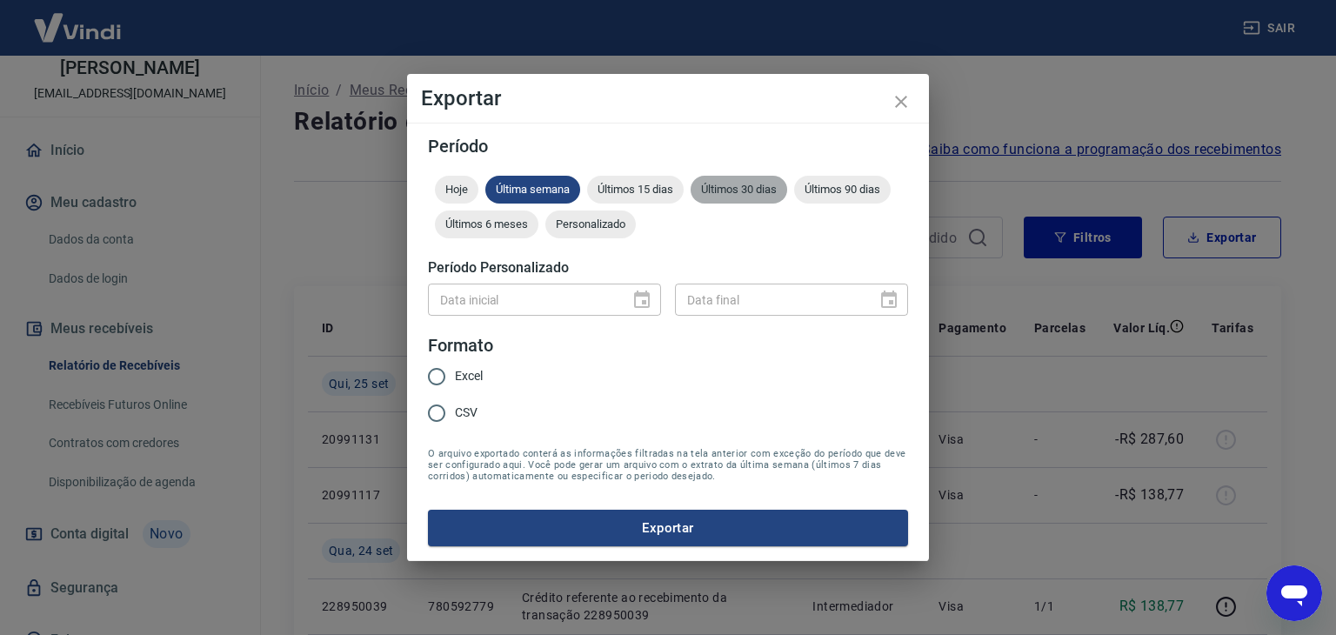
click at [721, 186] on span "Últimos 30 dias" at bounding box center [739, 189] width 97 height 13
click at [647, 295] on div "Data inicial" at bounding box center [544, 300] width 233 height 32
click at [436, 371] on input "Excel" at bounding box center [436, 376] width 37 height 37
radio input "true"
click at [612, 542] on button "Exportar" at bounding box center [668, 528] width 480 height 37
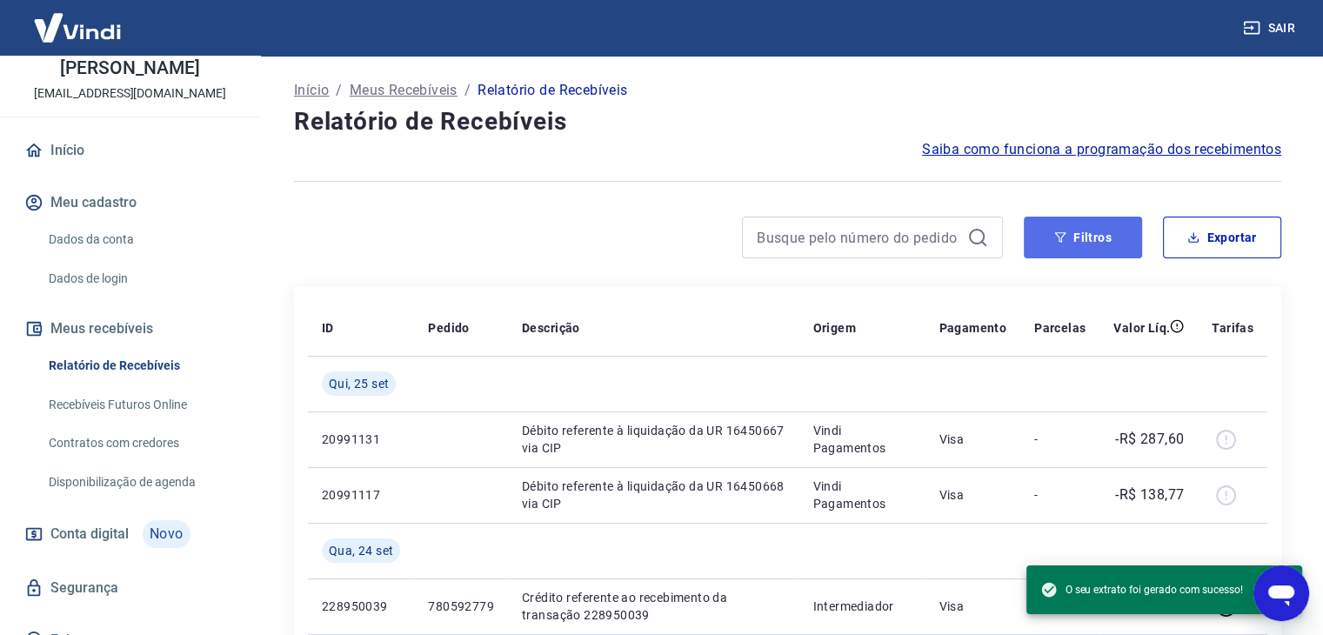
click at [1106, 239] on button "Filtros" at bounding box center [1083, 238] width 118 height 42
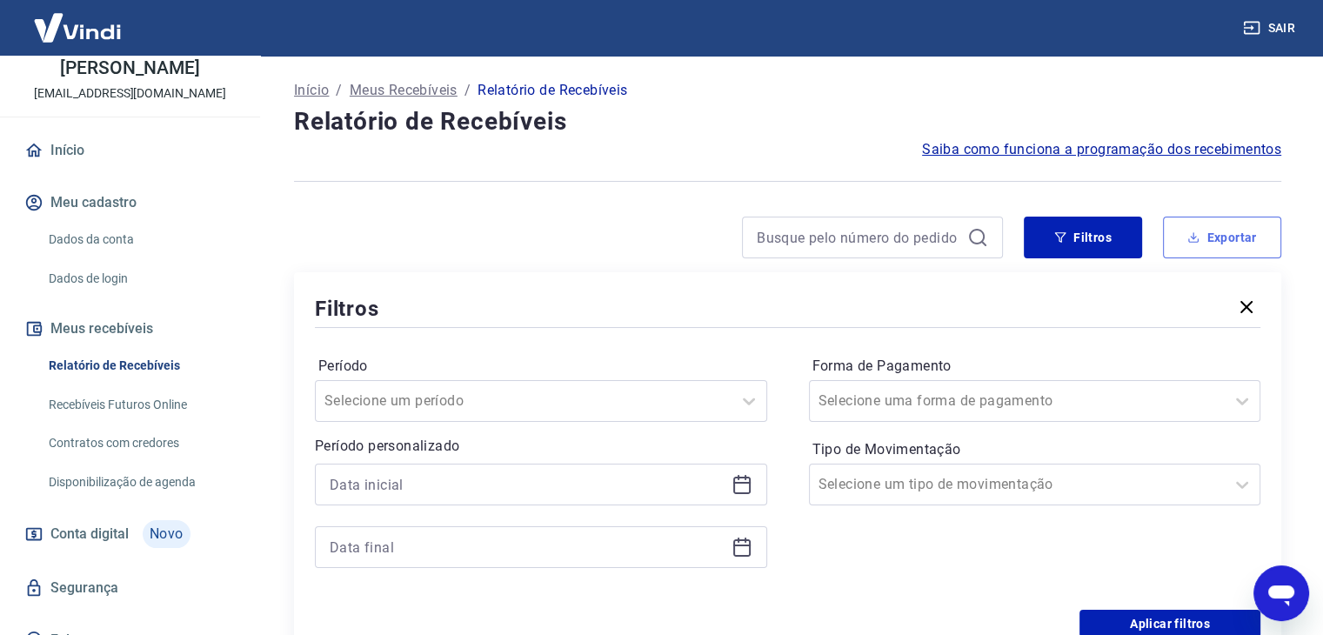
click at [1209, 251] on button "Exportar" at bounding box center [1222, 238] width 118 height 42
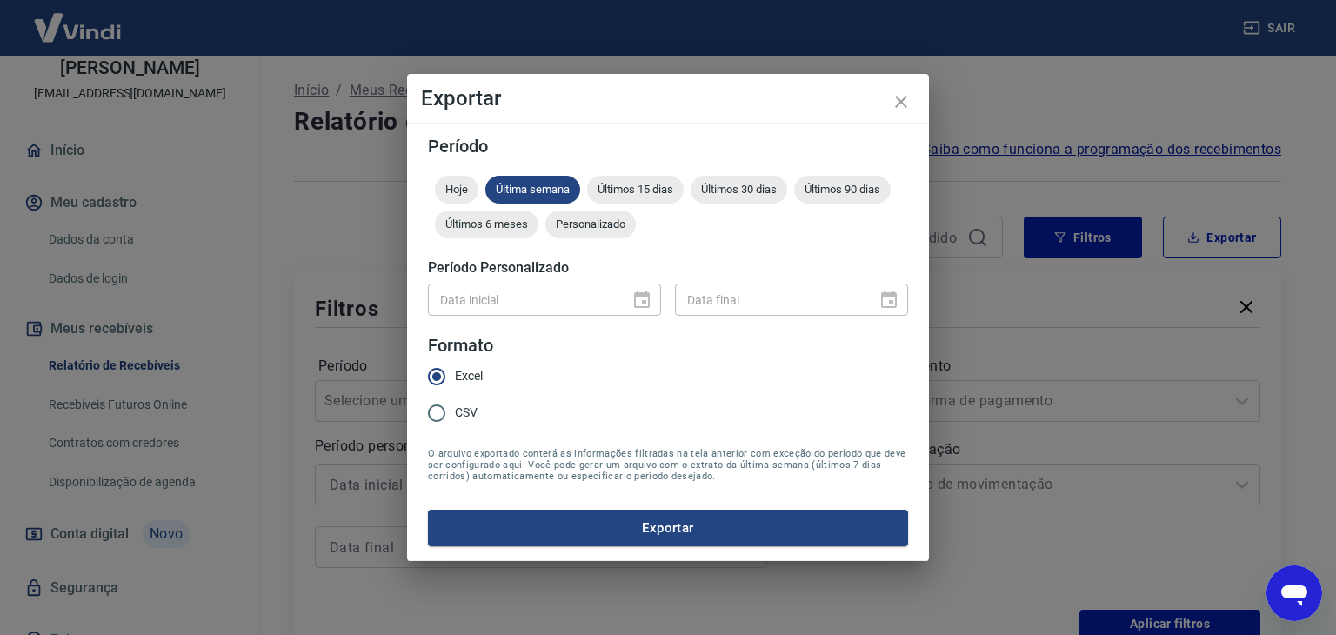
click at [639, 297] on div "Data inicial" at bounding box center [544, 300] width 233 height 32
click at [588, 226] on span "Personalizado" at bounding box center [590, 223] width 90 height 13
click at [649, 305] on icon "Choose date" at bounding box center [642, 299] width 16 height 17
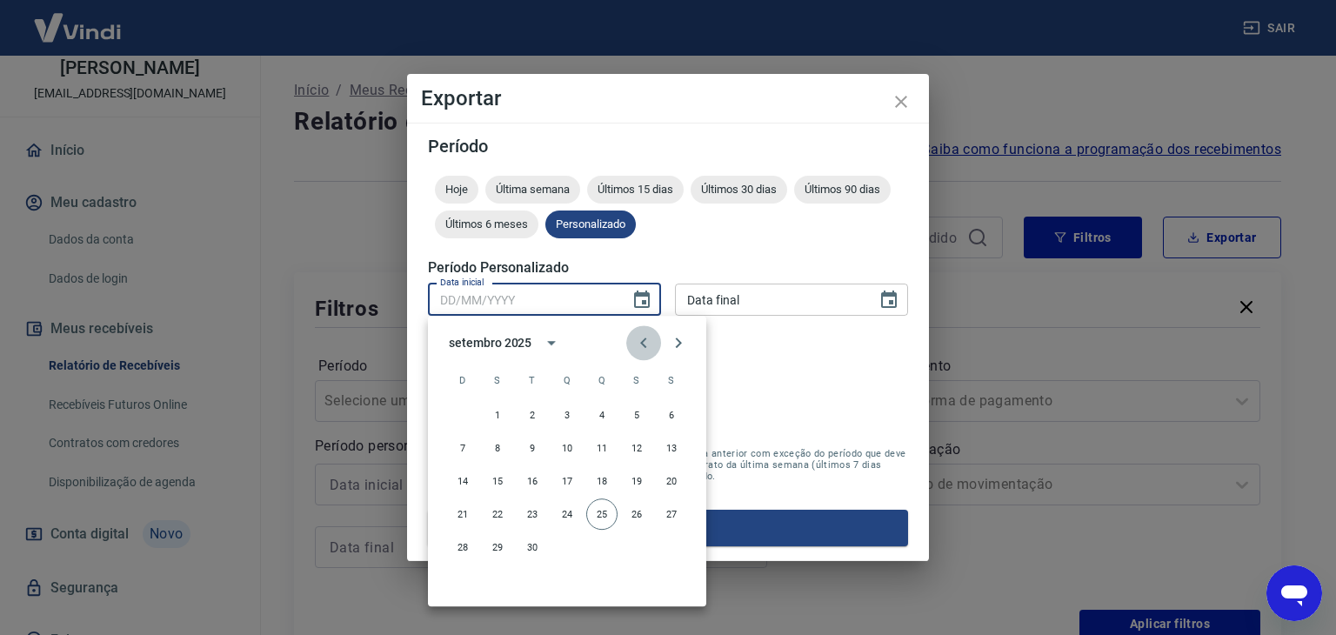
click at [647, 347] on icon "Previous month" at bounding box center [643, 342] width 21 height 21
click at [639, 411] on button "1" at bounding box center [636, 414] width 31 height 31
type input "01/08/2025"
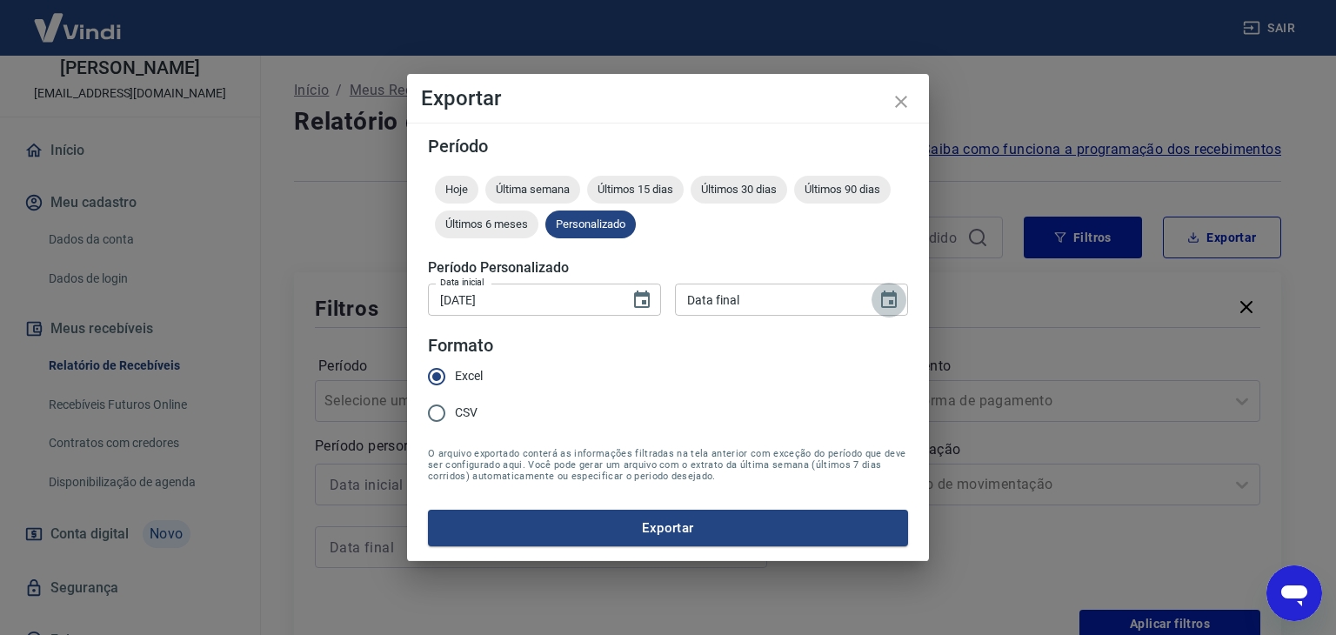
click at [887, 299] on icon "Choose date" at bounding box center [889, 300] width 21 height 21
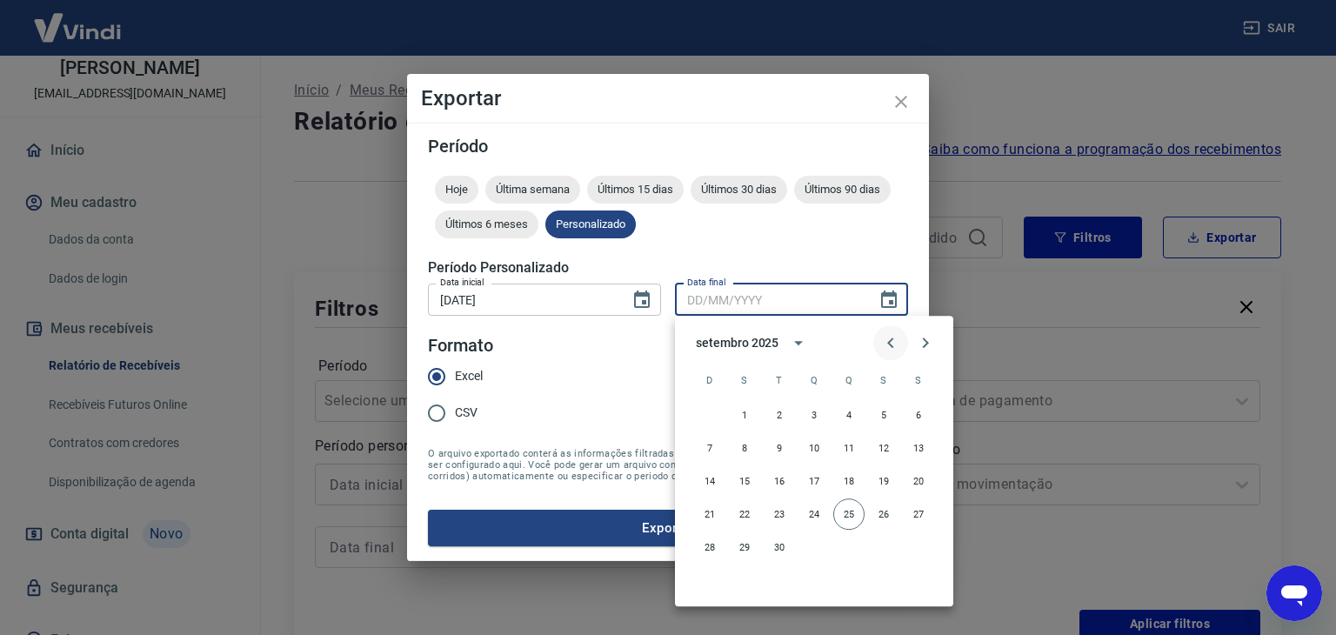
click at [895, 342] on icon "Previous month" at bounding box center [890, 342] width 21 height 21
click at [703, 579] on button "31" at bounding box center [709, 580] width 31 height 31
type input "31/08/2025"
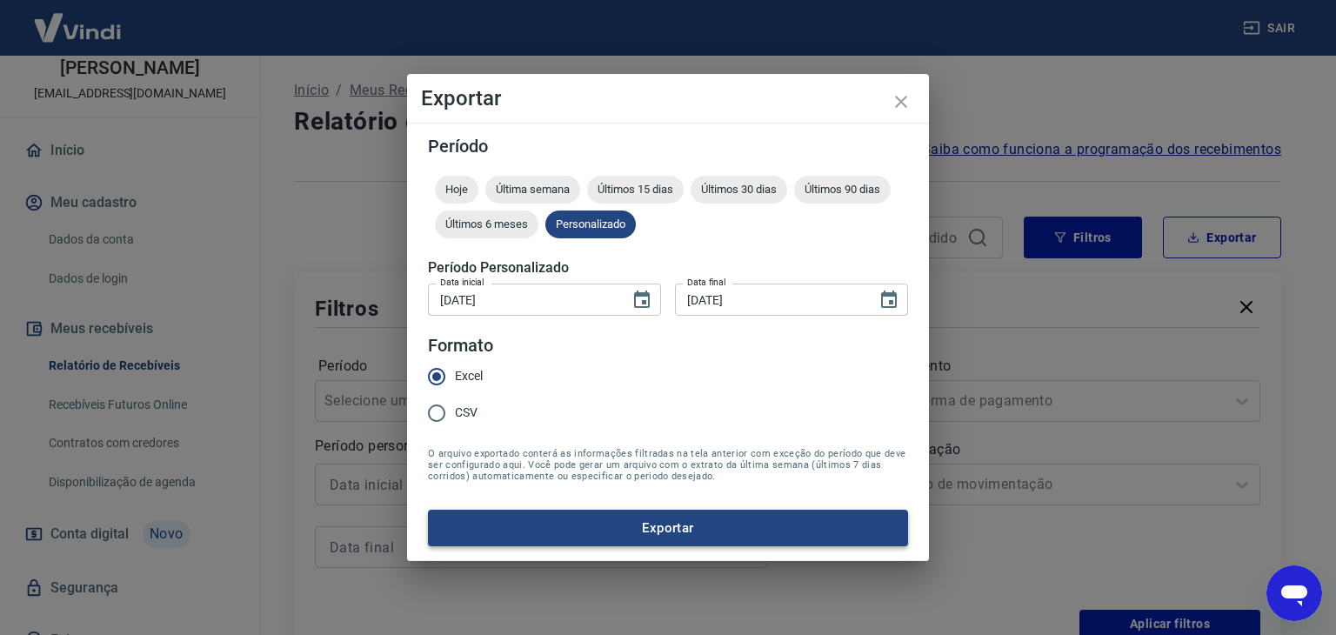
click at [664, 525] on button "Exportar" at bounding box center [668, 528] width 480 height 37
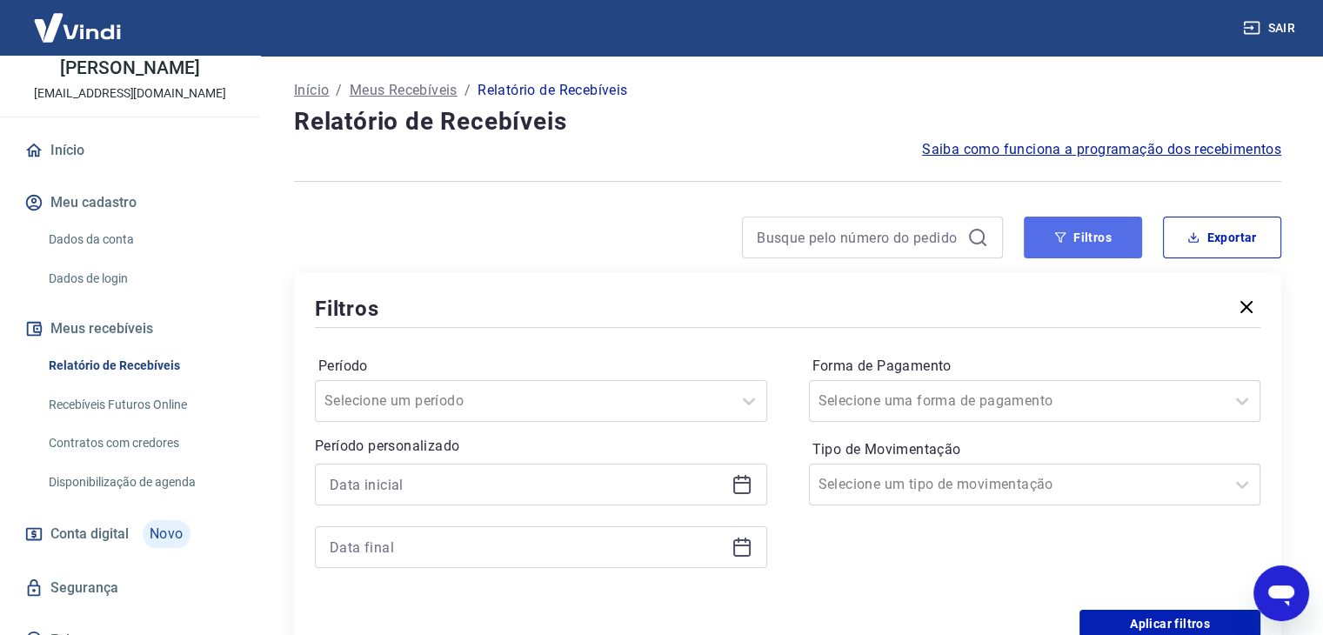
click at [1092, 219] on button "Filtros" at bounding box center [1083, 238] width 118 height 42
